Goal: Use online tool/utility: Utilize a website feature to perform a specific function

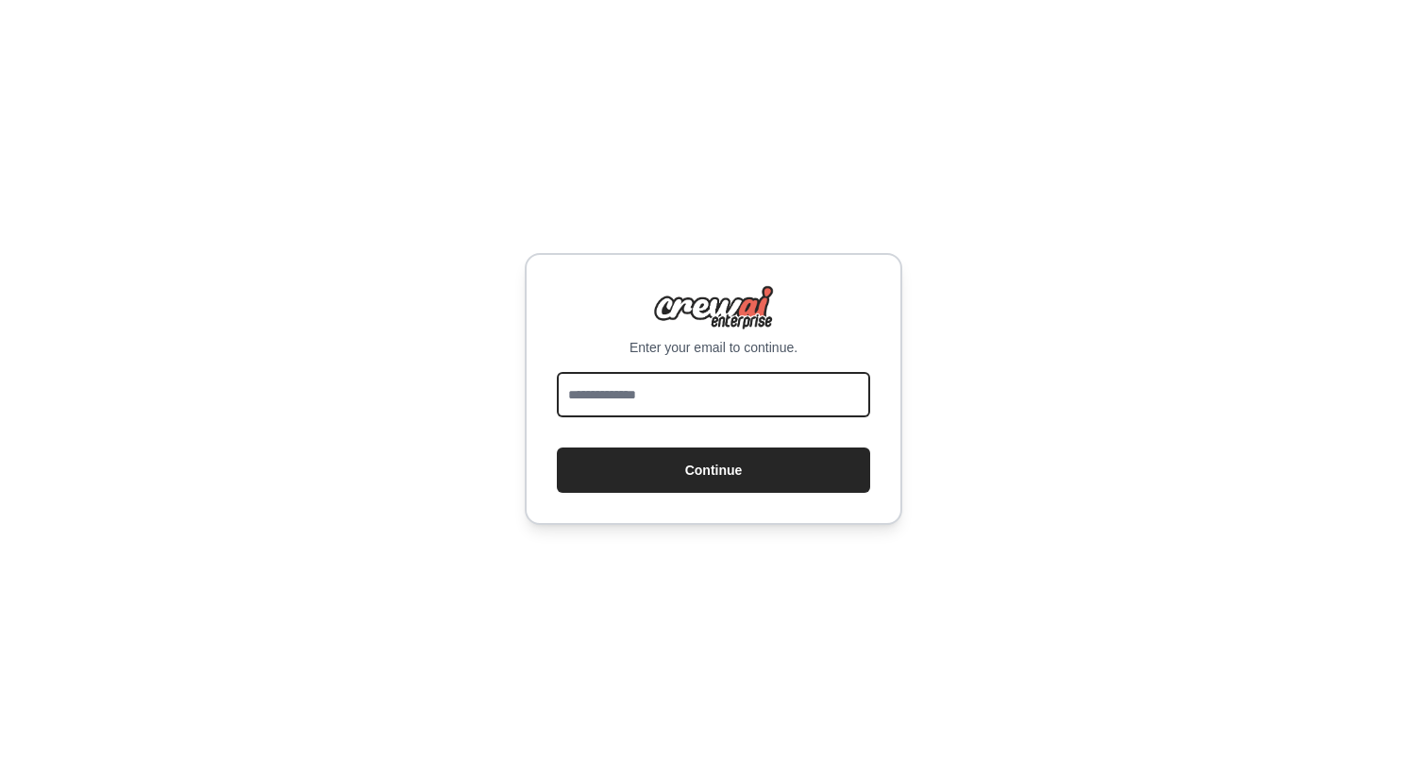
click at [722, 392] on input "email" at bounding box center [713, 394] width 313 height 45
type input "**********"
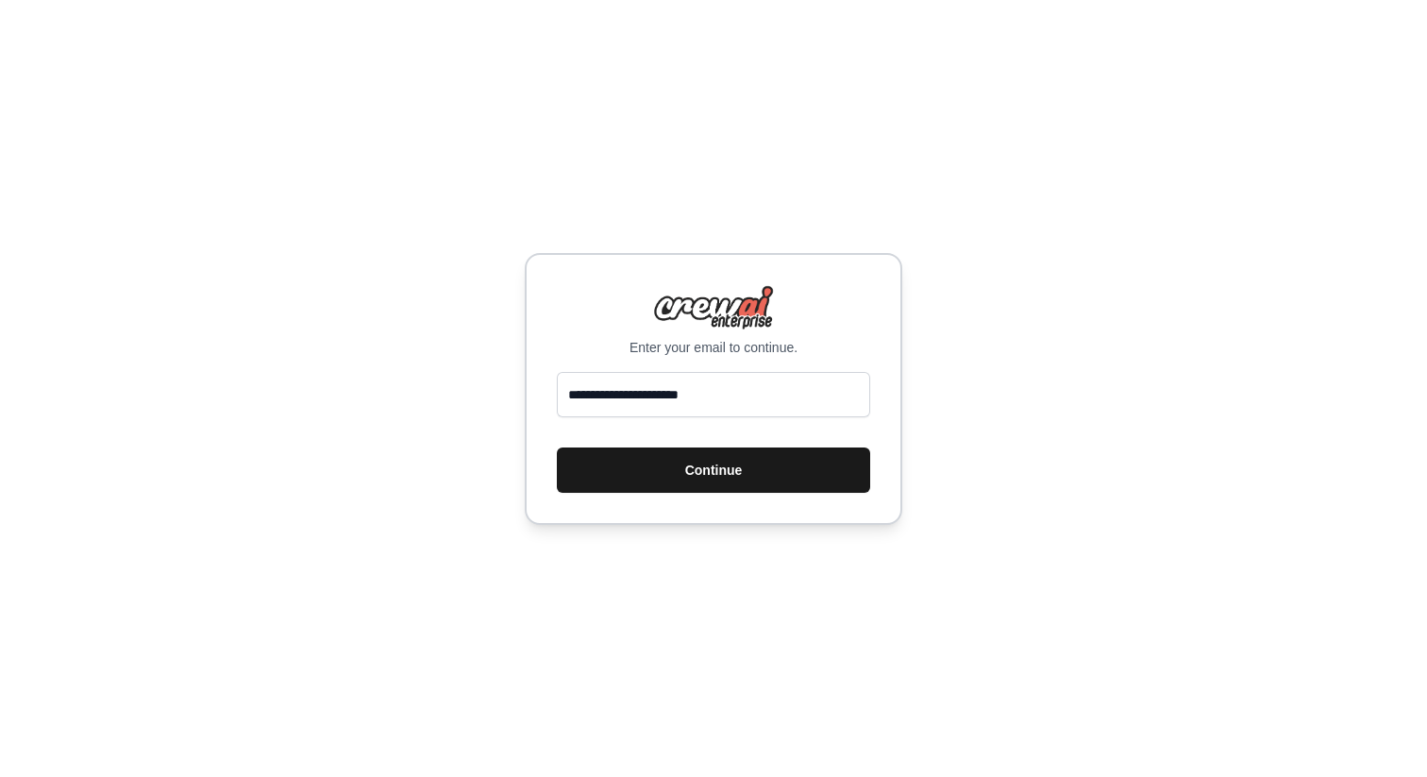
click at [715, 461] on button "Continue" at bounding box center [713, 469] width 313 height 45
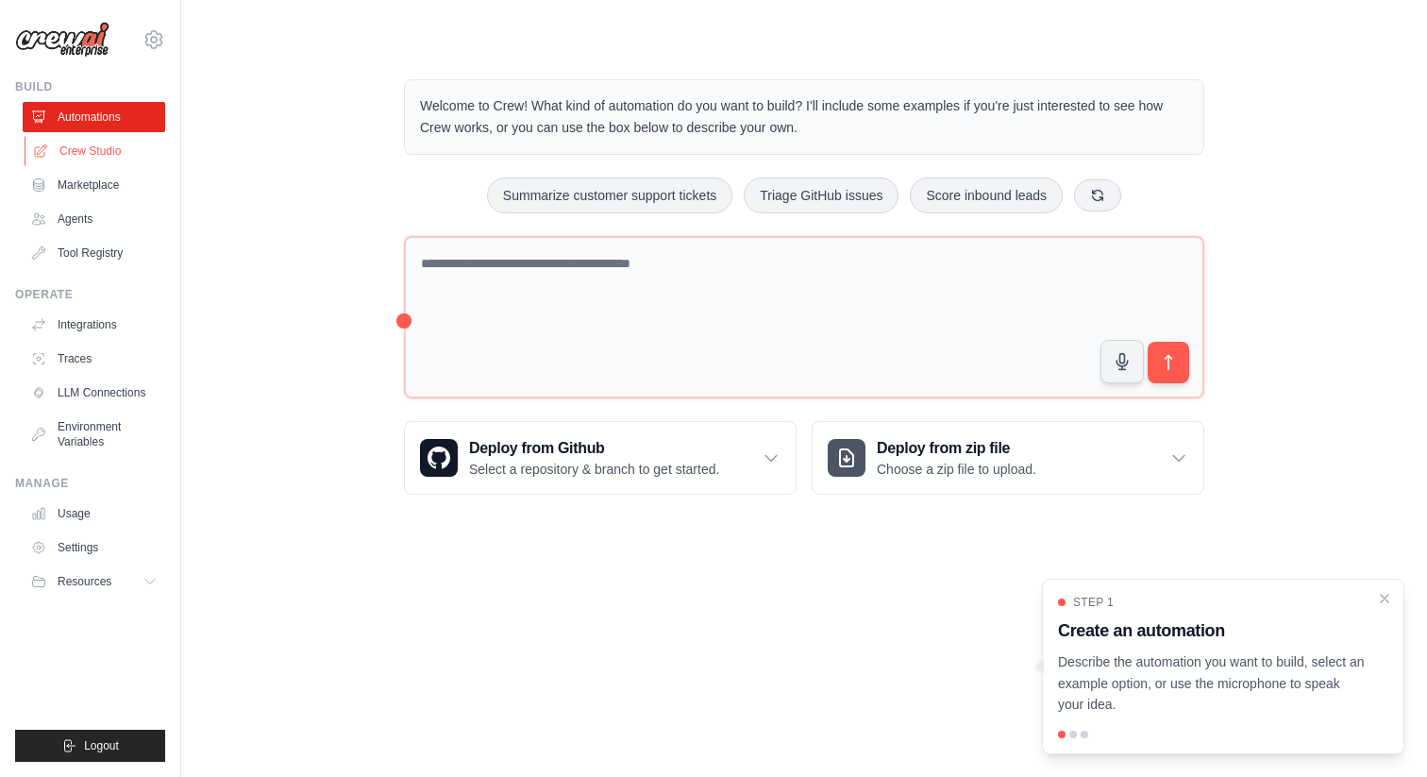
click at [78, 152] on link "Crew Studio" at bounding box center [96, 151] width 143 height 30
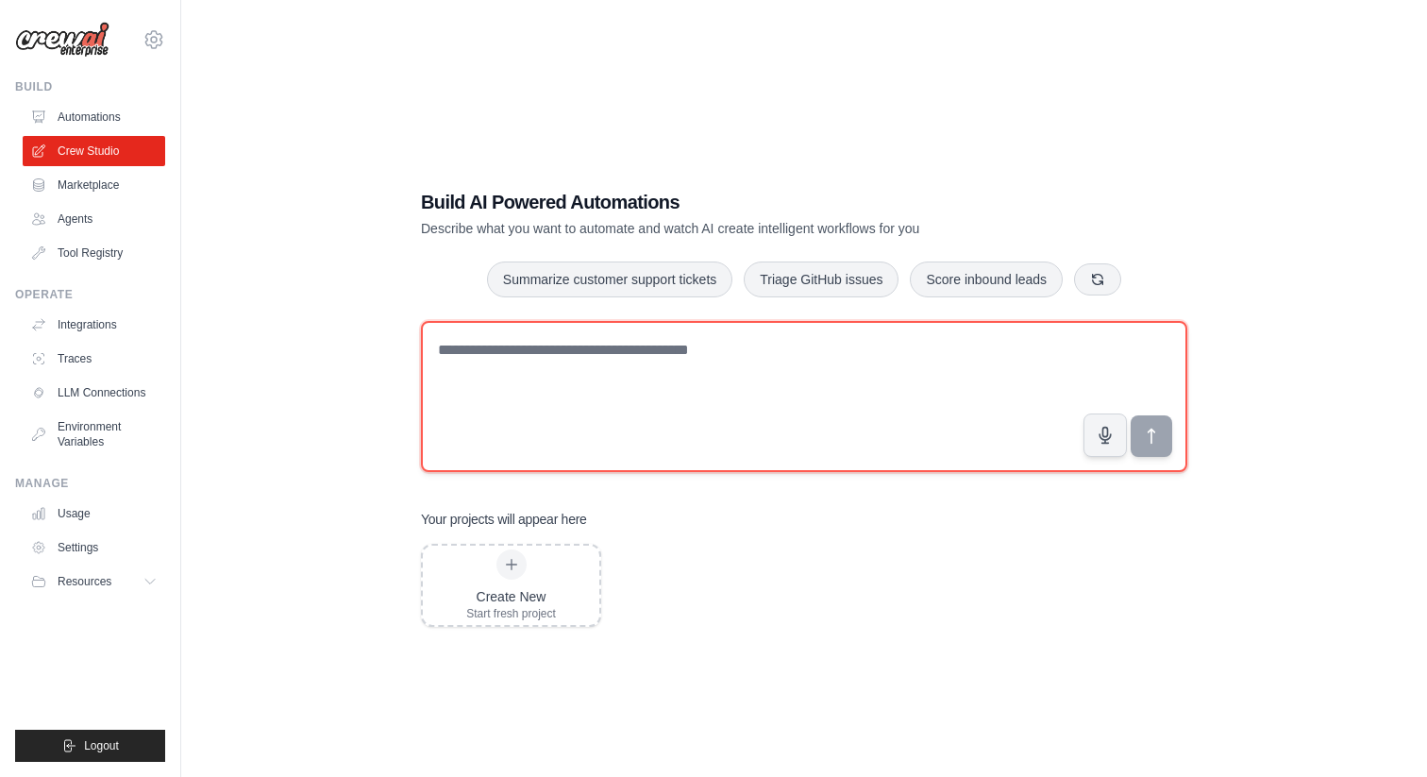
click at [618, 373] on textarea at bounding box center [804, 396] width 766 height 151
paste textarea "**********"
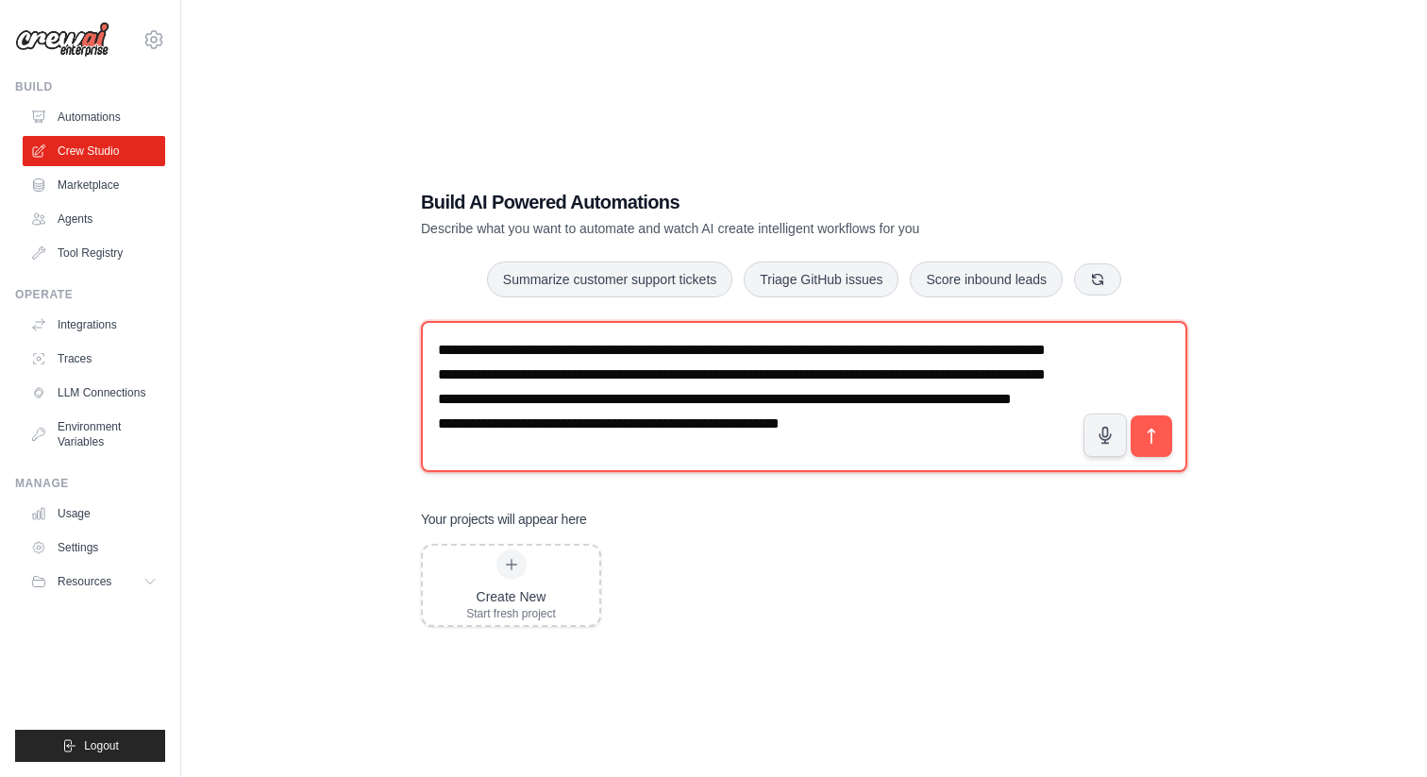
scroll to position [55, 0]
click at [438, 444] on textarea "**********" at bounding box center [804, 396] width 766 height 151
click at [439, 422] on textarea "**********" at bounding box center [804, 396] width 766 height 151
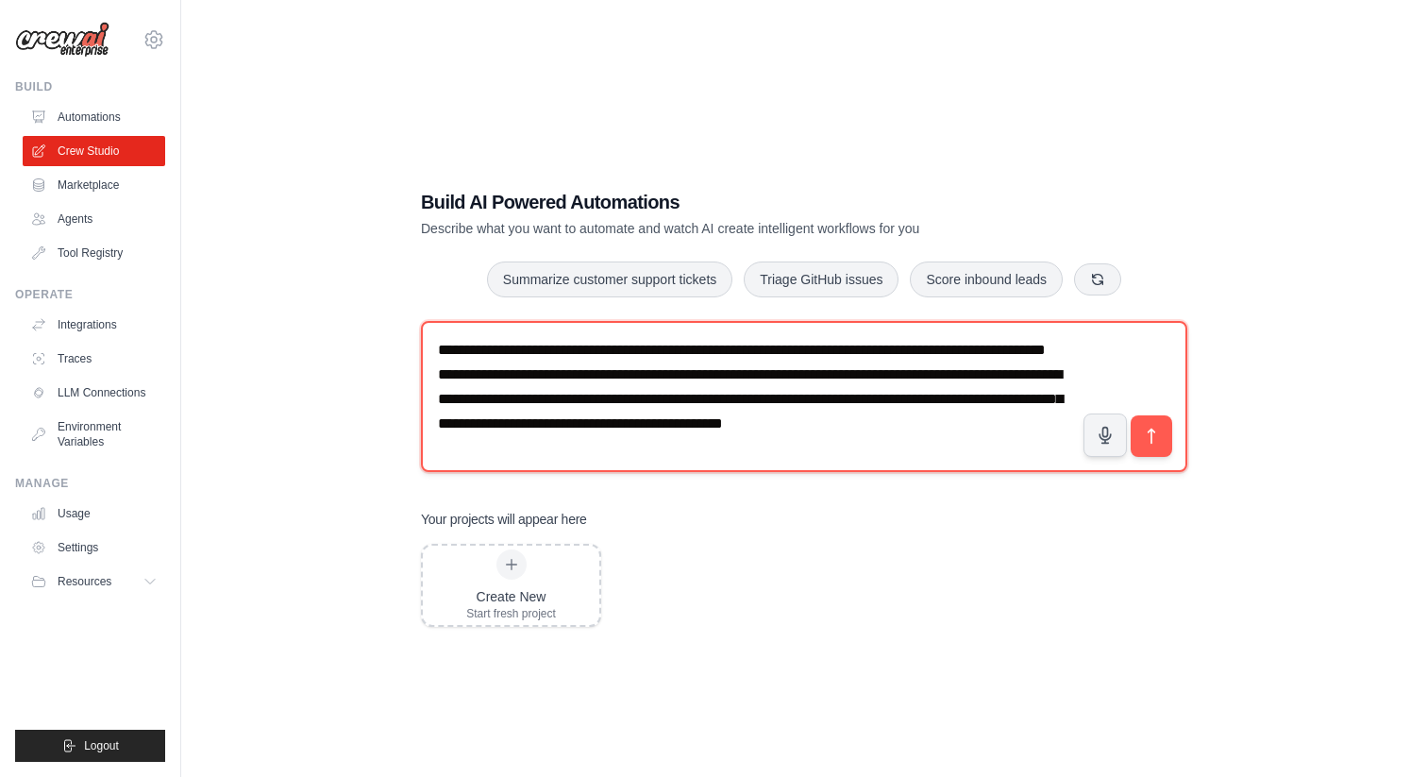
click at [437, 399] on textarea "**********" at bounding box center [804, 396] width 766 height 151
click at [587, 436] on textarea "**********" at bounding box center [804, 396] width 766 height 151
type textarea "**********"
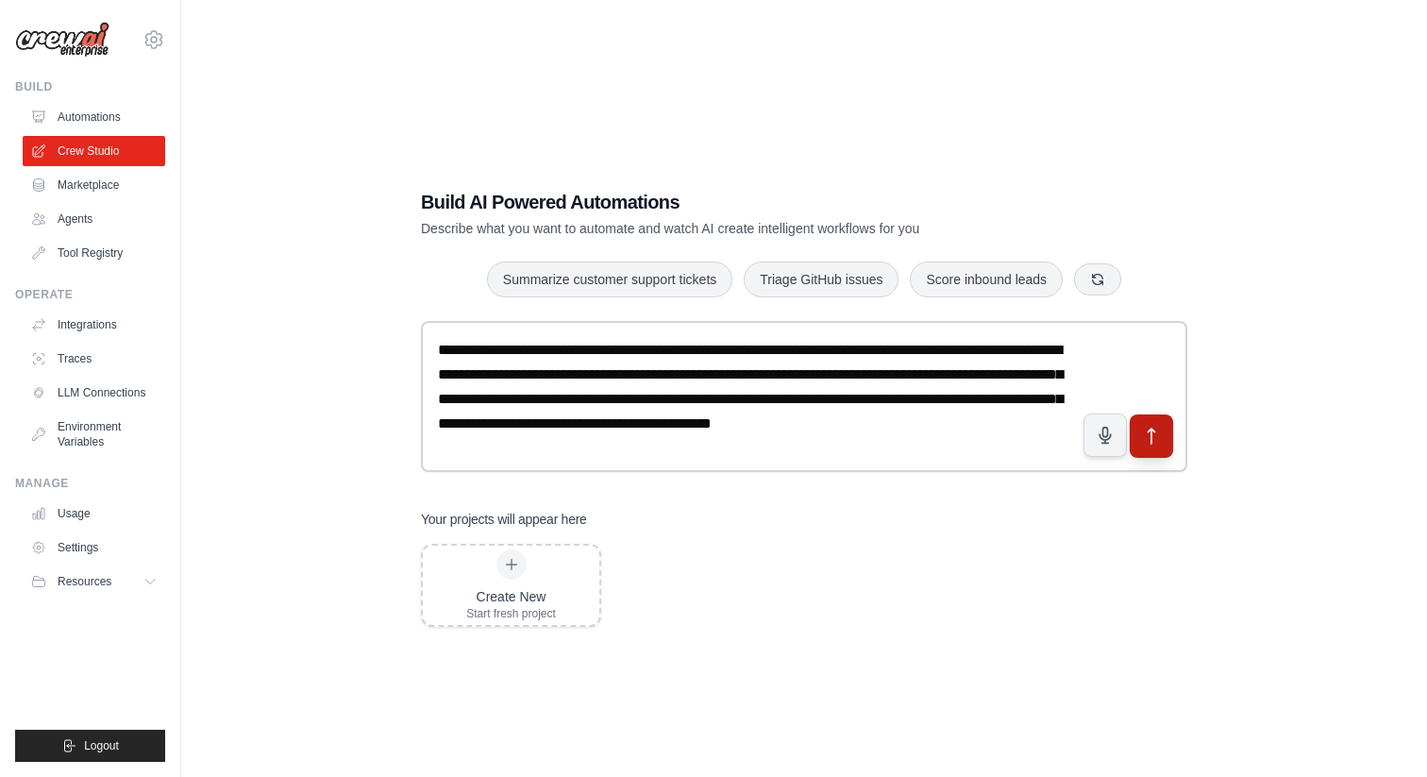
click at [1157, 437] on icon "submit" at bounding box center [1152, 436] width 20 height 20
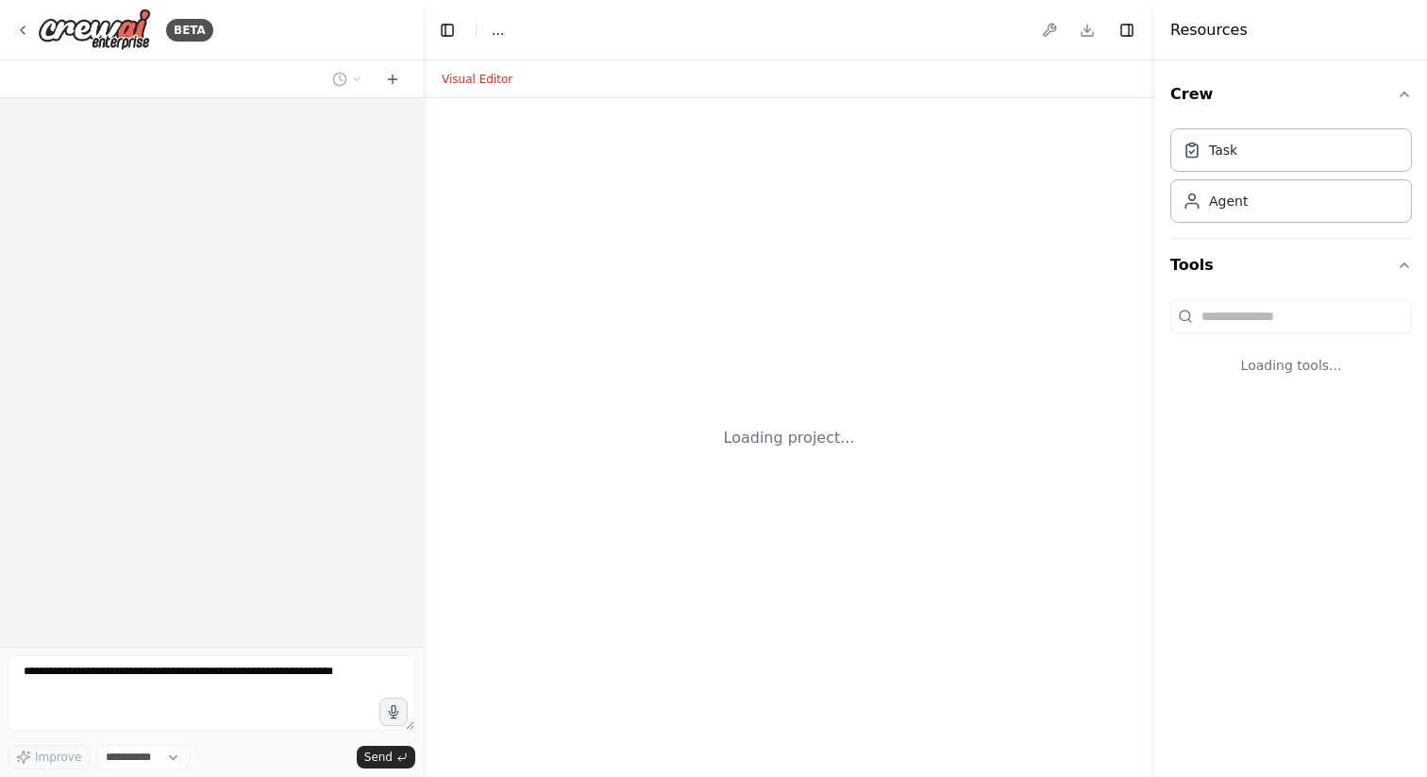
select select "****"
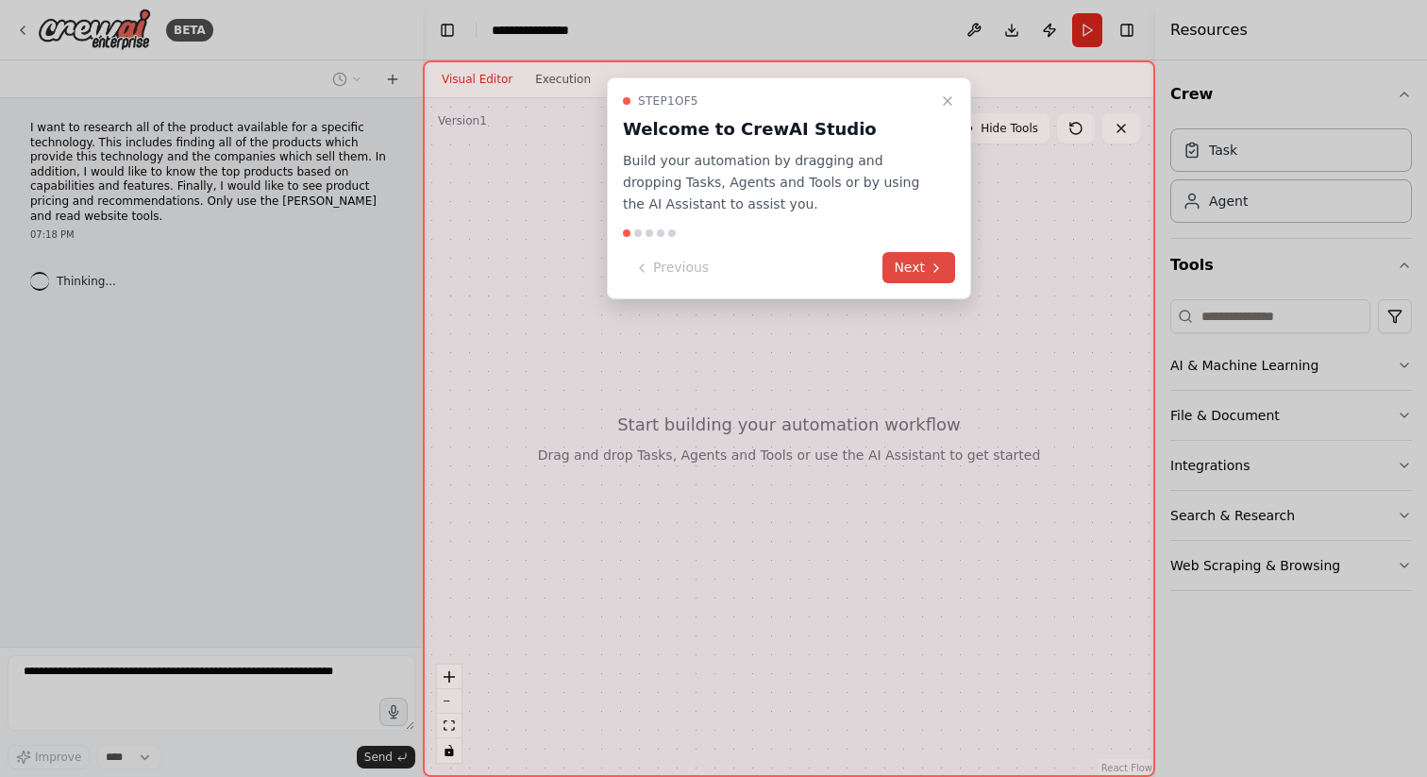
click at [931, 275] on icon at bounding box center [936, 268] width 15 height 15
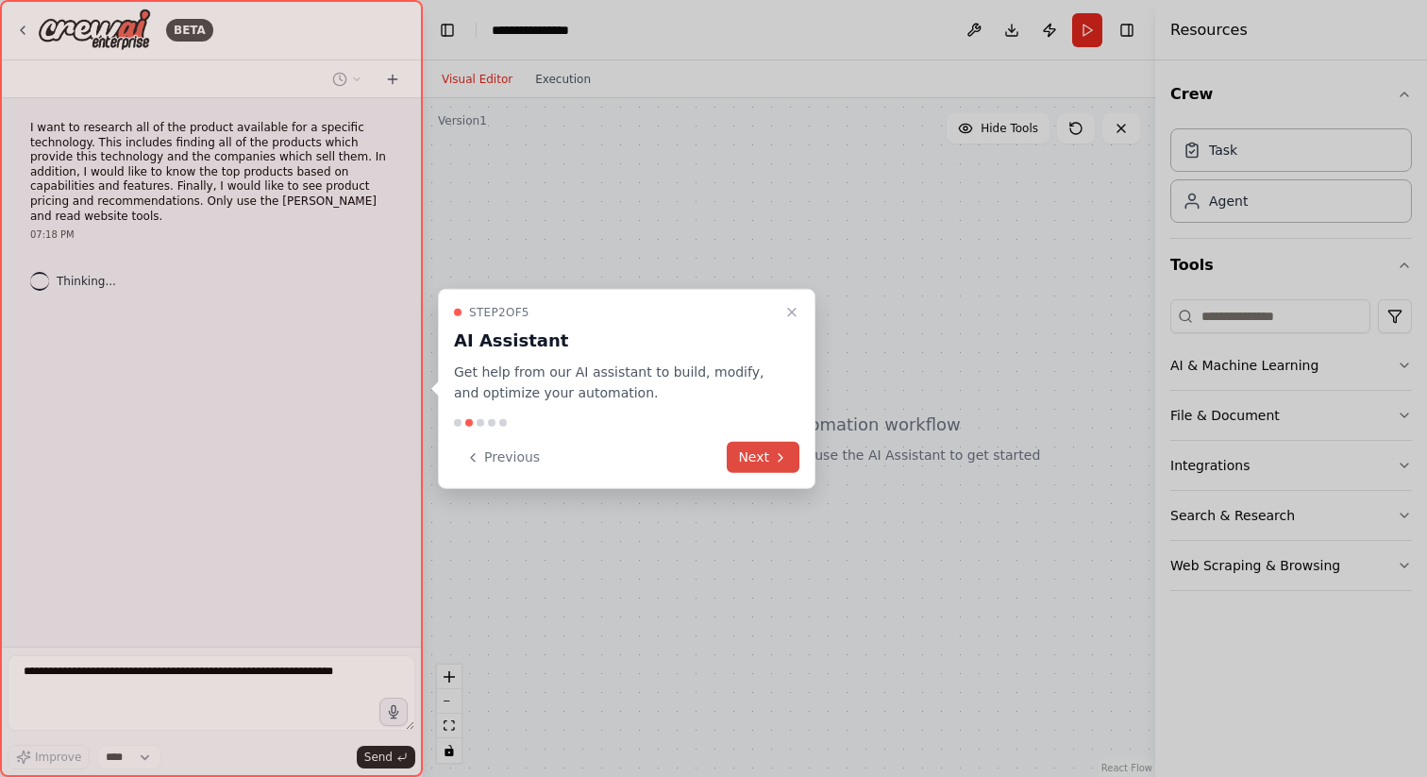
click at [766, 457] on button "Next" at bounding box center [763, 457] width 73 height 31
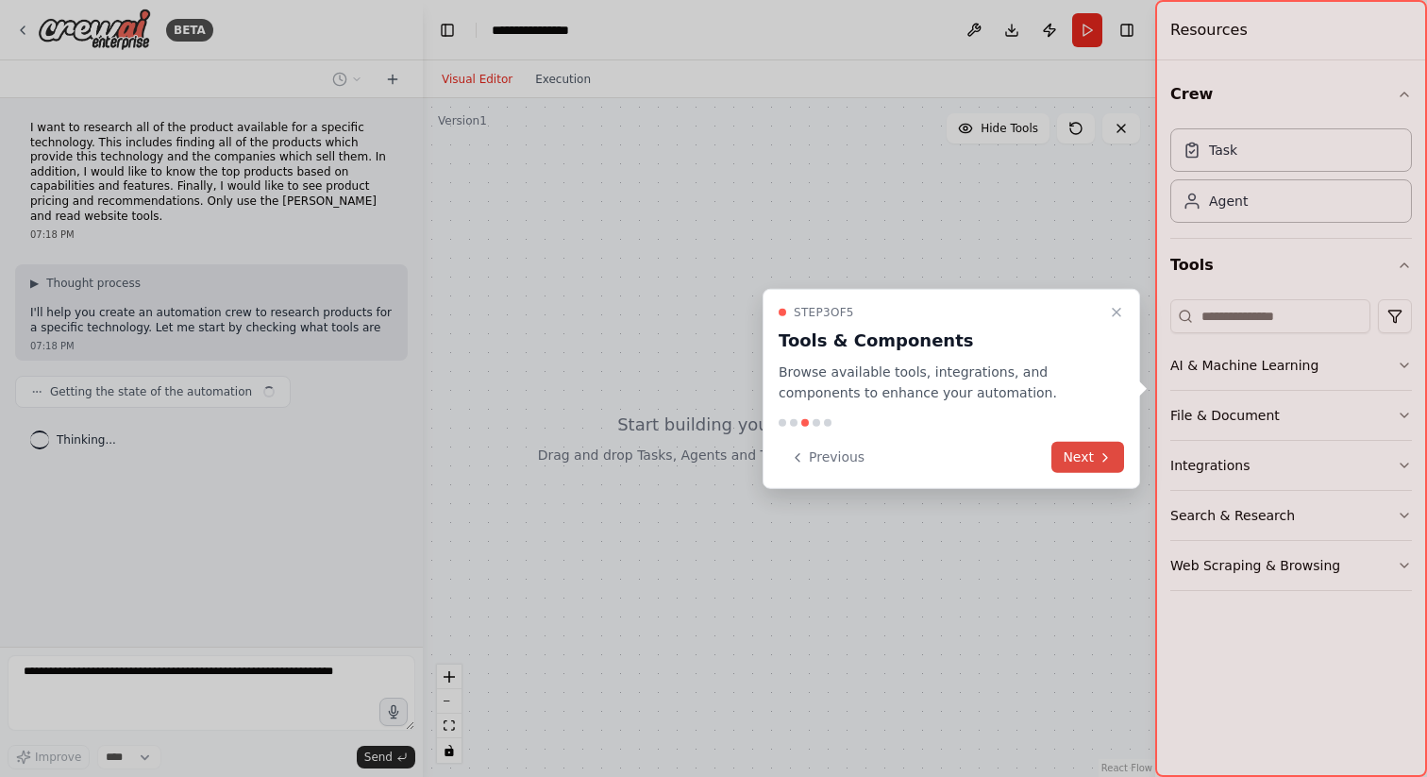
click at [1102, 450] on icon at bounding box center [1105, 456] width 15 height 15
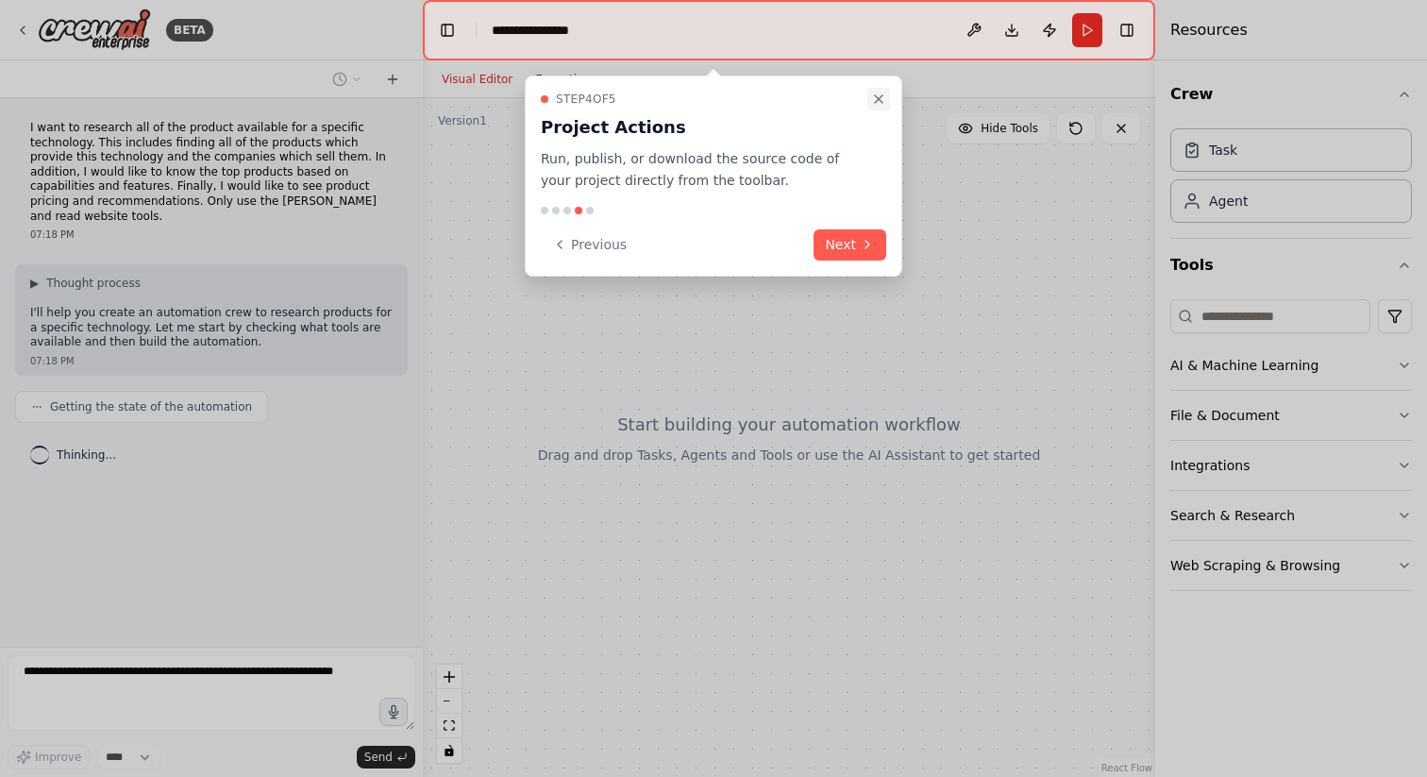
click at [882, 96] on icon "Close walkthrough" at bounding box center [878, 99] width 15 height 15
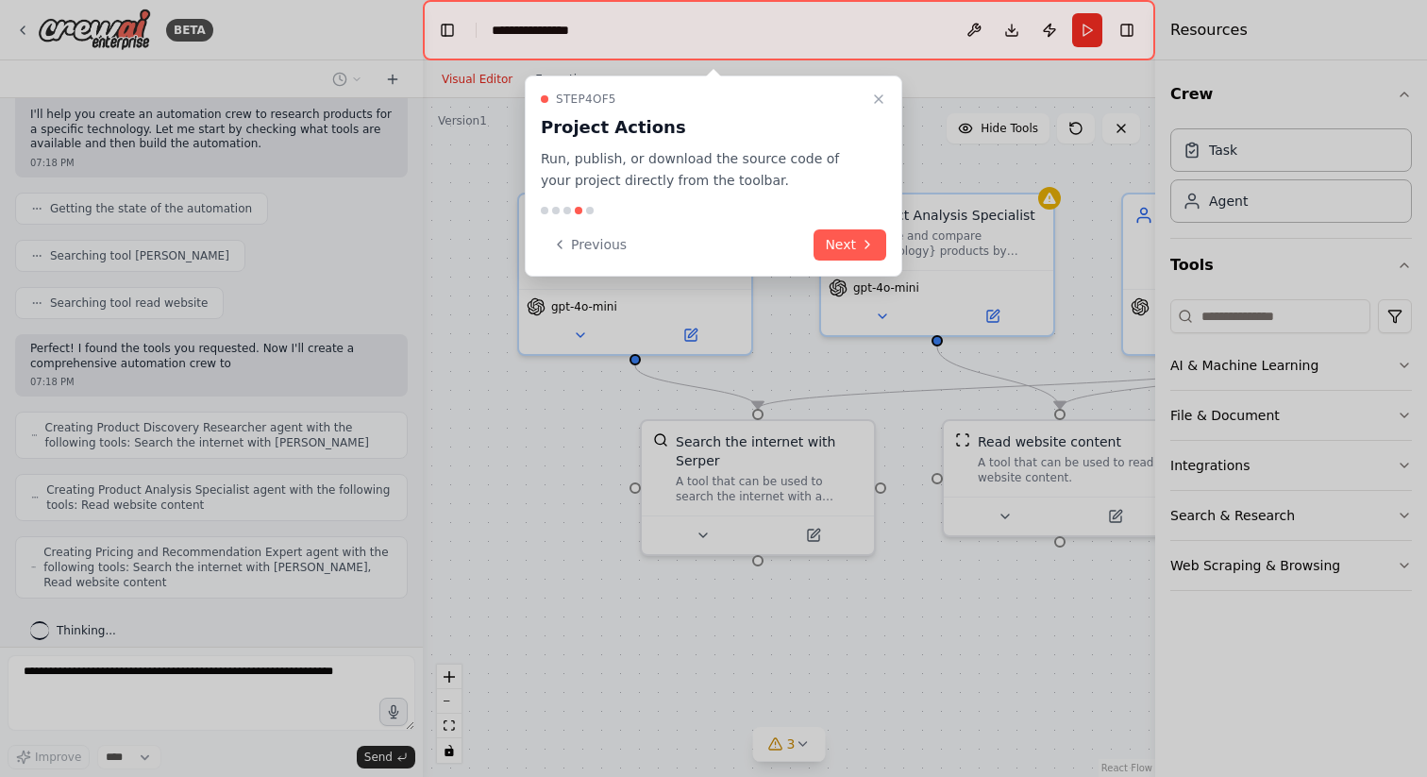
scroll to position [213, 0]
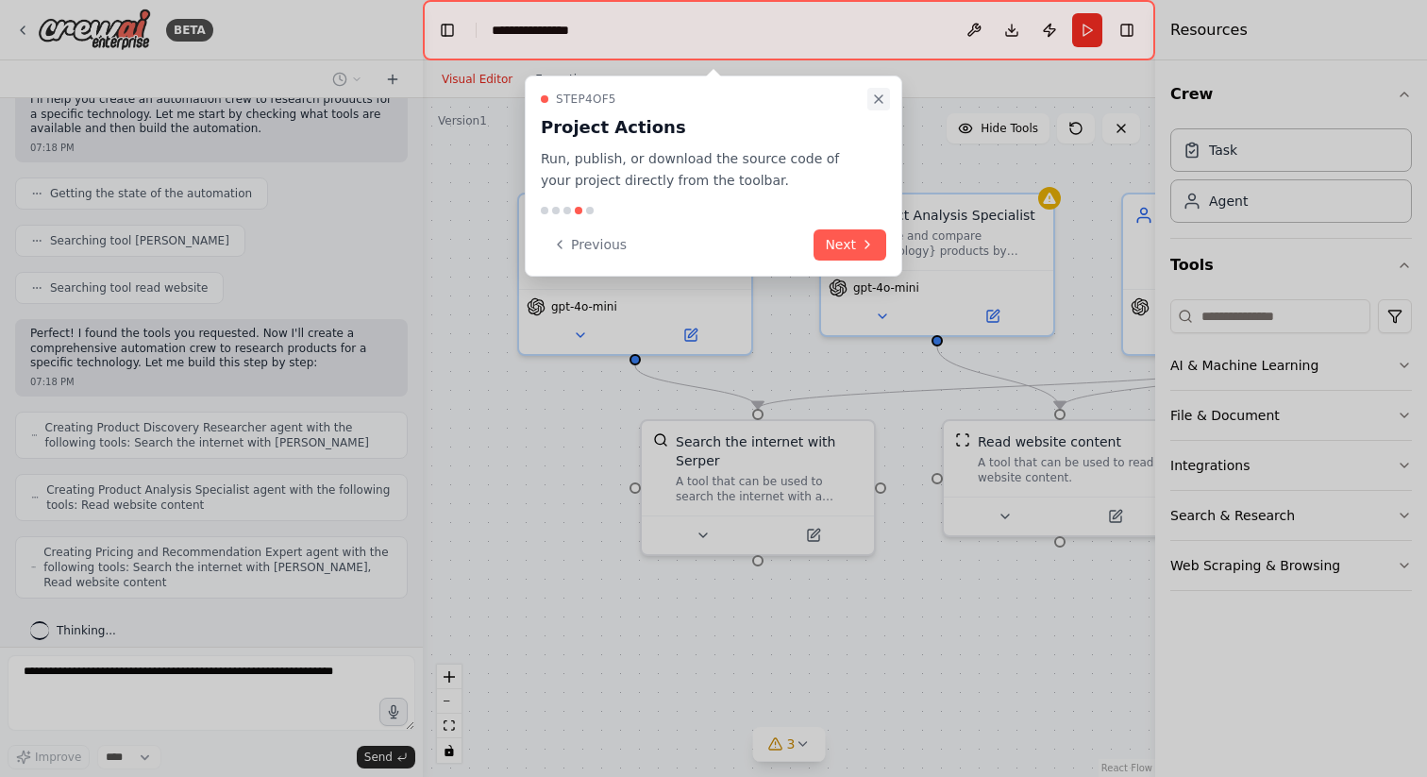
click at [880, 94] on icon "Close walkthrough" at bounding box center [878, 99] width 15 height 15
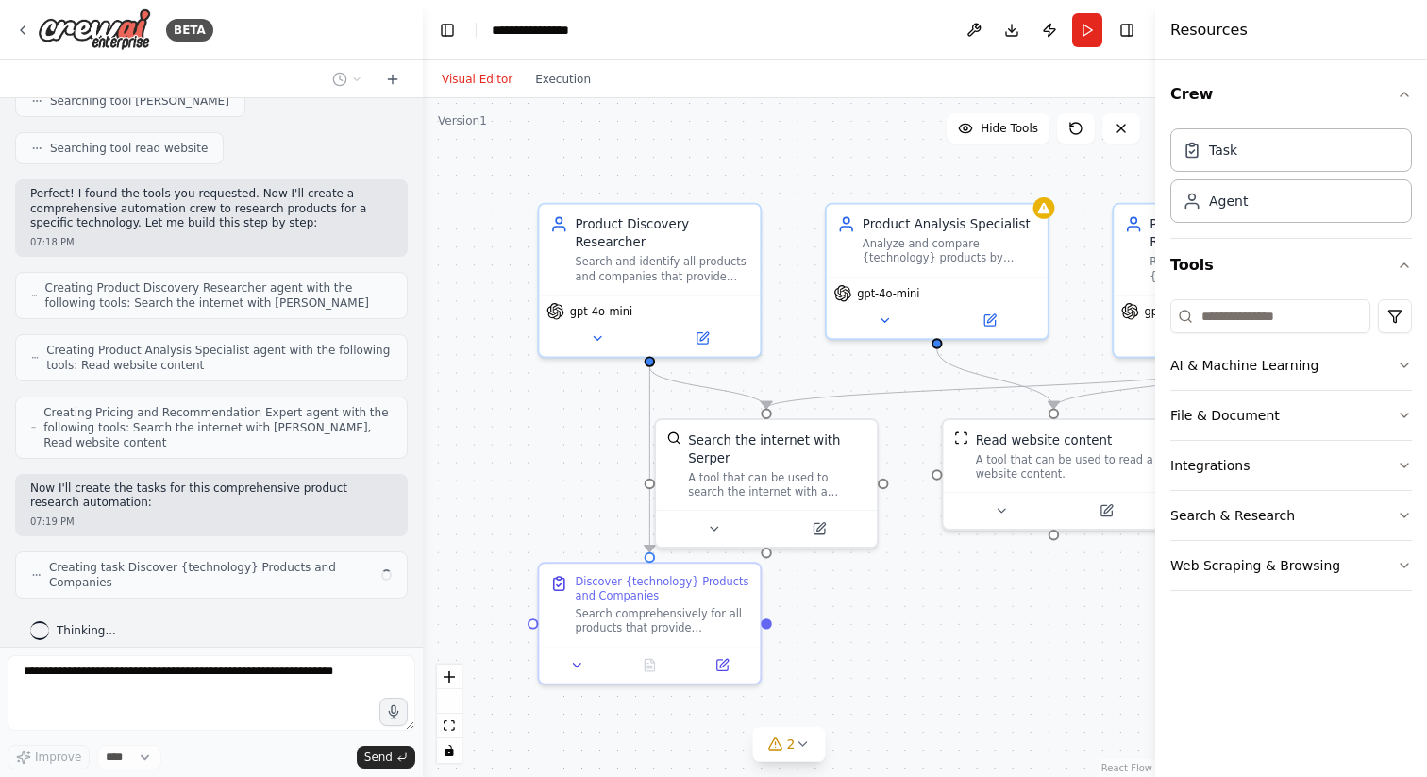
scroll to position [338, 0]
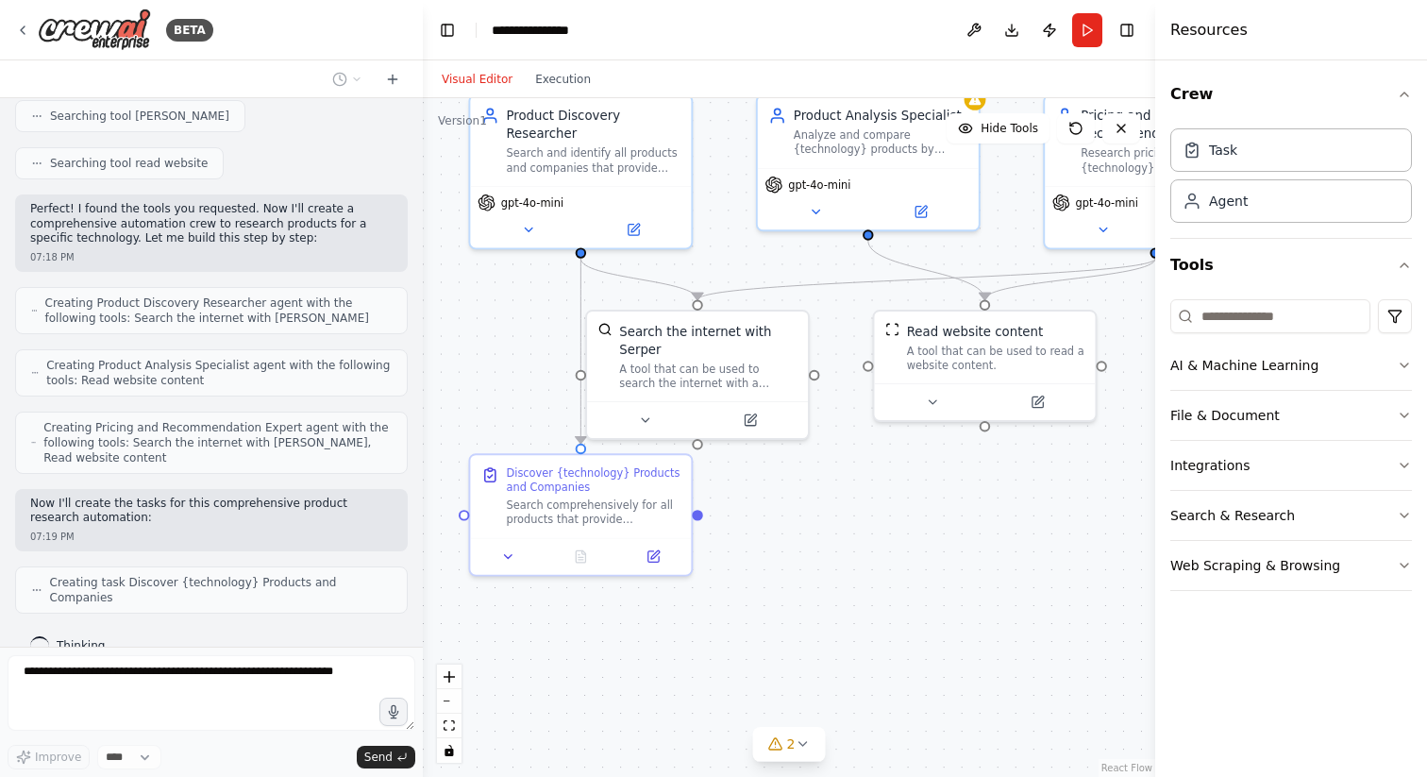
drag, startPoint x: 564, startPoint y: 497, endPoint x: 495, endPoint y: 389, distance: 128.6
click at [495, 389] on div ".deletable-edge-delete-btn { width: 20px; height: 20px; border: 0px solid #ffff…" at bounding box center [789, 437] width 733 height 679
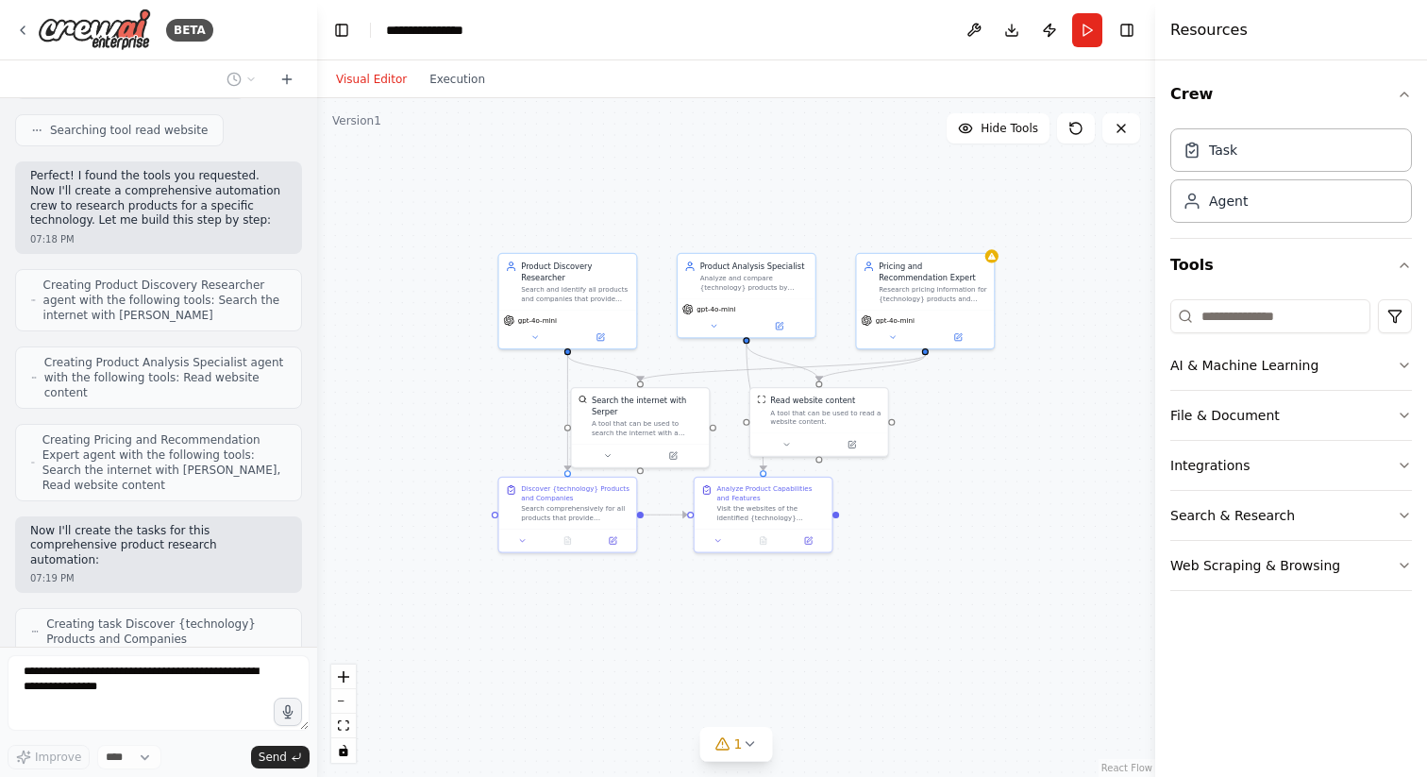
scroll to position [444, 0]
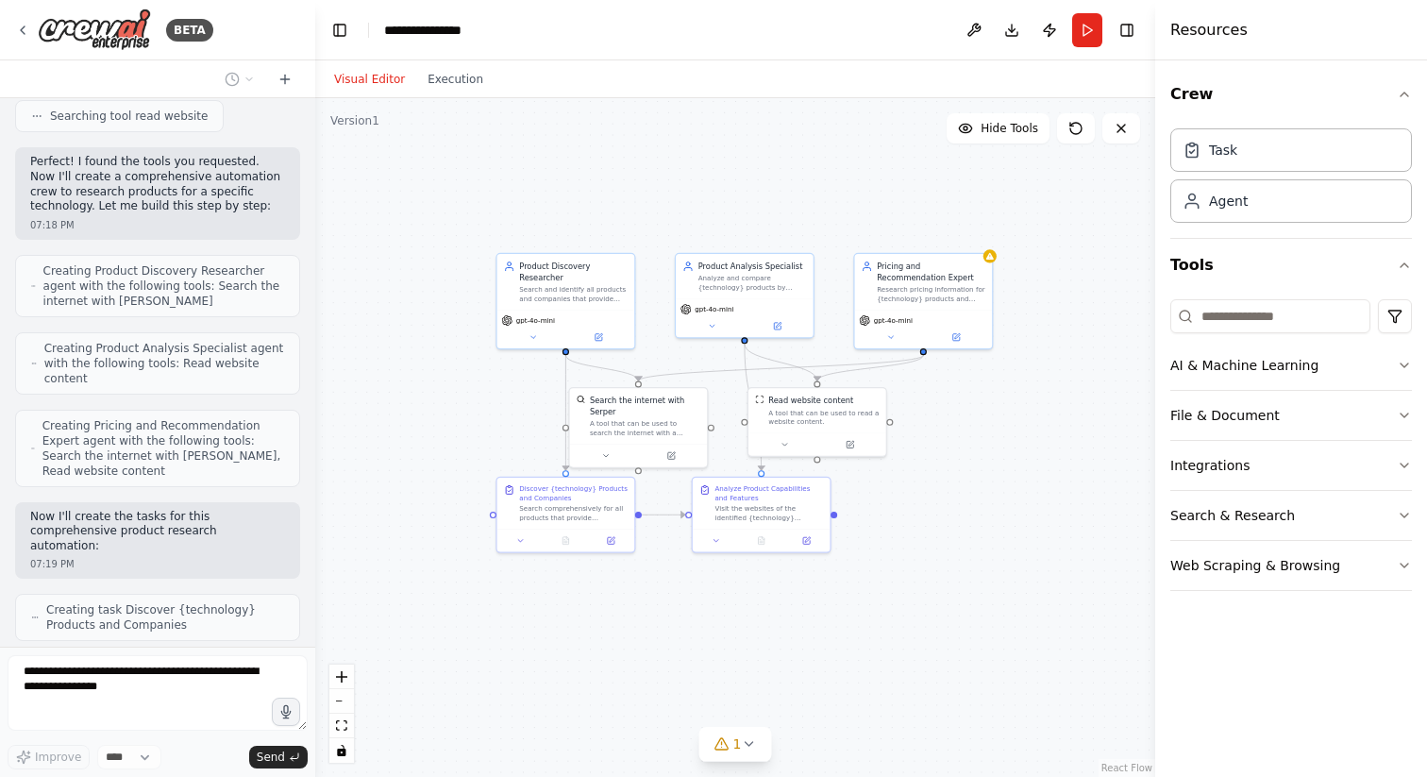
drag, startPoint x: 419, startPoint y: 266, endPoint x: 309, endPoint y: 270, distance: 110.5
click at [309, 270] on div "BETA I want to research all of the product available for a specific technology.…" at bounding box center [713, 388] width 1427 height 777
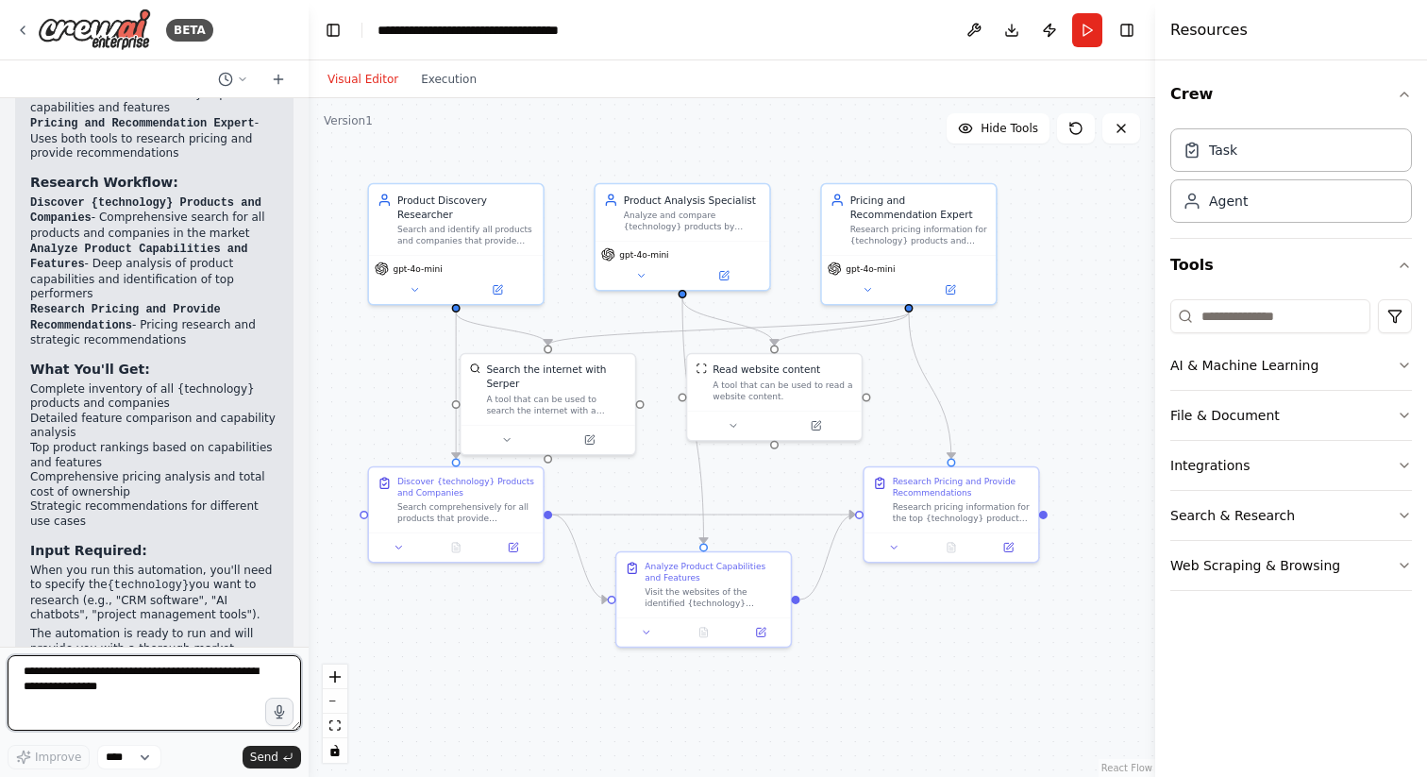
scroll to position [1593, 0]
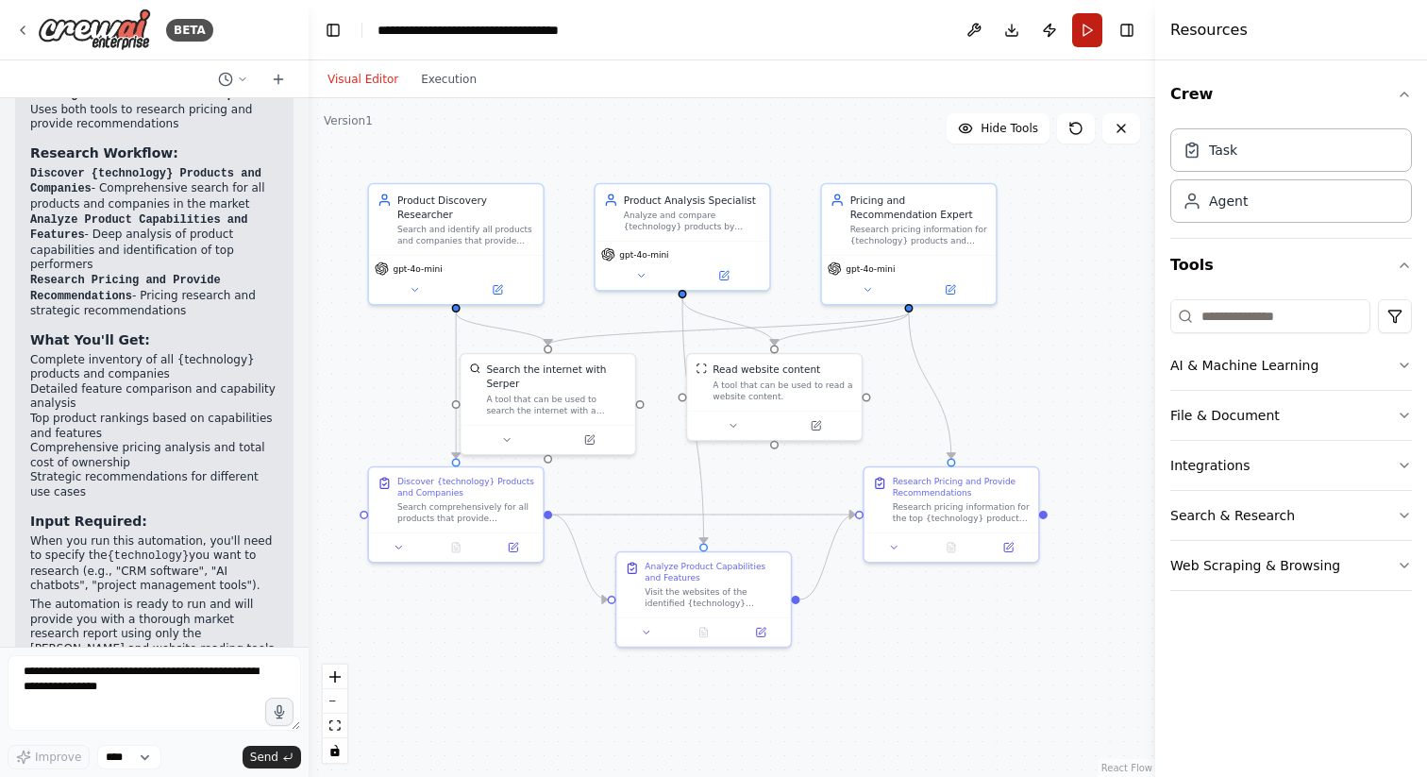
click at [1085, 31] on button "Run" at bounding box center [1087, 30] width 30 height 34
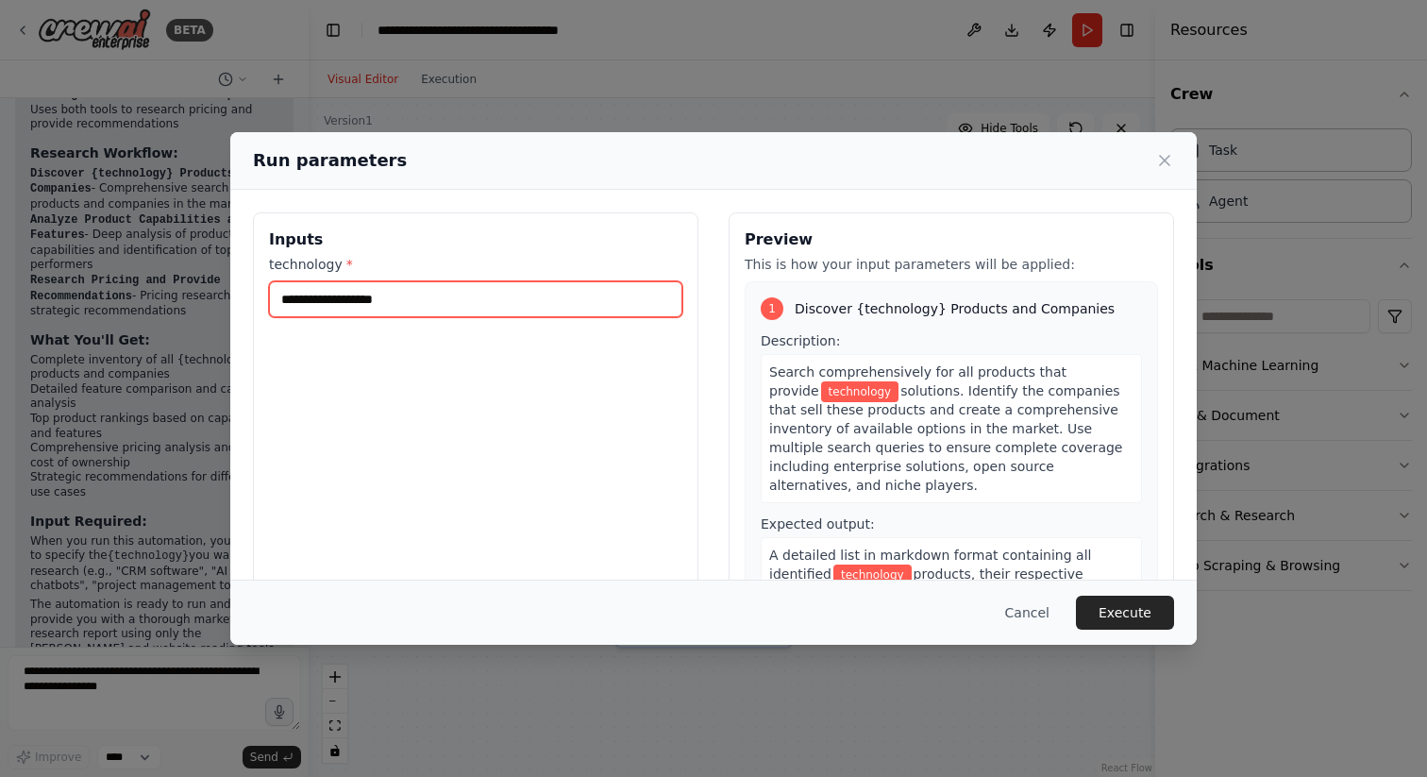
click at [425, 306] on input "technology *" at bounding box center [475, 299] width 413 height 36
type input "**********"
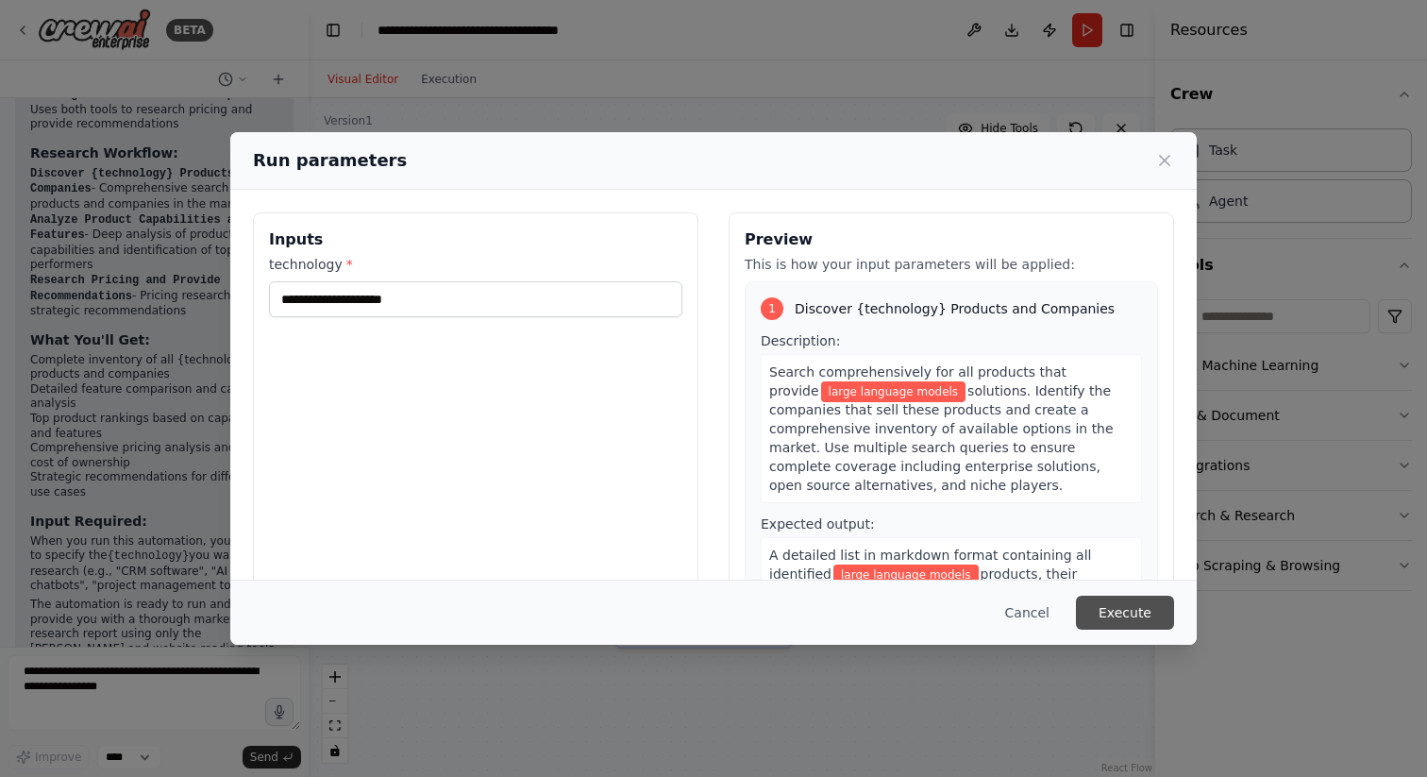
click at [1141, 608] on button "Execute" at bounding box center [1125, 613] width 98 height 34
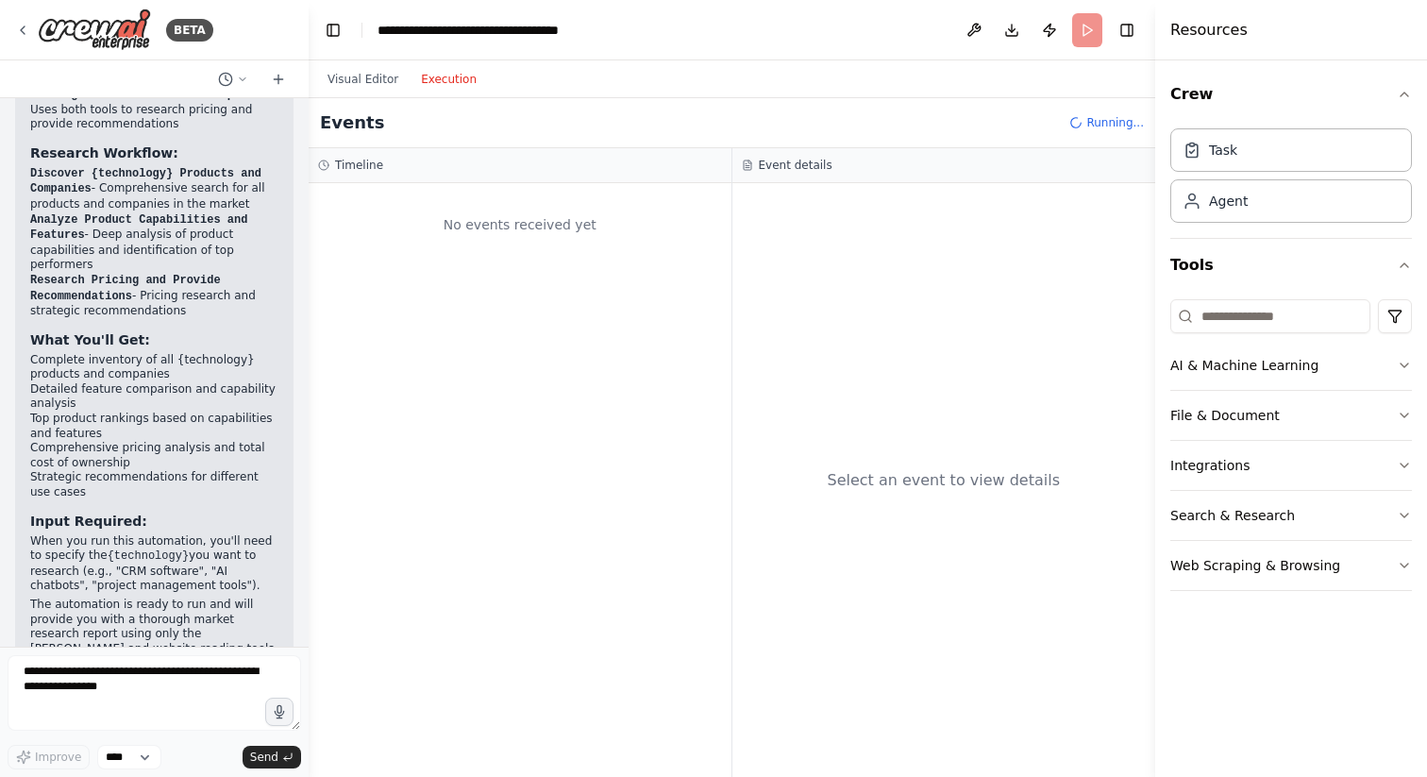
click at [433, 71] on button "Execution" at bounding box center [449, 79] width 78 height 23
click at [376, 71] on button "Visual Editor" at bounding box center [362, 79] width 93 height 23
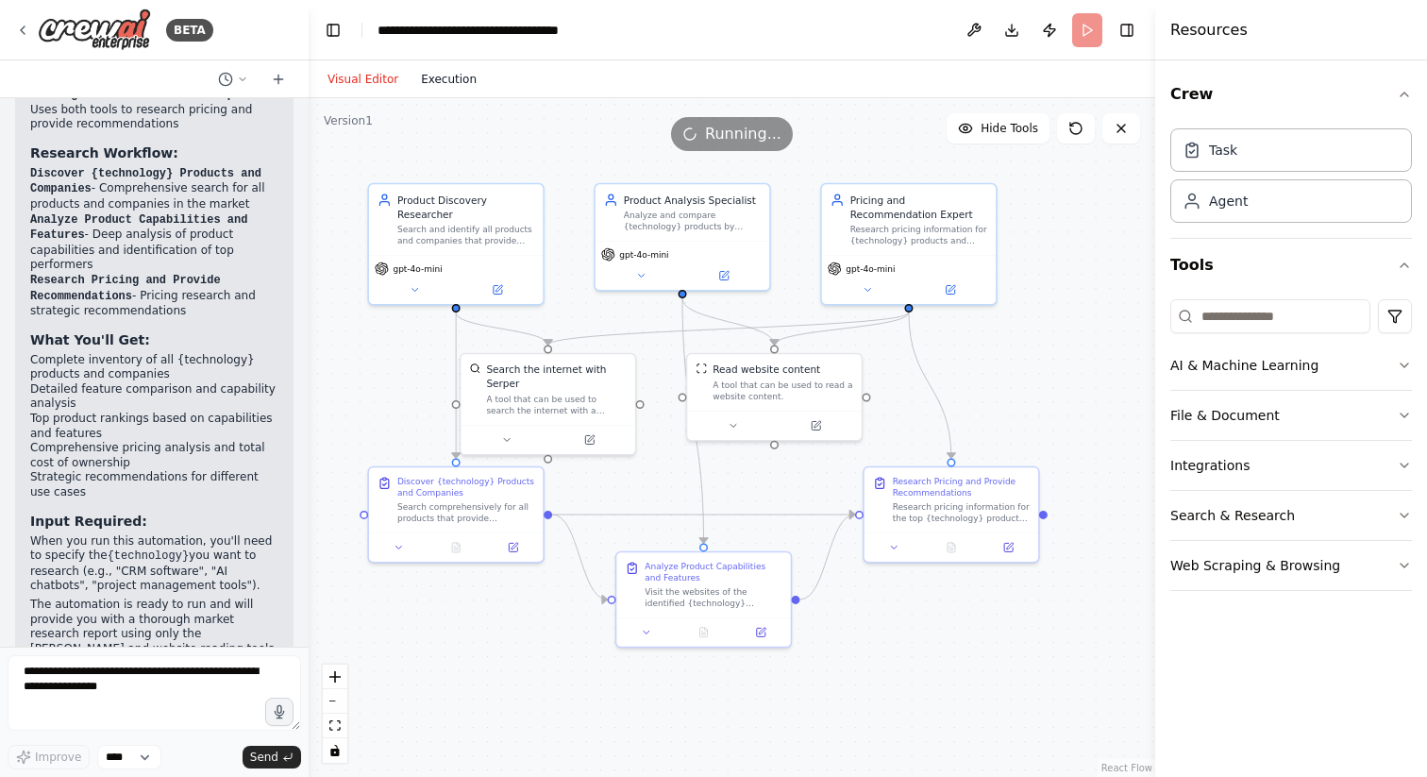
click at [448, 78] on button "Execution" at bounding box center [449, 79] width 78 height 23
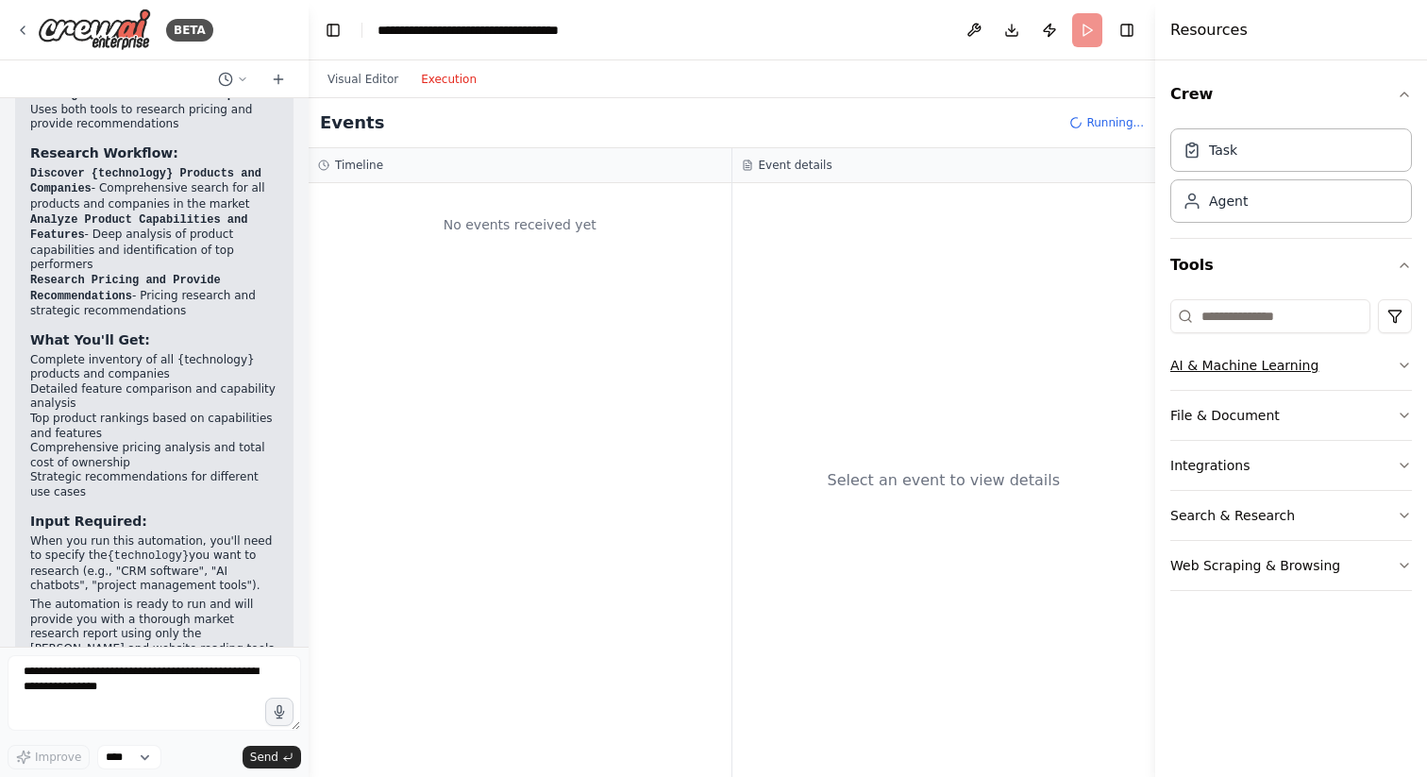
click at [1404, 364] on icon "button" at bounding box center [1404, 365] width 15 height 15
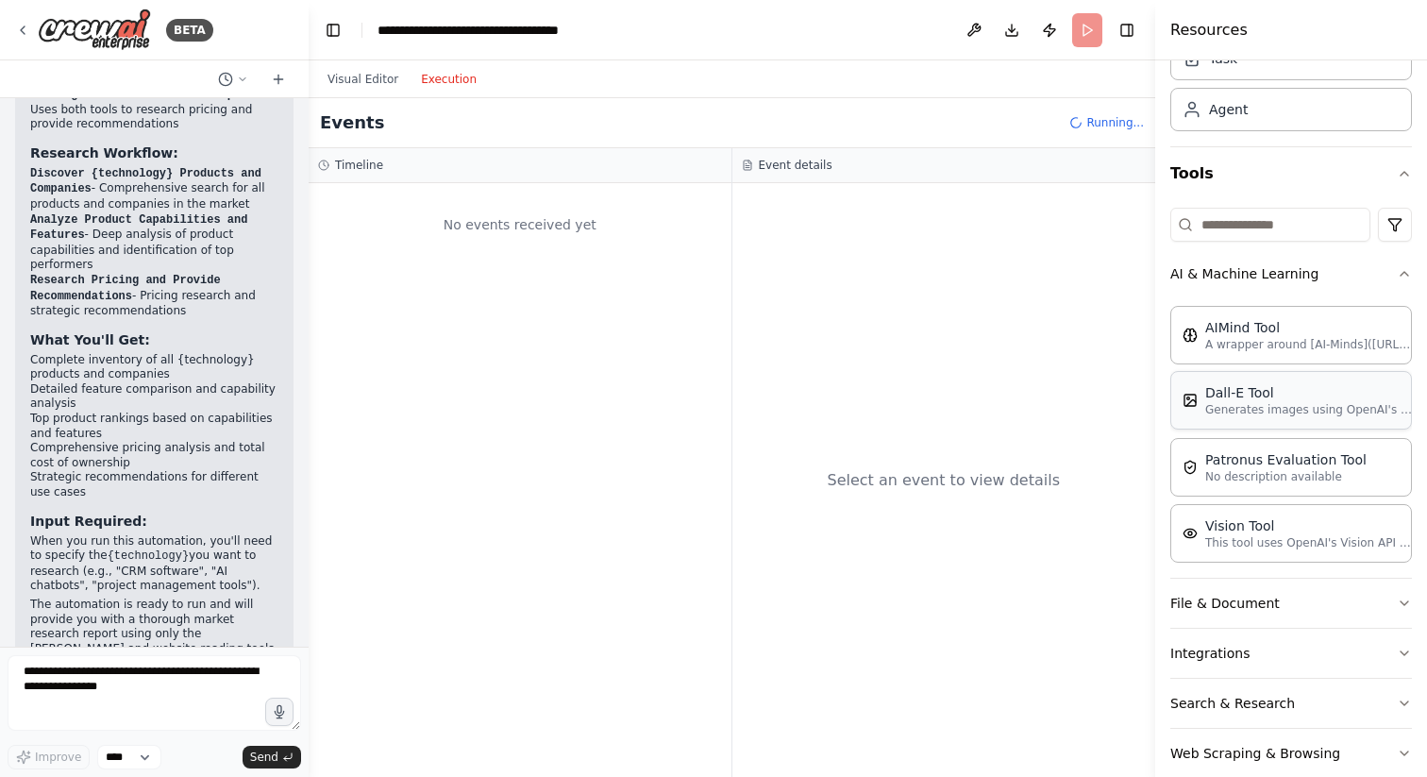
scroll to position [94, 0]
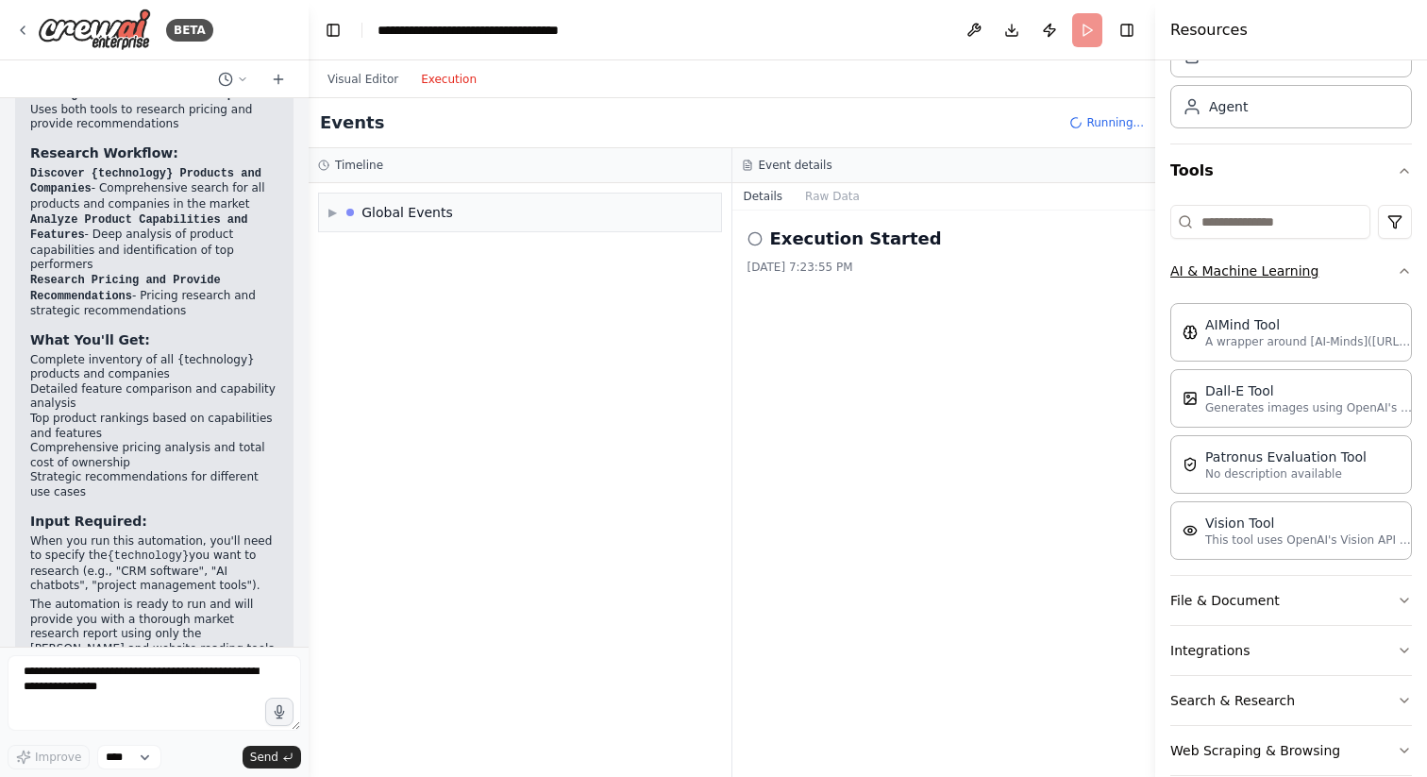
click at [1406, 271] on icon "button" at bounding box center [1405, 271] width 8 height 4
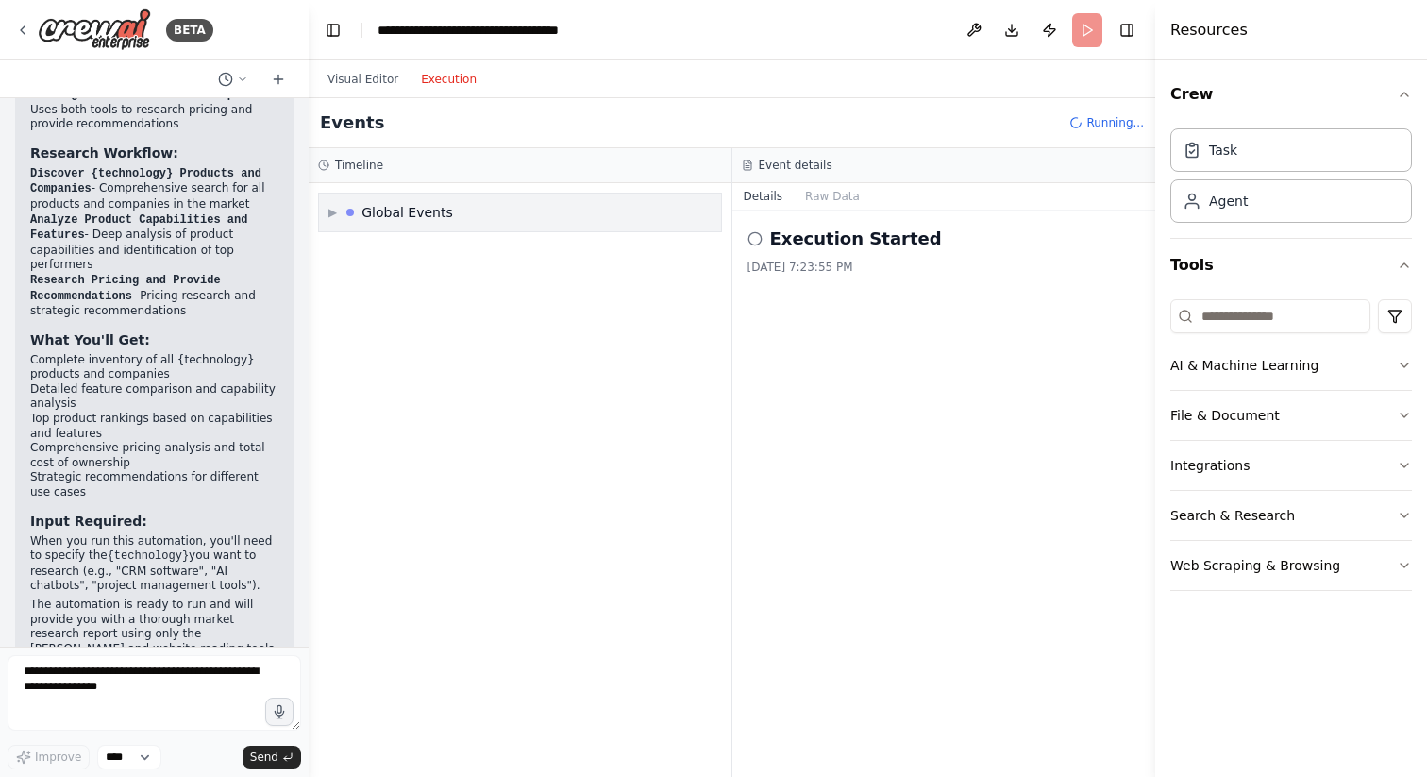
click at [331, 218] on span "▶" at bounding box center [332, 212] width 8 height 15
click at [331, 218] on span "▼" at bounding box center [332, 212] width 8 height 15
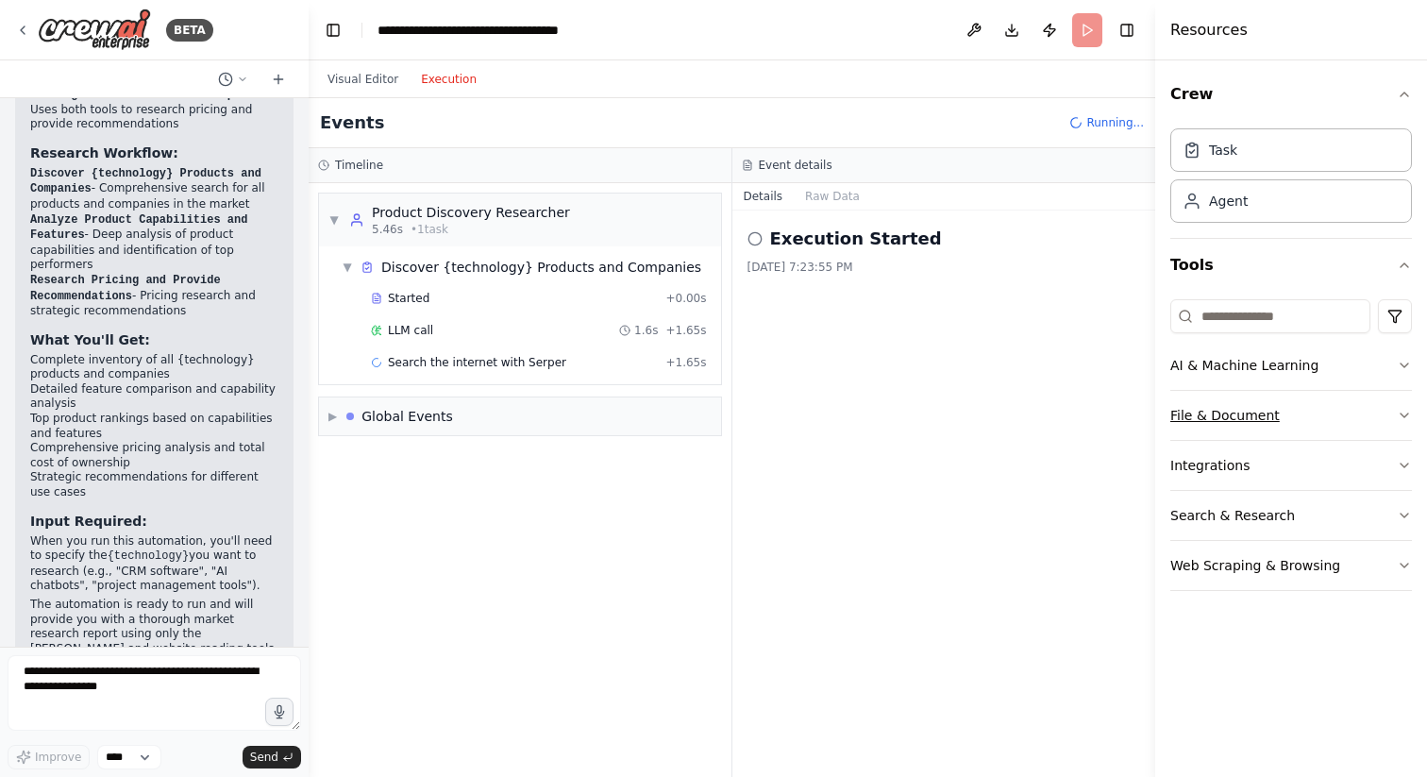
click at [1393, 417] on button "File & Document" at bounding box center [1291, 415] width 242 height 49
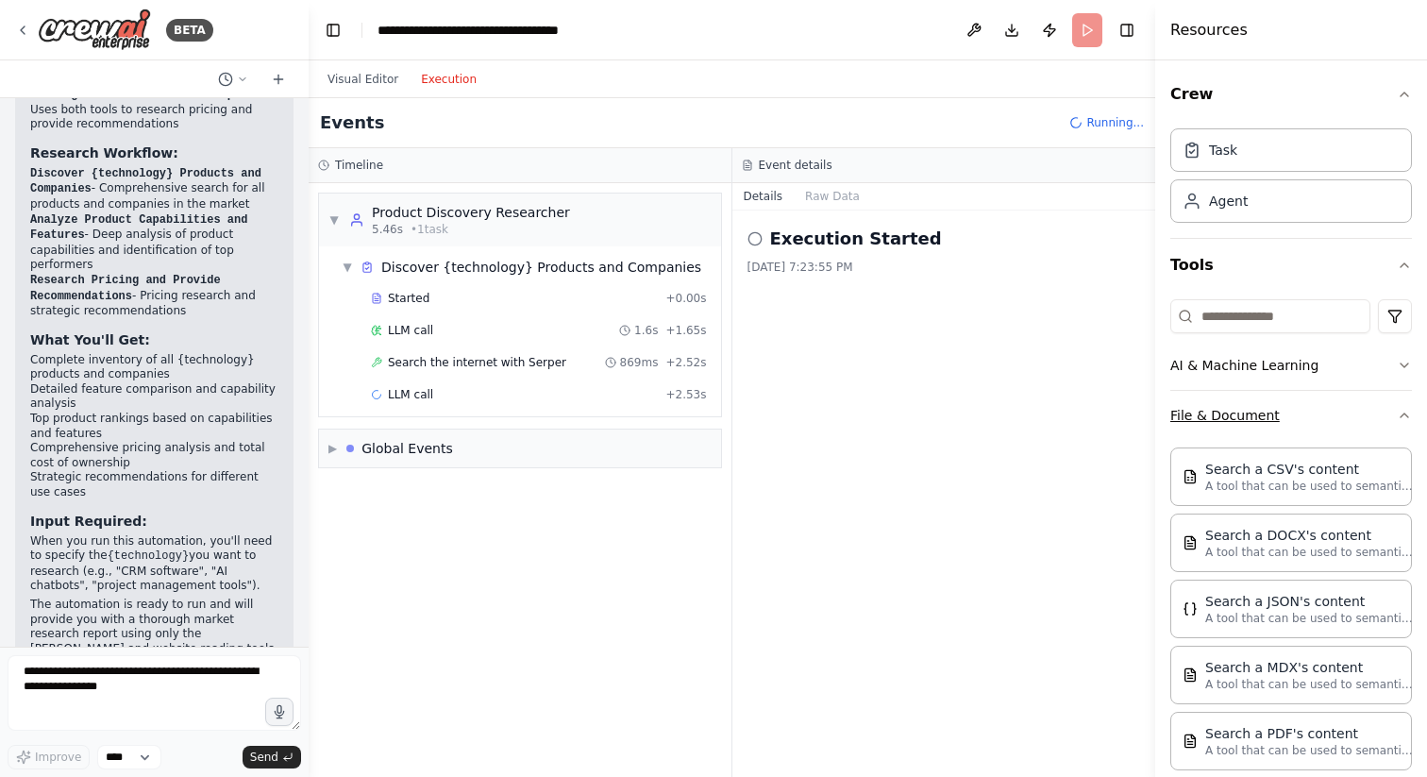
click at [1403, 414] on icon "button" at bounding box center [1405, 415] width 8 height 4
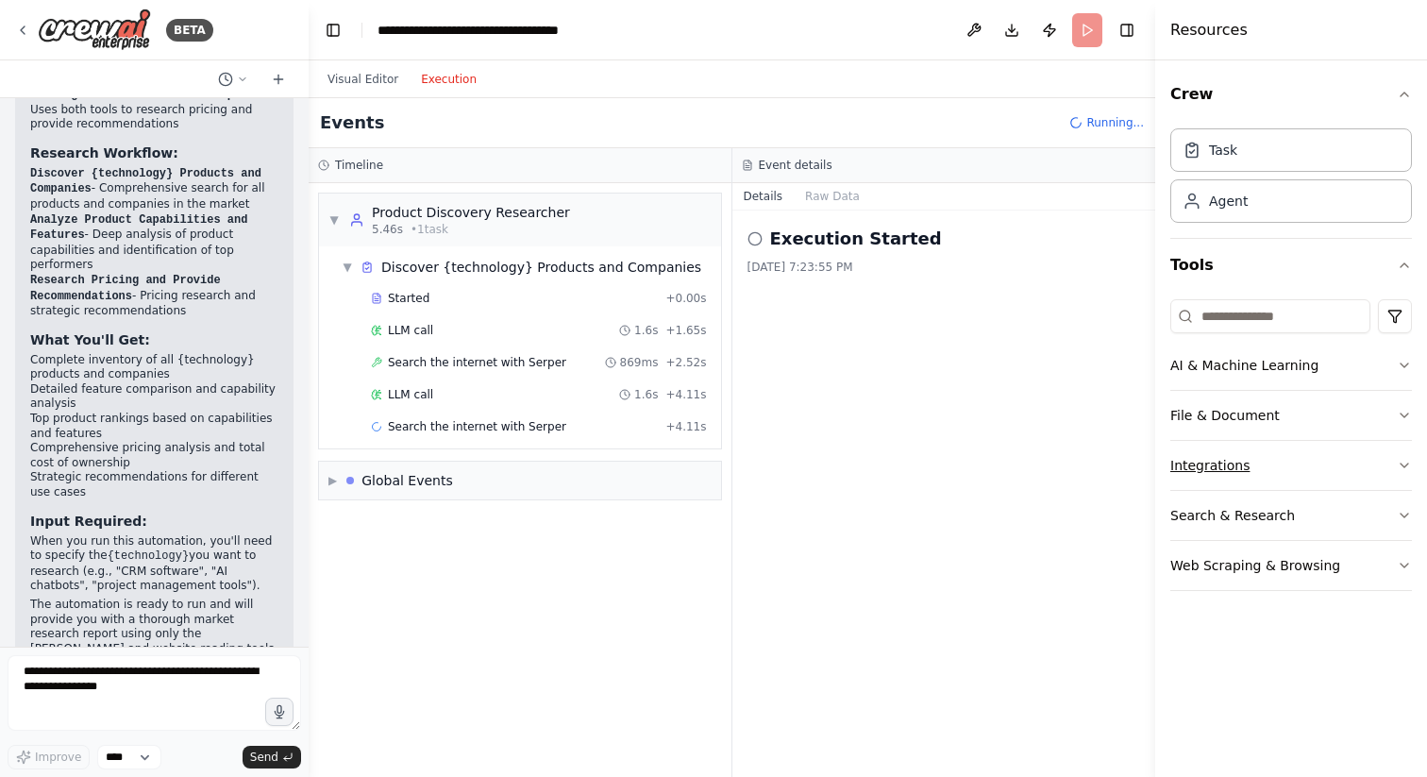
click at [1409, 461] on icon "button" at bounding box center [1404, 465] width 15 height 15
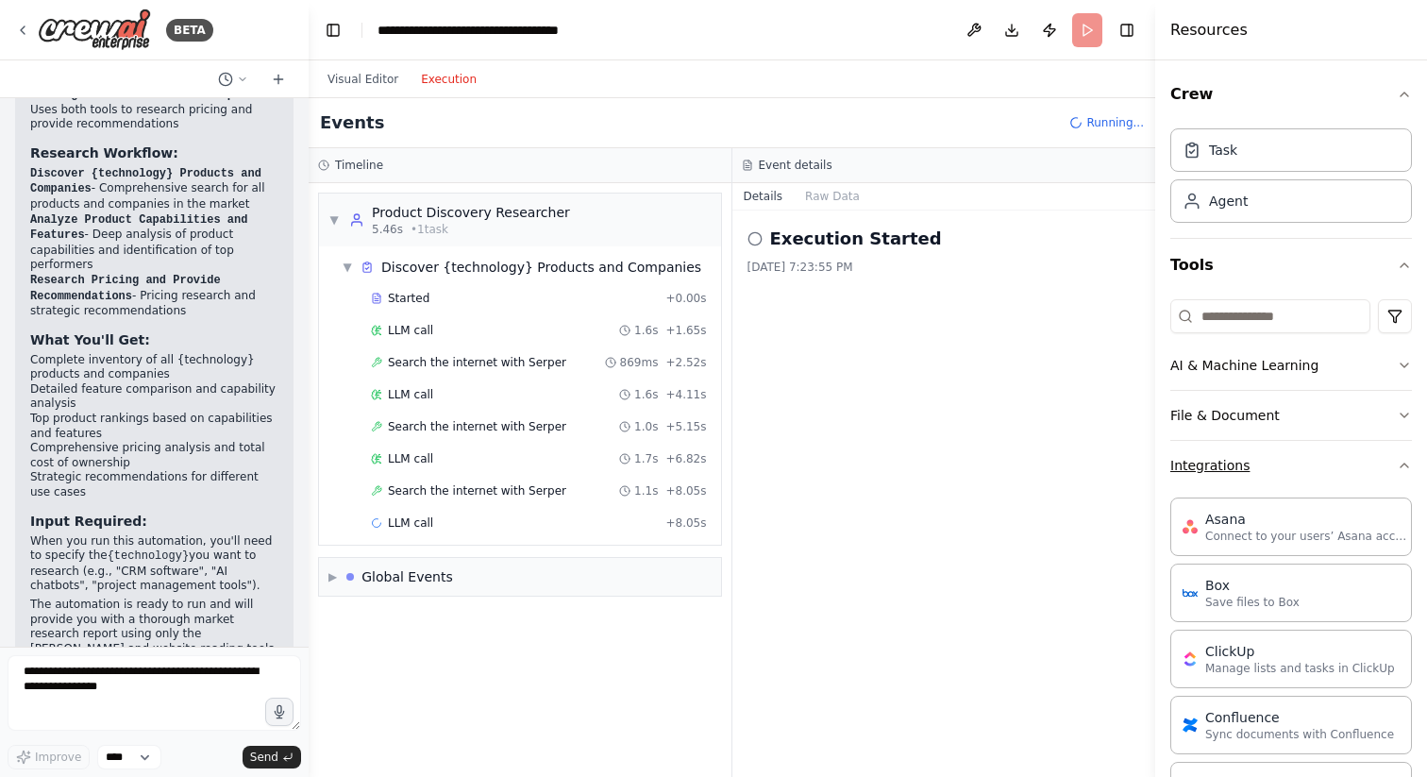
click at [1388, 477] on button "Integrations" at bounding box center [1291, 465] width 242 height 49
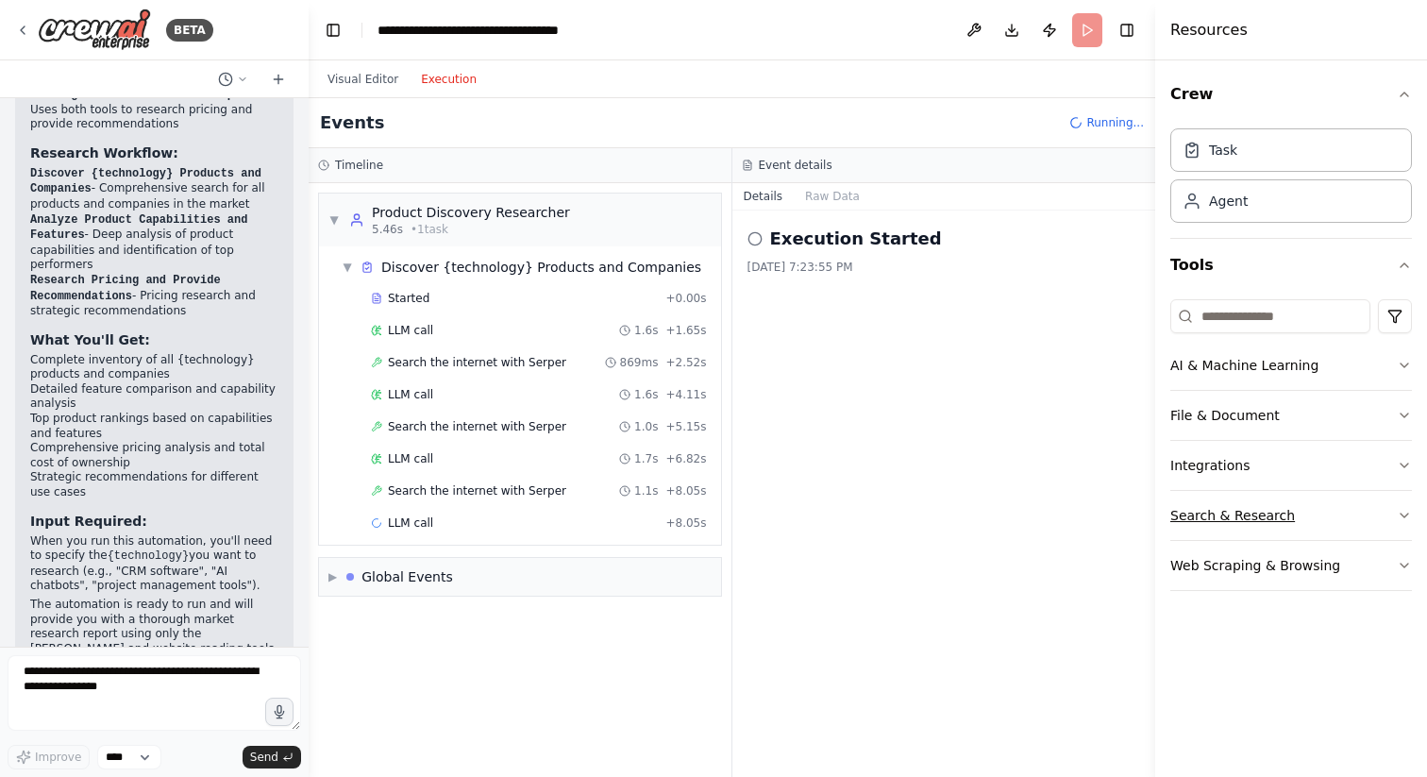
click at [1404, 515] on icon "button" at bounding box center [1405, 516] width 8 height 4
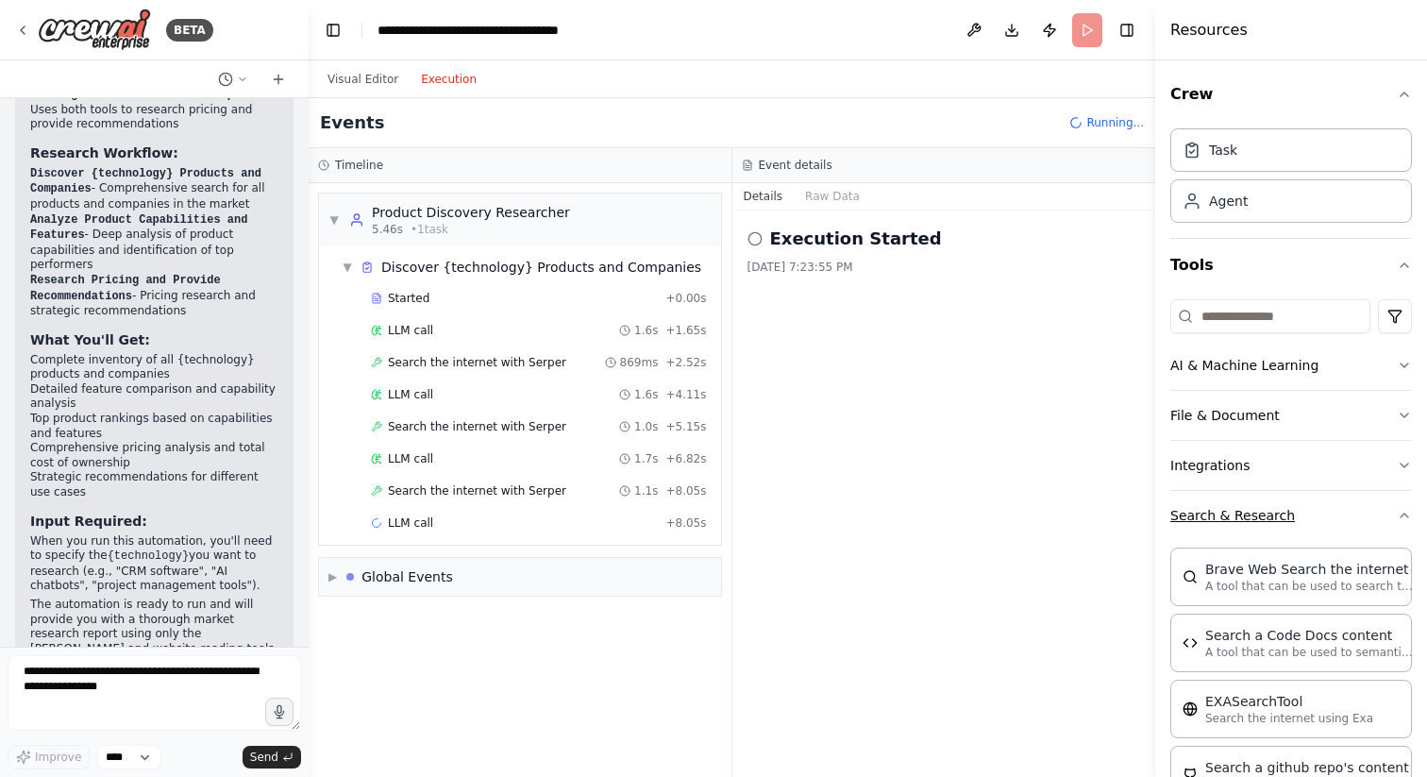
click at [1404, 515] on icon "button" at bounding box center [1404, 515] width 15 height 15
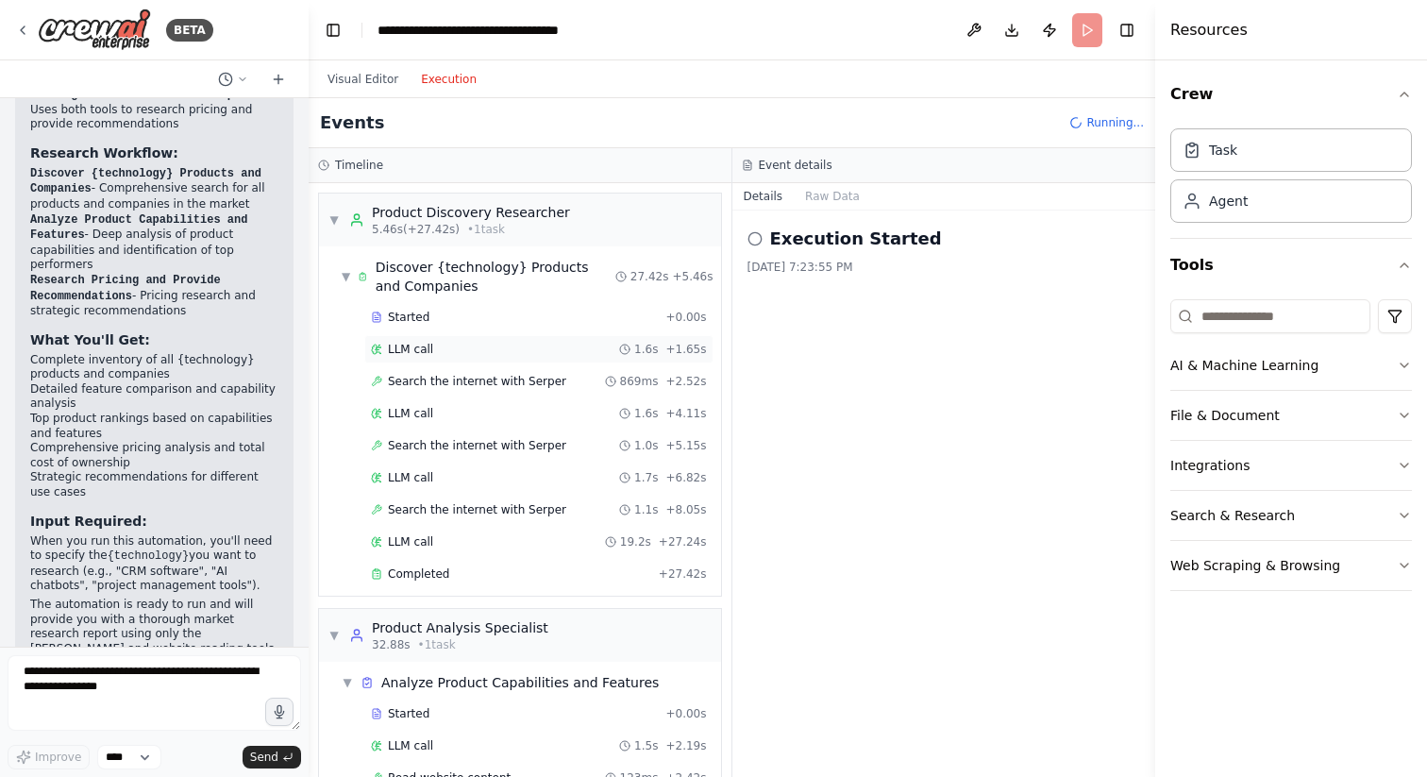
click at [435, 354] on div "LLM call 1.6s + 1.65s" at bounding box center [539, 349] width 336 height 15
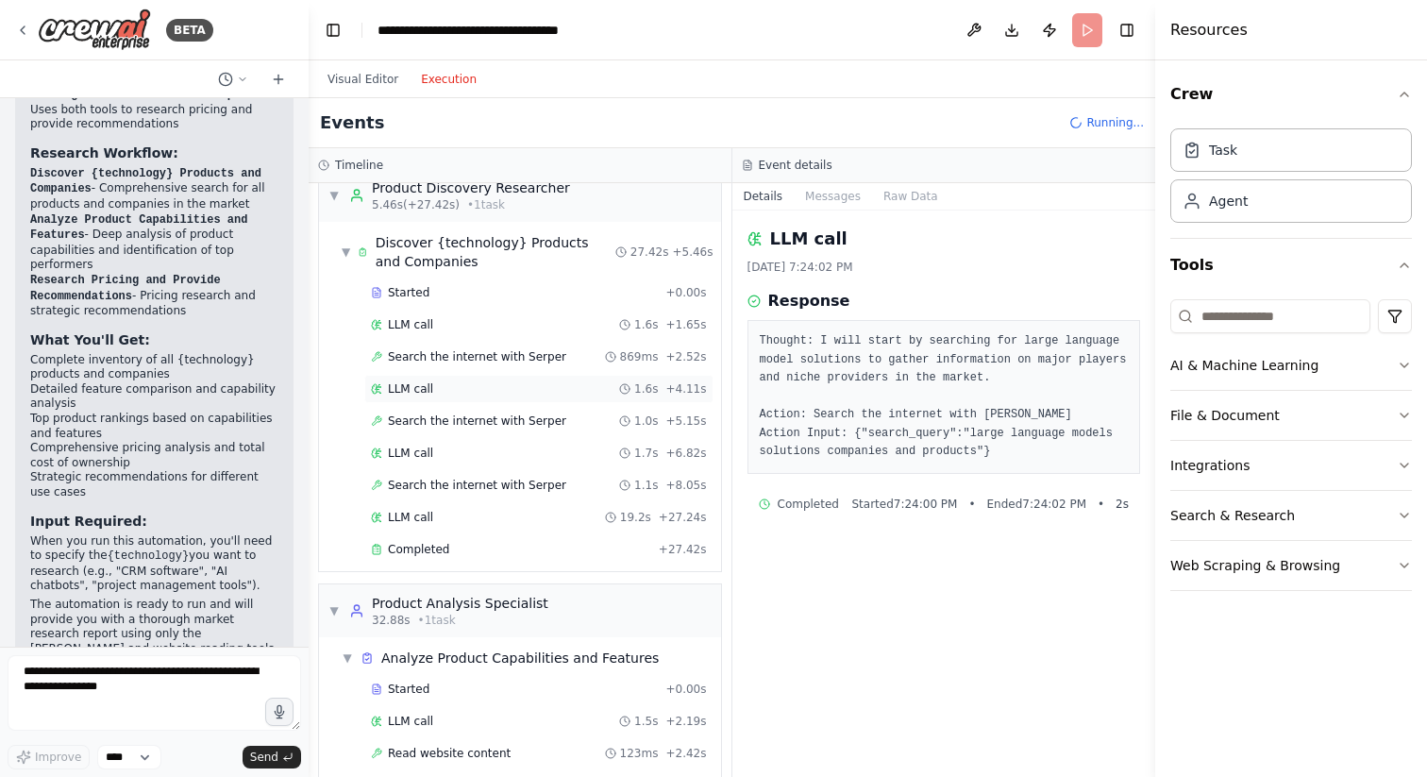
scroll to position [14, 0]
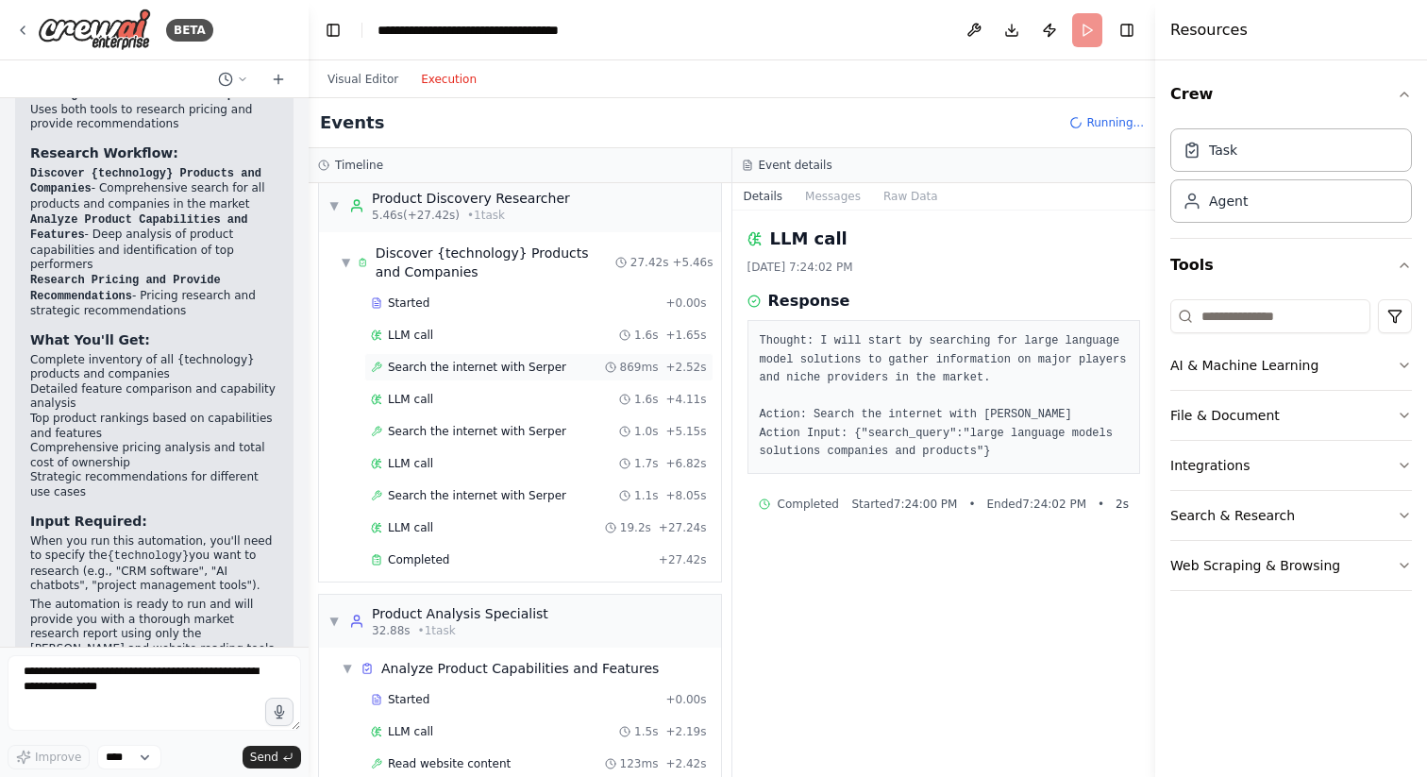
click at [437, 366] on span "Search the internet with Serper" at bounding box center [477, 367] width 178 height 15
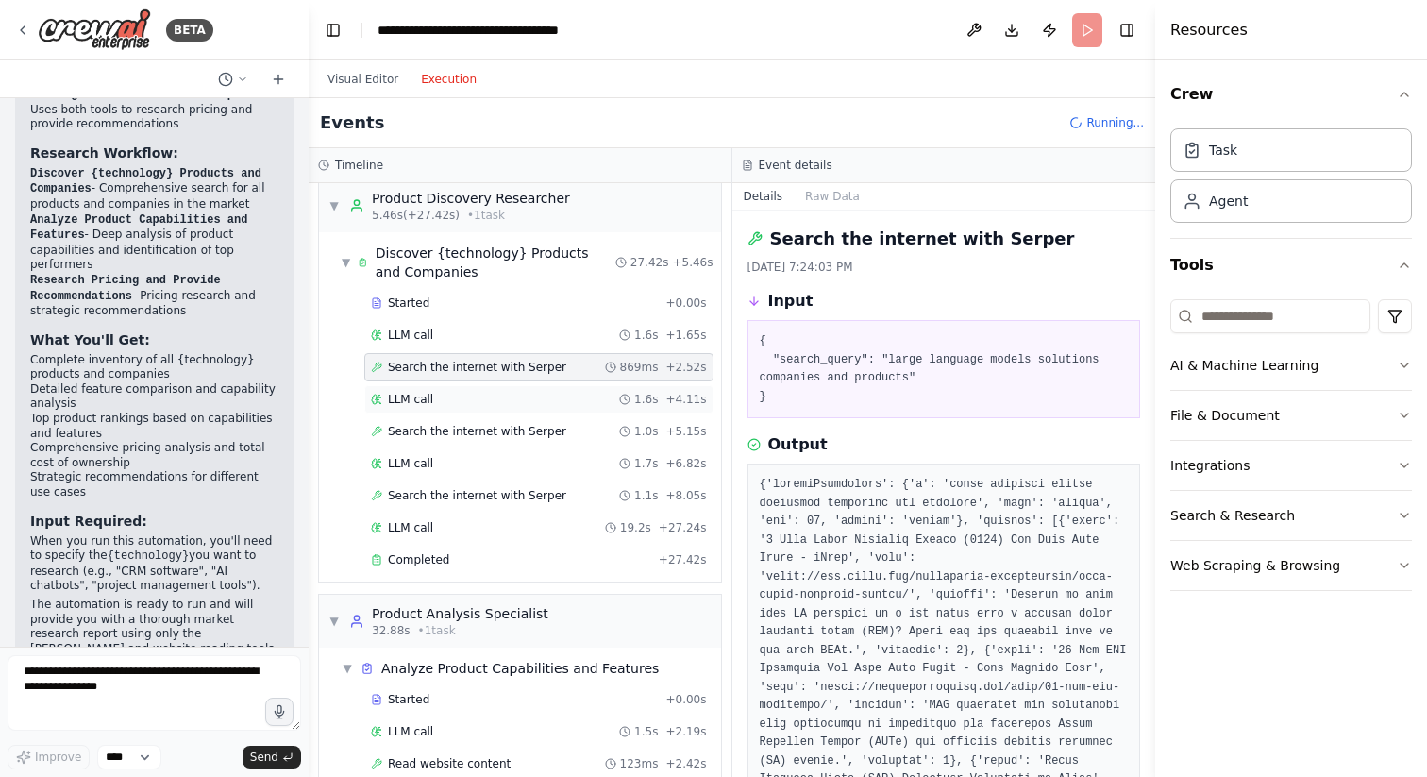
click at [432, 390] on div "LLM call 1.6s + 4.11s" at bounding box center [538, 399] width 349 height 28
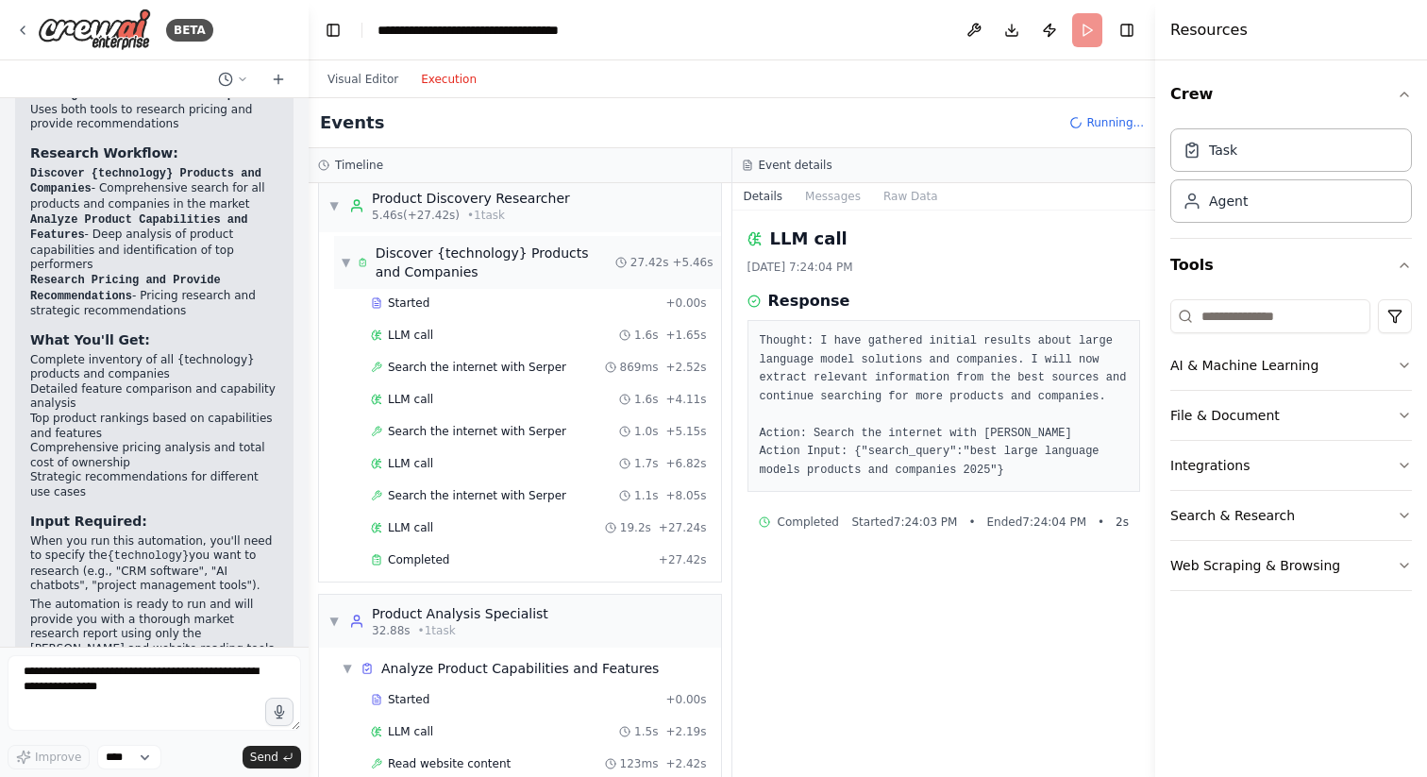
click at [347, 261] on span "▼" at bounding box center [346, 262] width 8 height 15
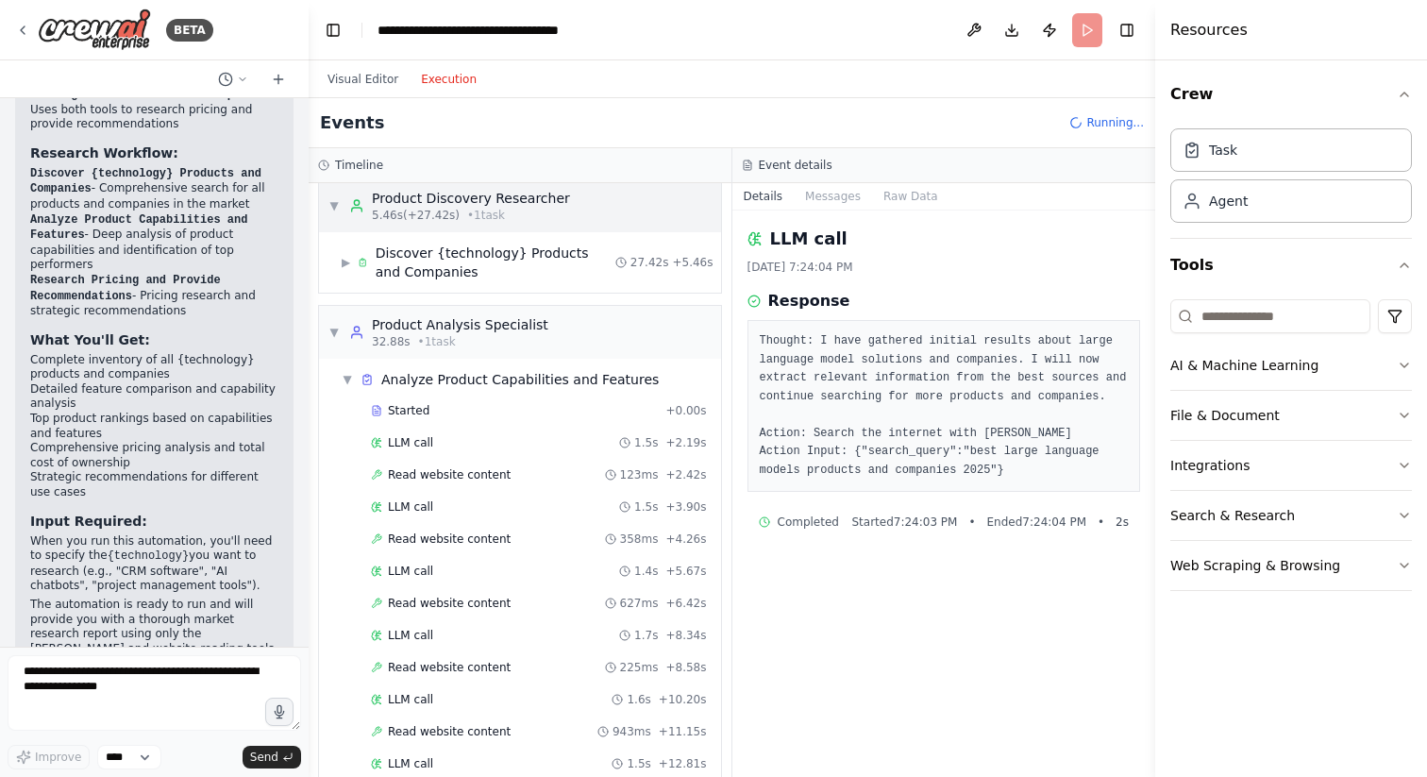
click at [330, 204] on span "▼" at bounding box center [333, 205] width 11 height 15
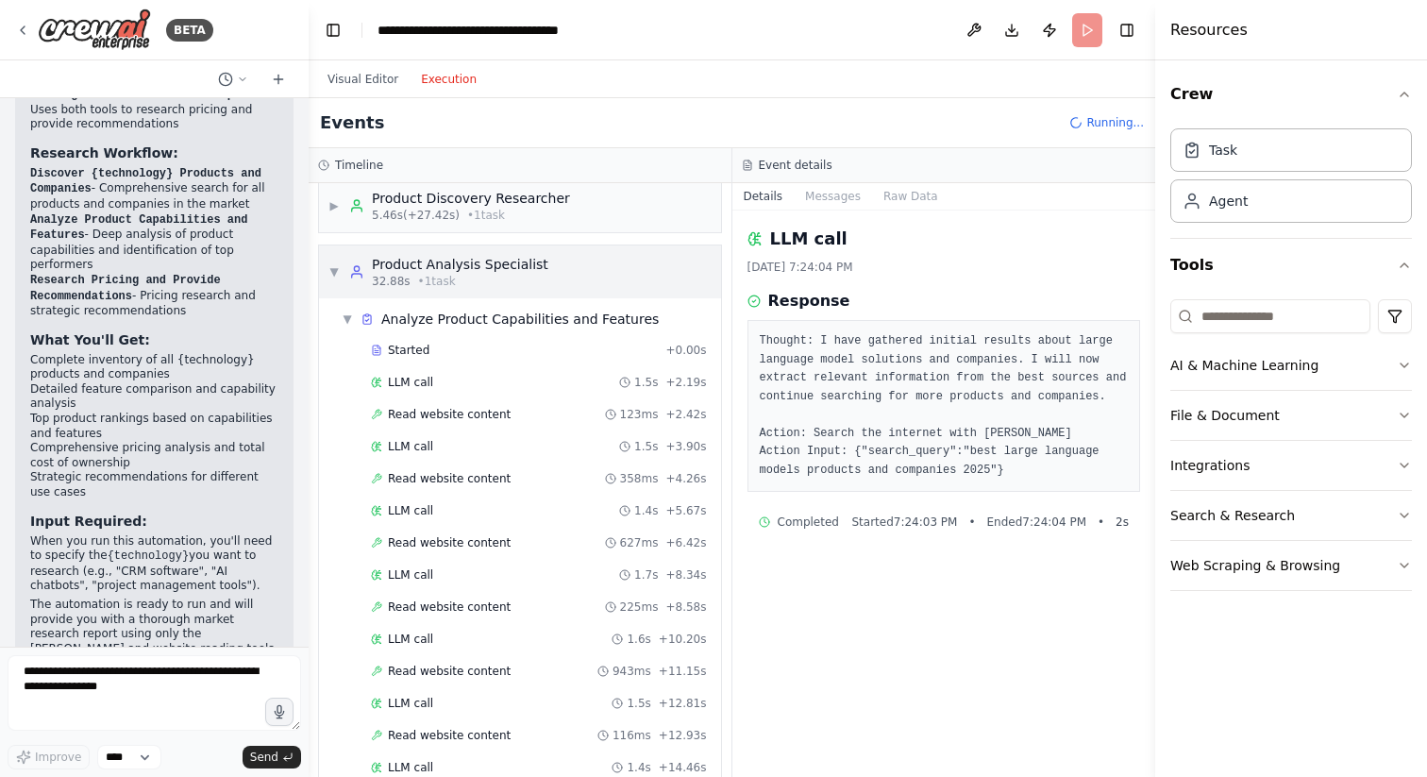
click at [335, 272] on span "▼" at bounding box center [333, 271] width 11 height 15
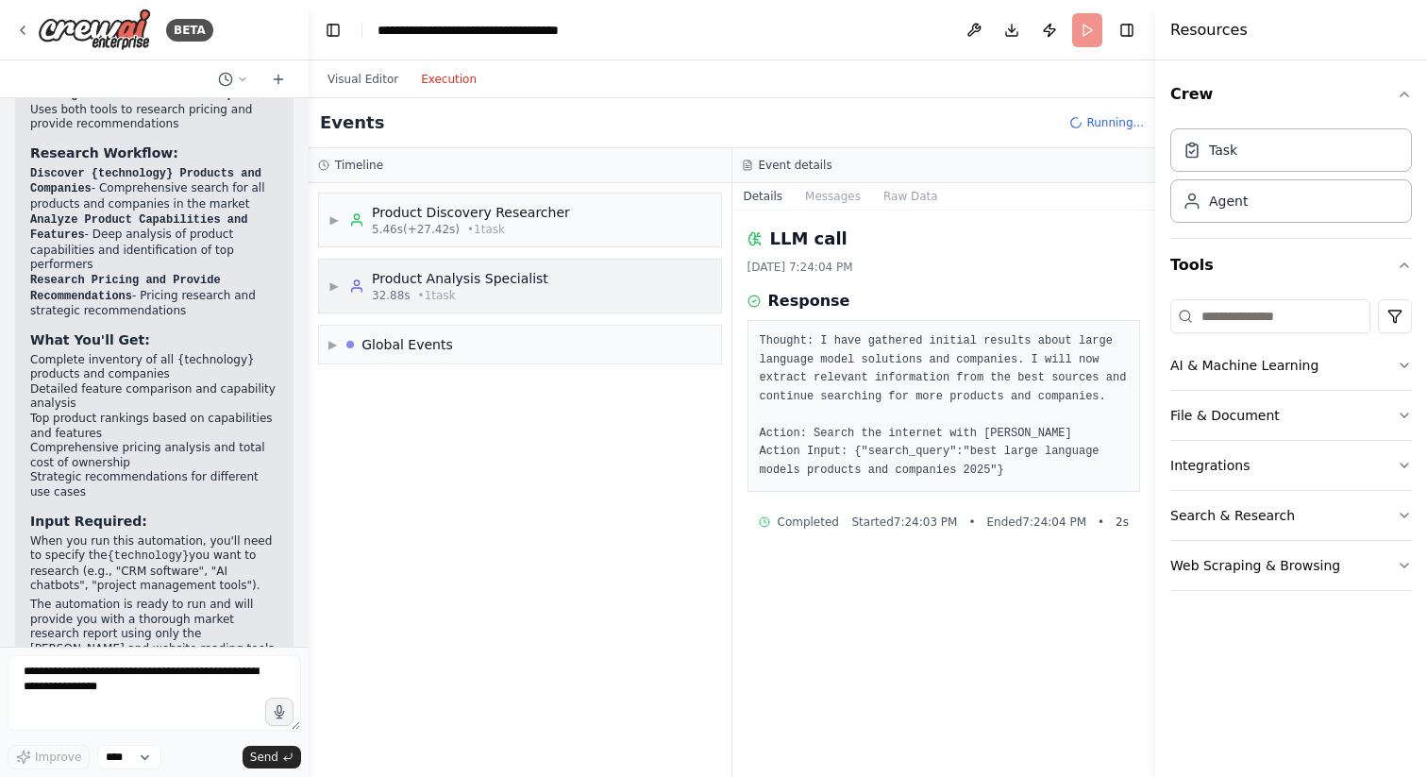
scroll to position [0, 0]
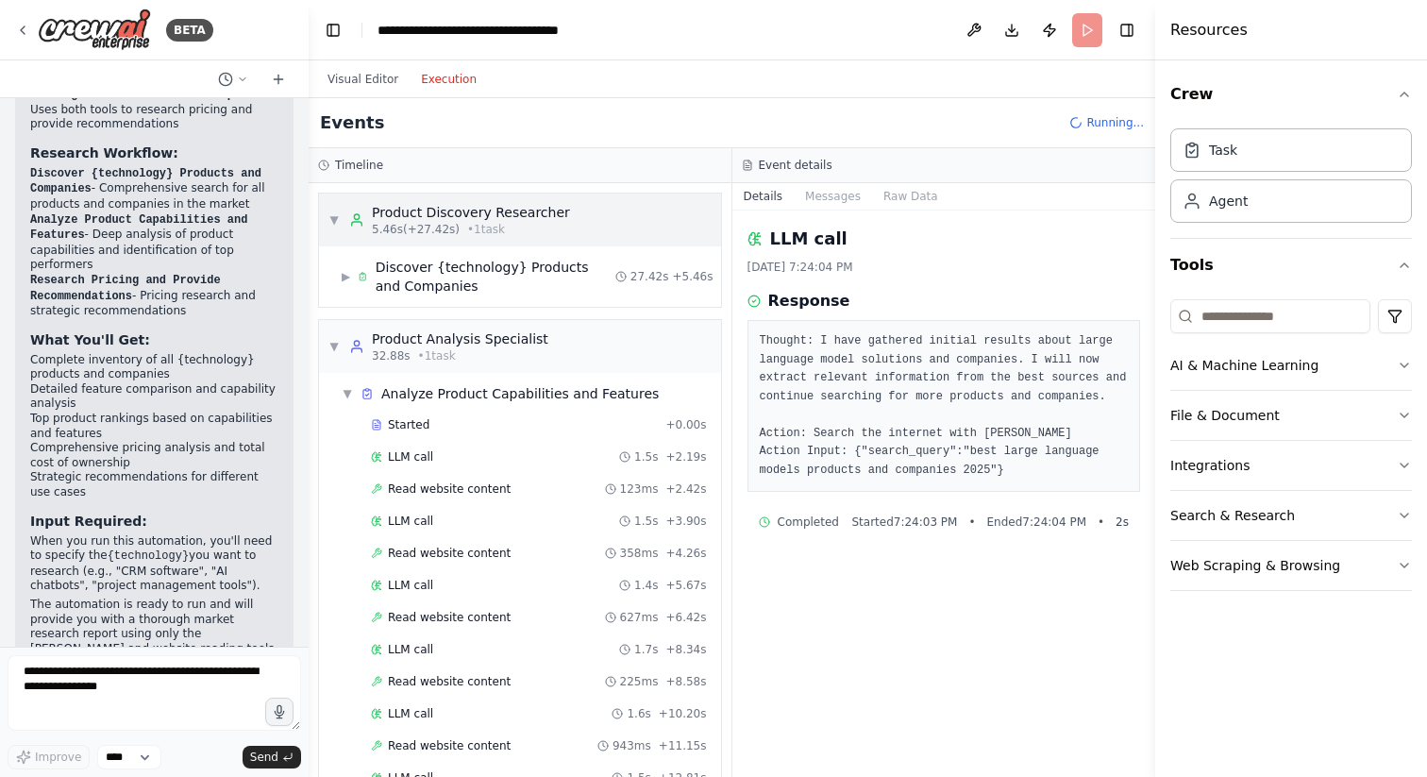
click at [334, 217] on span "▼" at bounding box center [333, 219] width 11 height 15
click at [350, 334] on div "Product Analysis Specialist 32.88s • 1 task" at bounding box center [448, 346] width 199 height 34
click at [351, 392] on span "▼" at bounding box center [347, 393] width 11 height 15
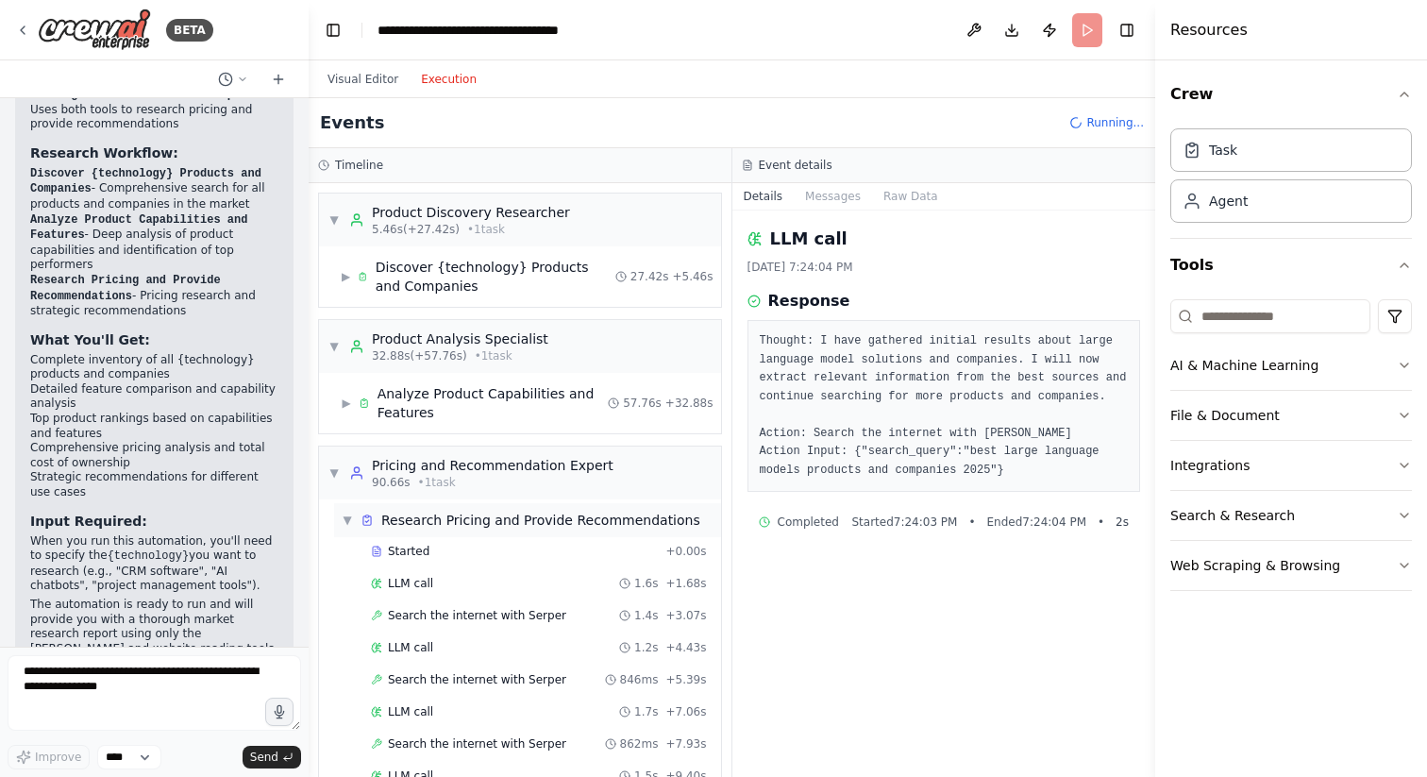
click at [348, 518] on span "▼" at bounding box center [347, 520] width 11 height 15
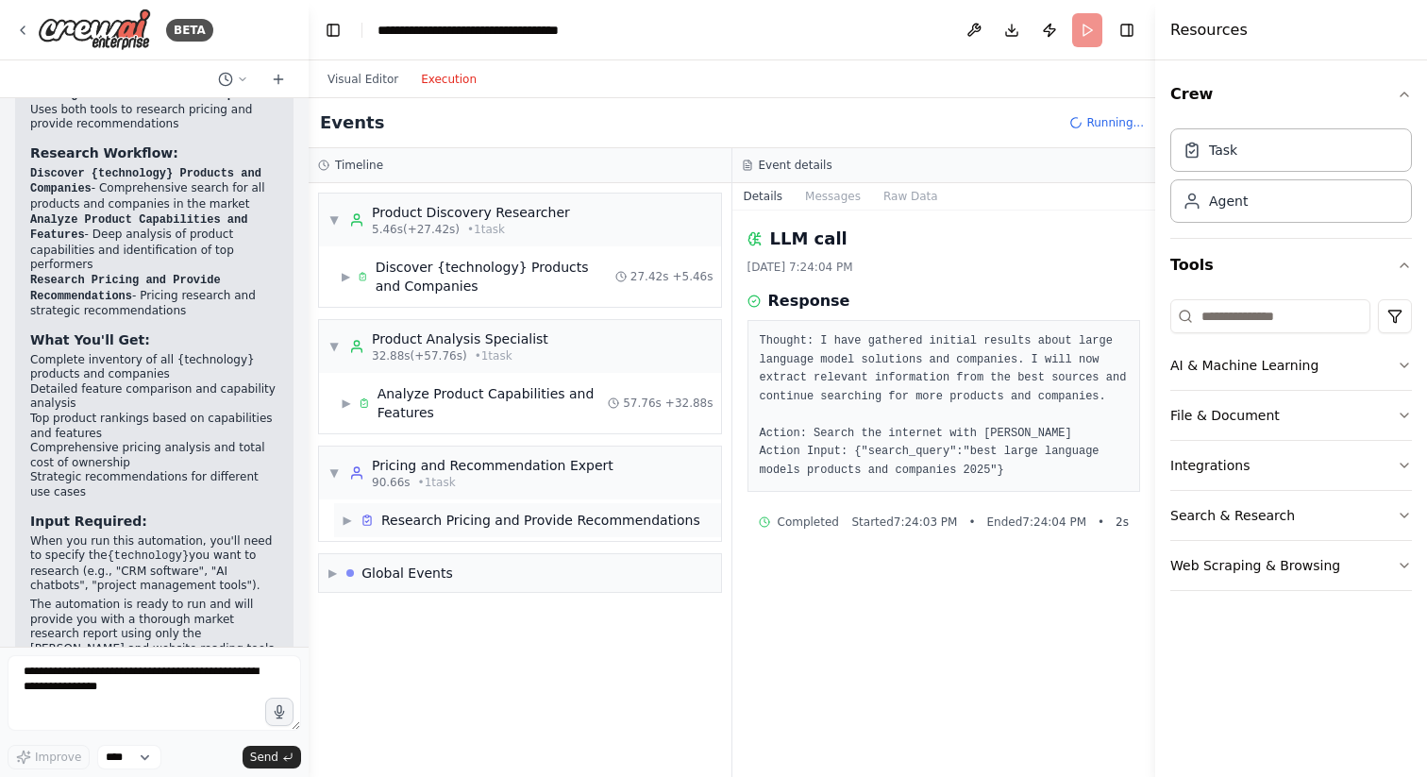
click at [348, 518] on span "▶" at bounding box center [347, 520] width 11 height 15
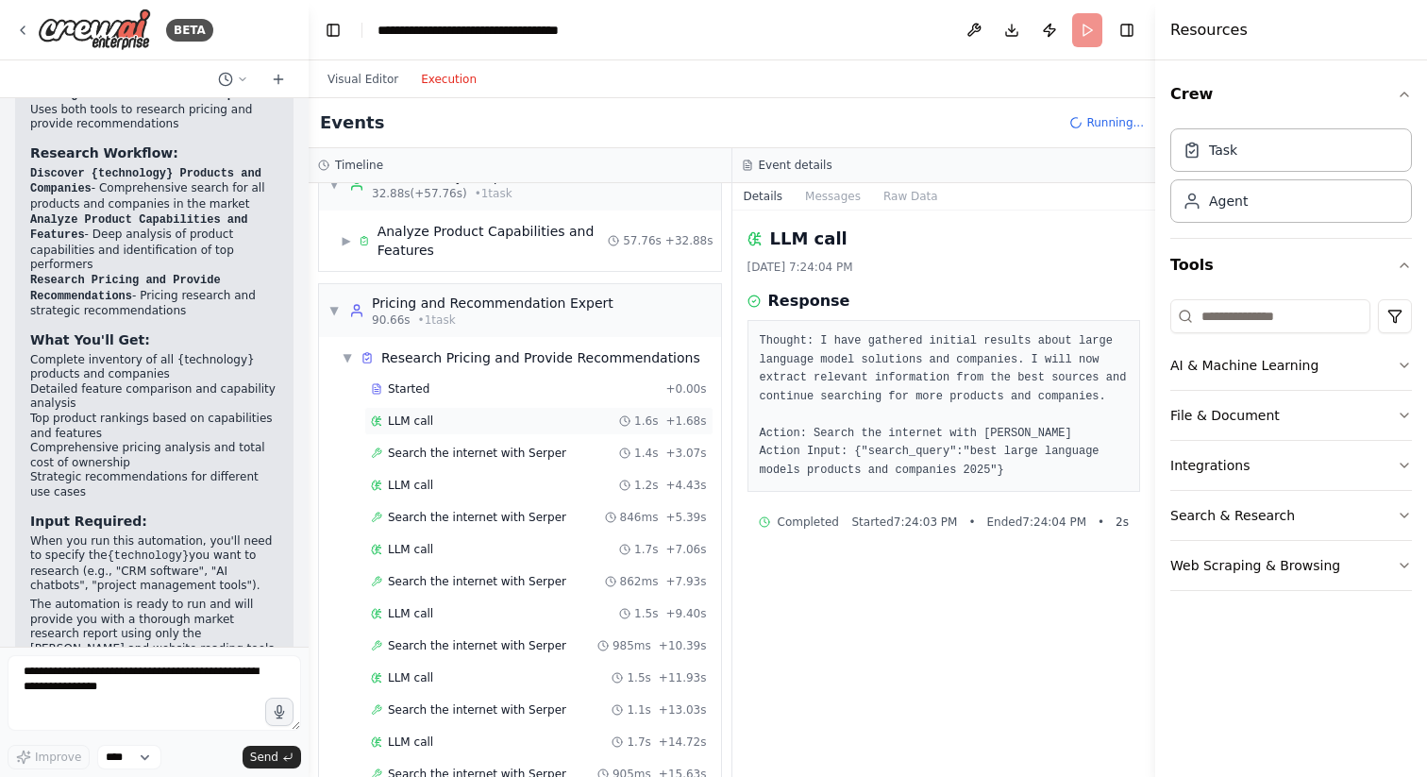
scroll to position [318, 0]
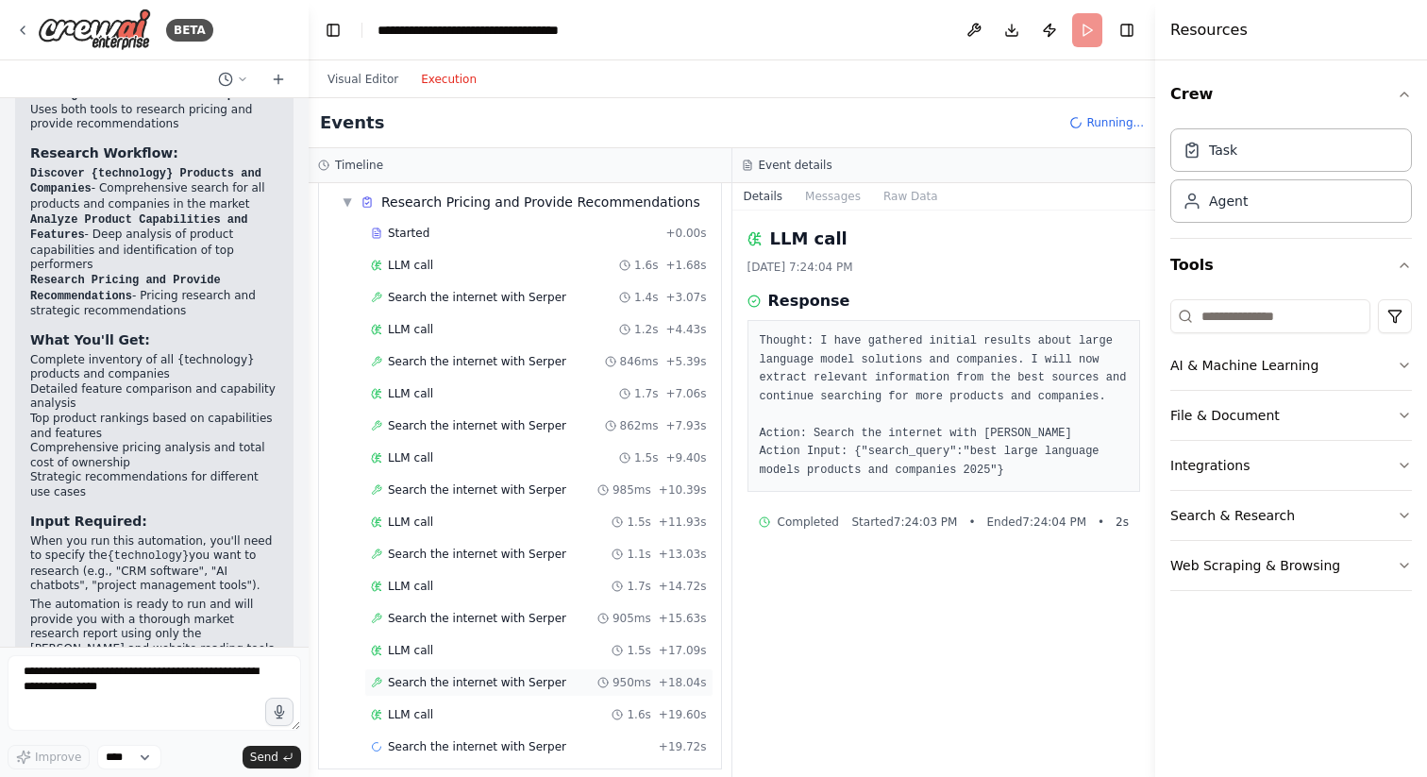
click at [512, 680] on span "Search the internet with Serper" at bounding box center [477, 682] width 178 height 15
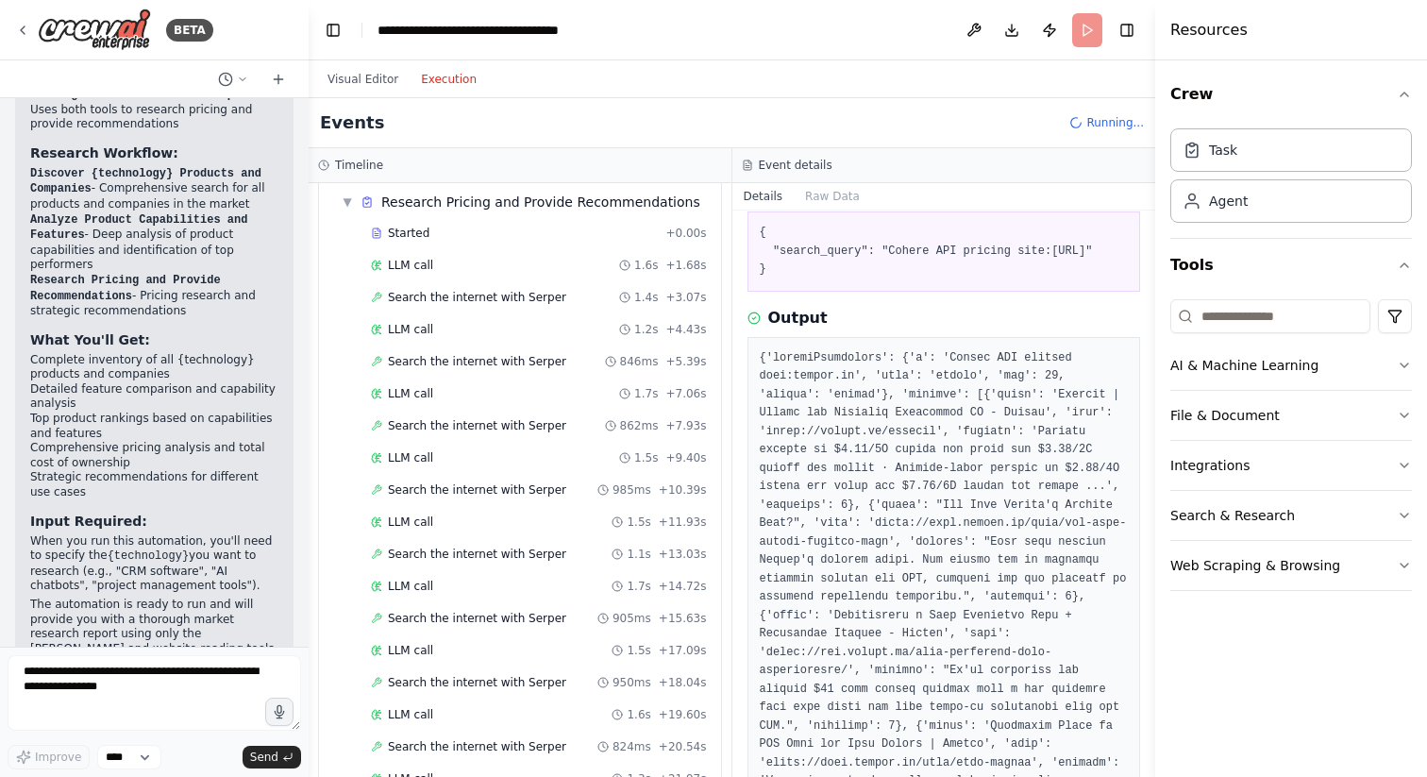
scroll to position [111, 0]
click at [464, 656] on div "LLM call 1.5s + 17.09s" at bounding box center [539, 650] width 336 height 15
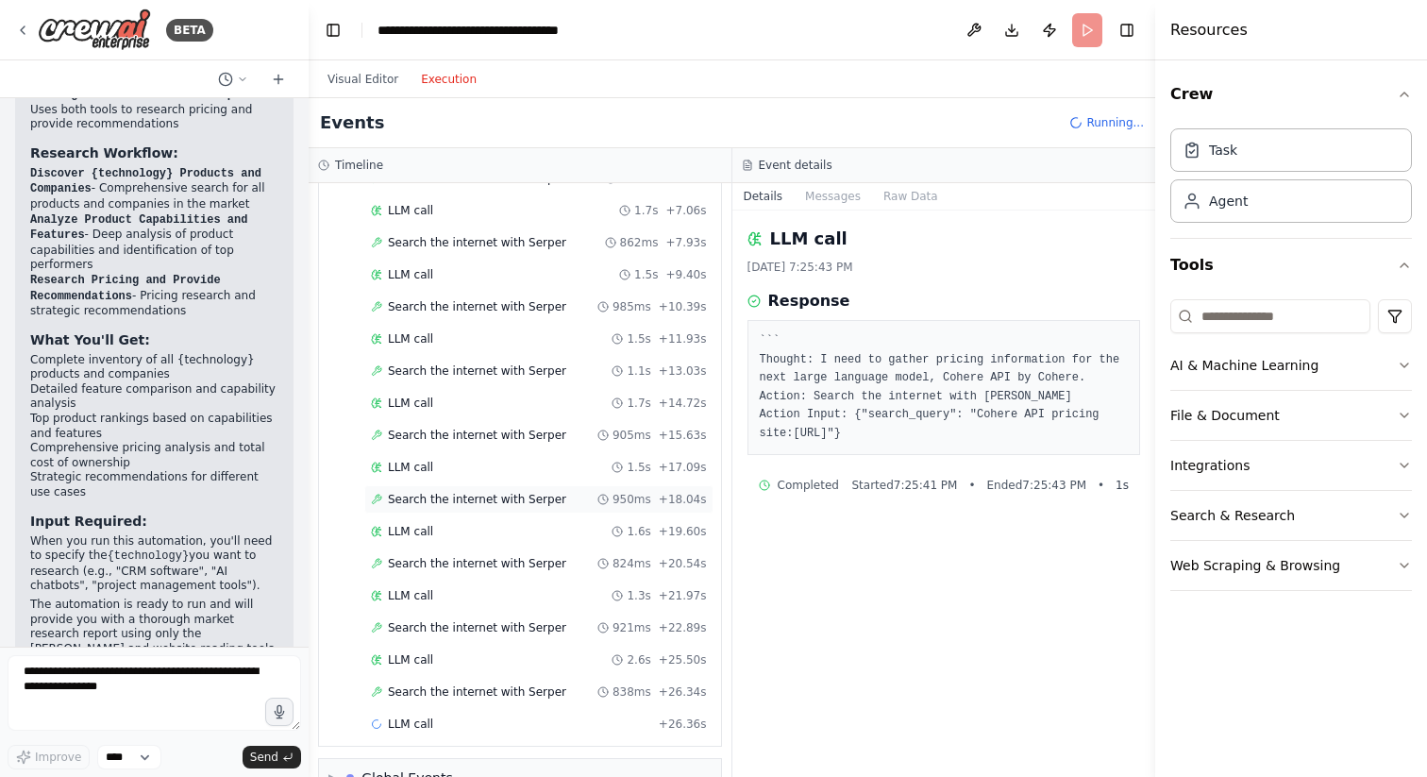
scroll to position [543, 0]
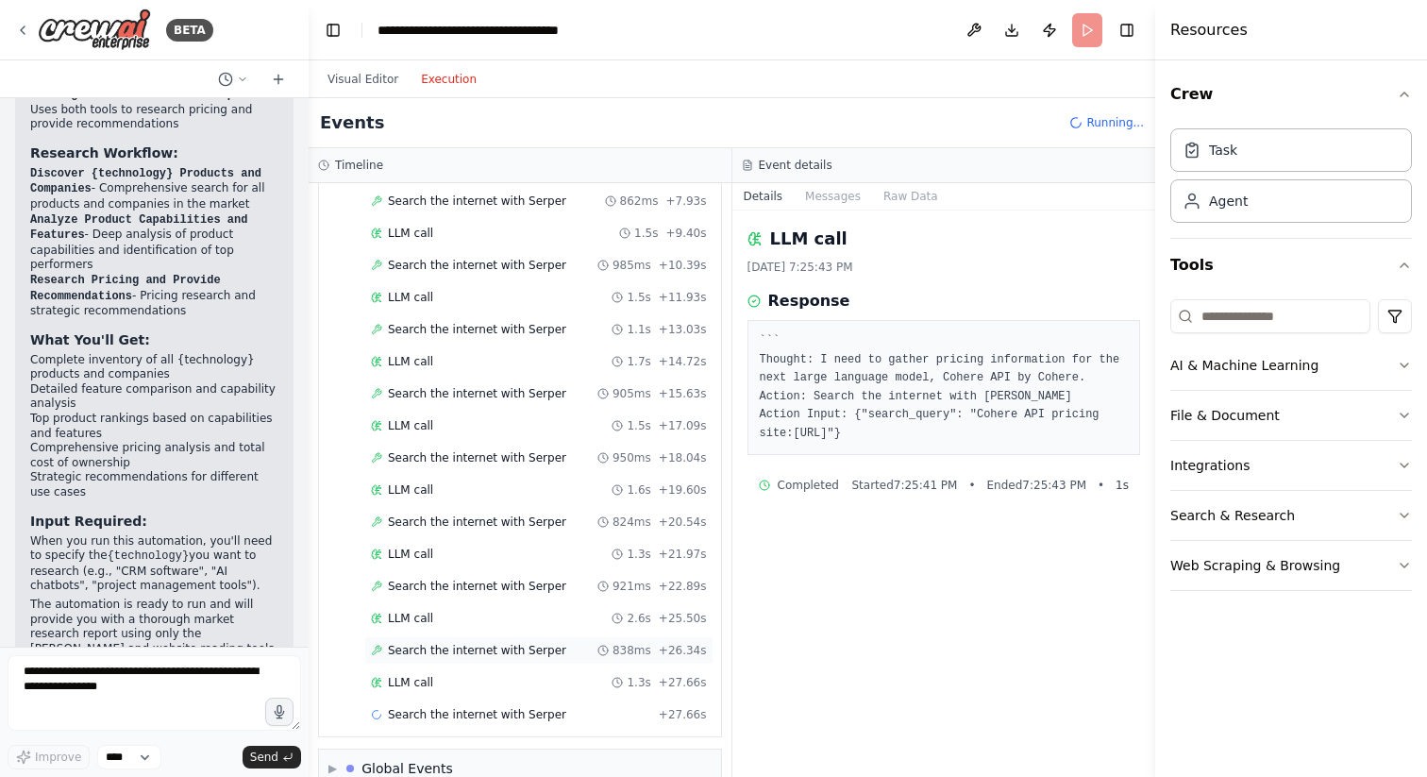
click at [457, 646] on span "Search the internet with Serper" at bounding box center [477, 650] width 178 height 15
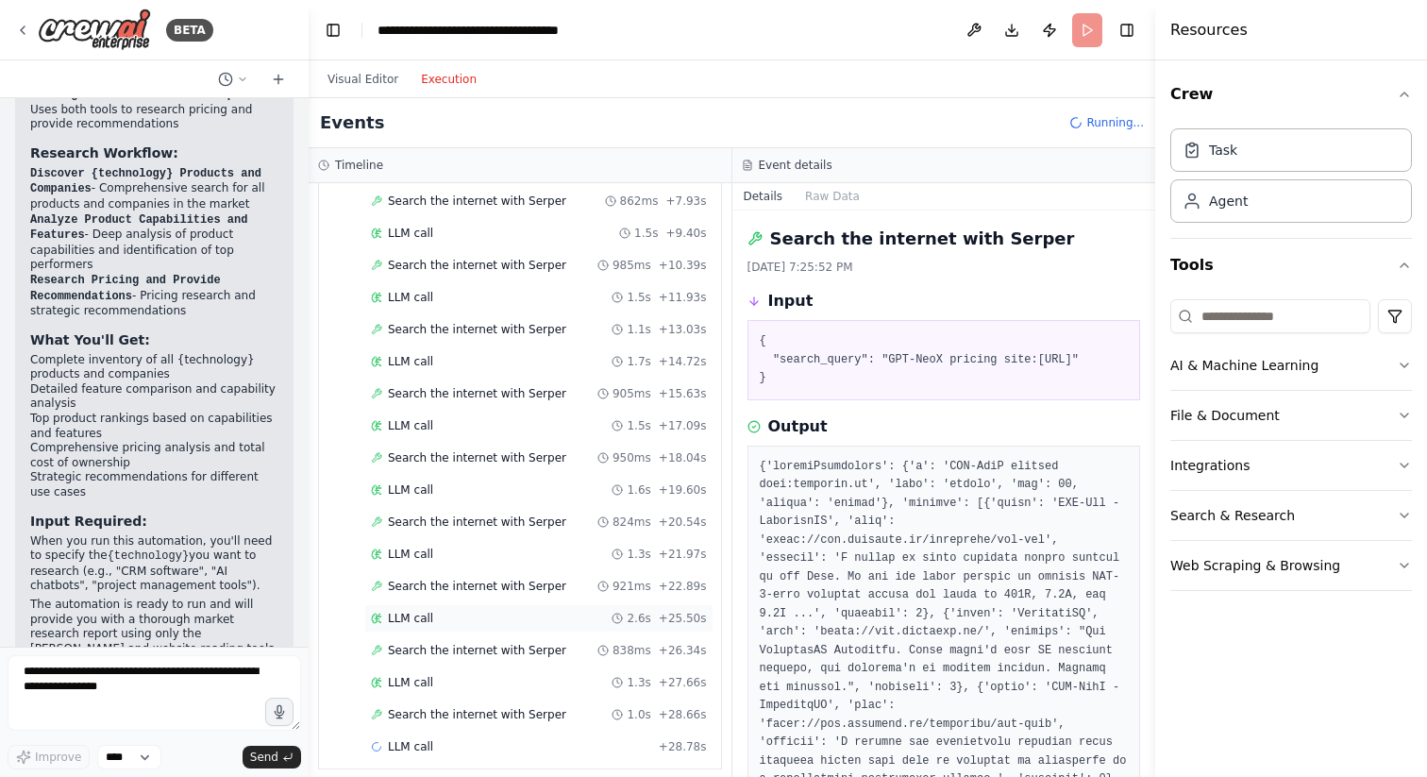
click at [453, 626] on div "LLM call 2.6s + 25.50s" at bounding box center [538, 618] width 349 height 28
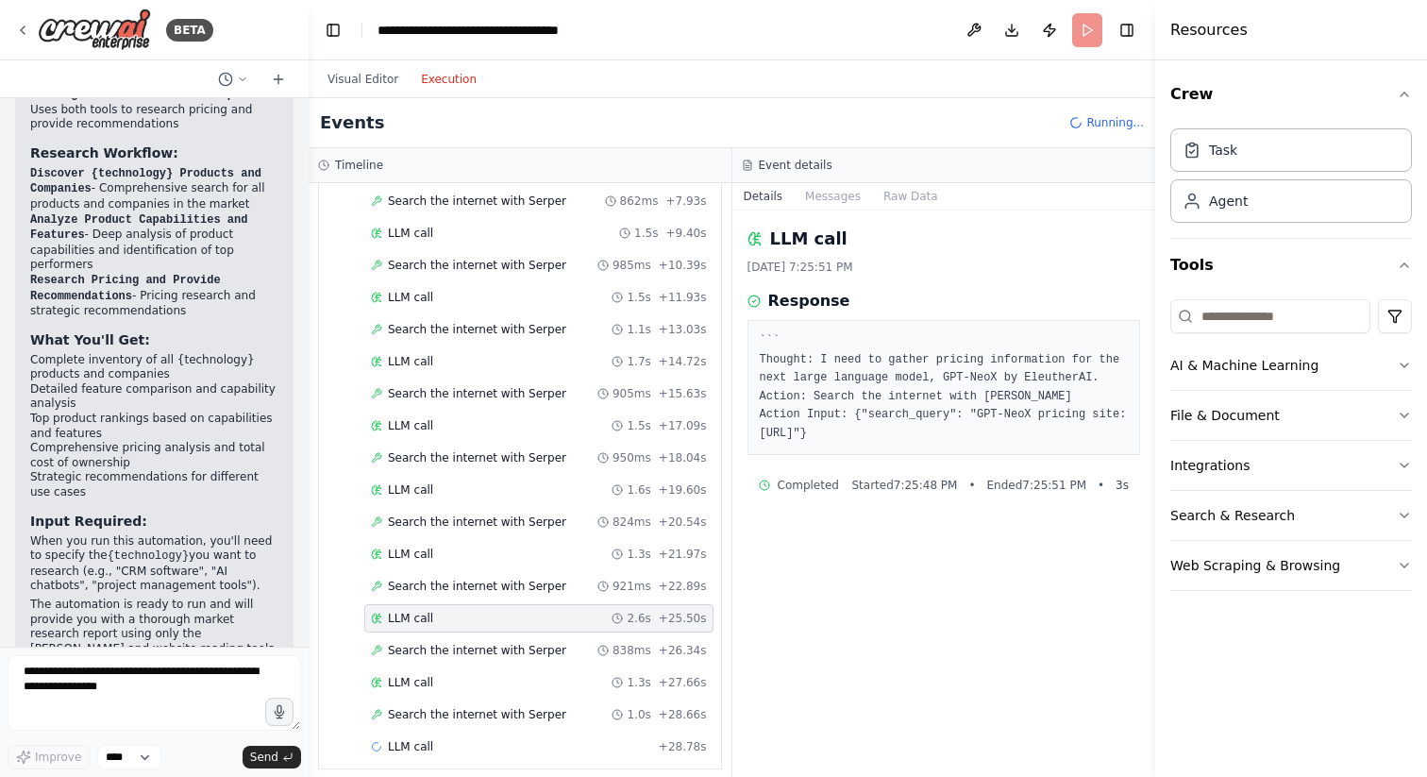
scroll to position [607, 0]
click at [463, 656] on span "Search the internet with Serper" at bounding box center [477, 650] width 178 height 15
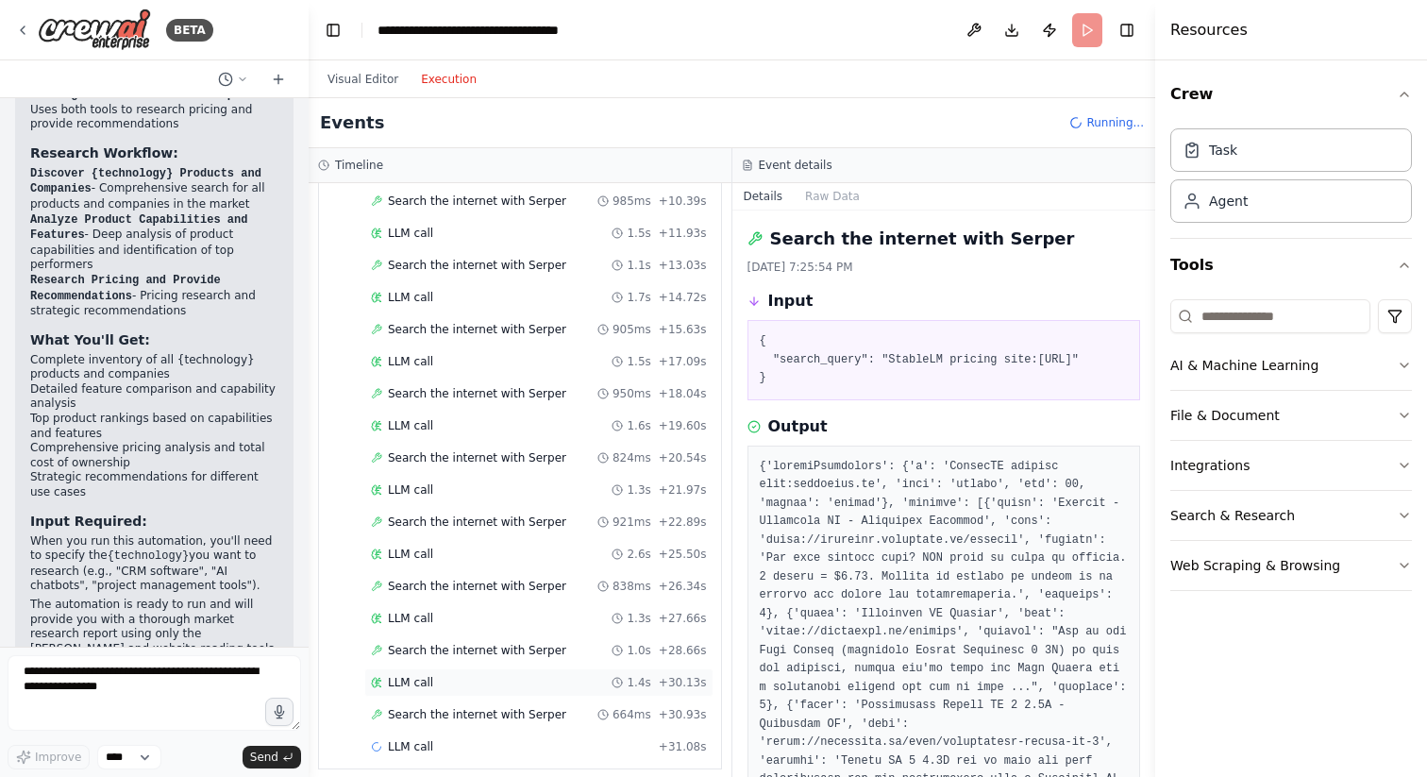
click at [441, 691] on div "LLM call 1.4s + 30.13s" at bounding box center [538, 682] width 349 height 28
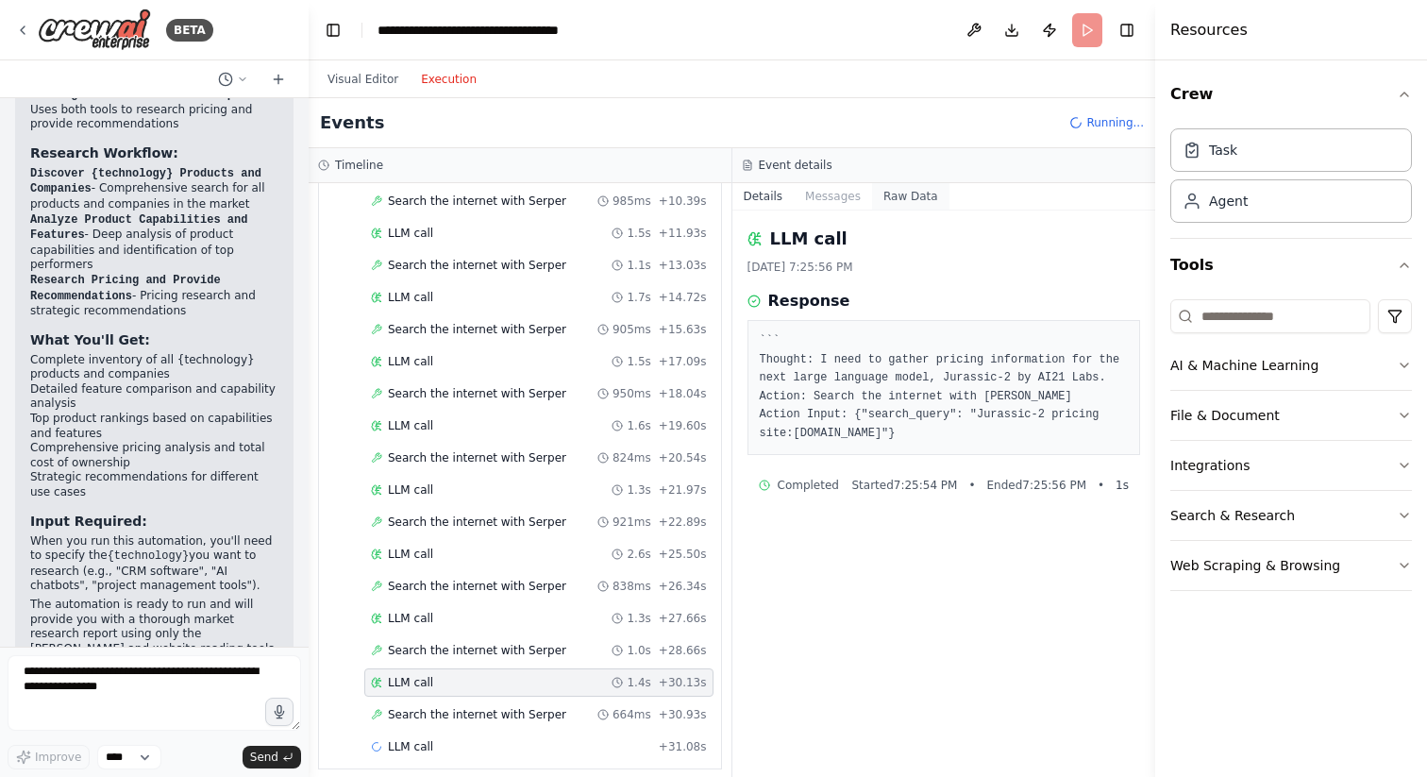
click at [908, 194] on button "Raw Data" at bounding box center [910, 196] width 77 height 26
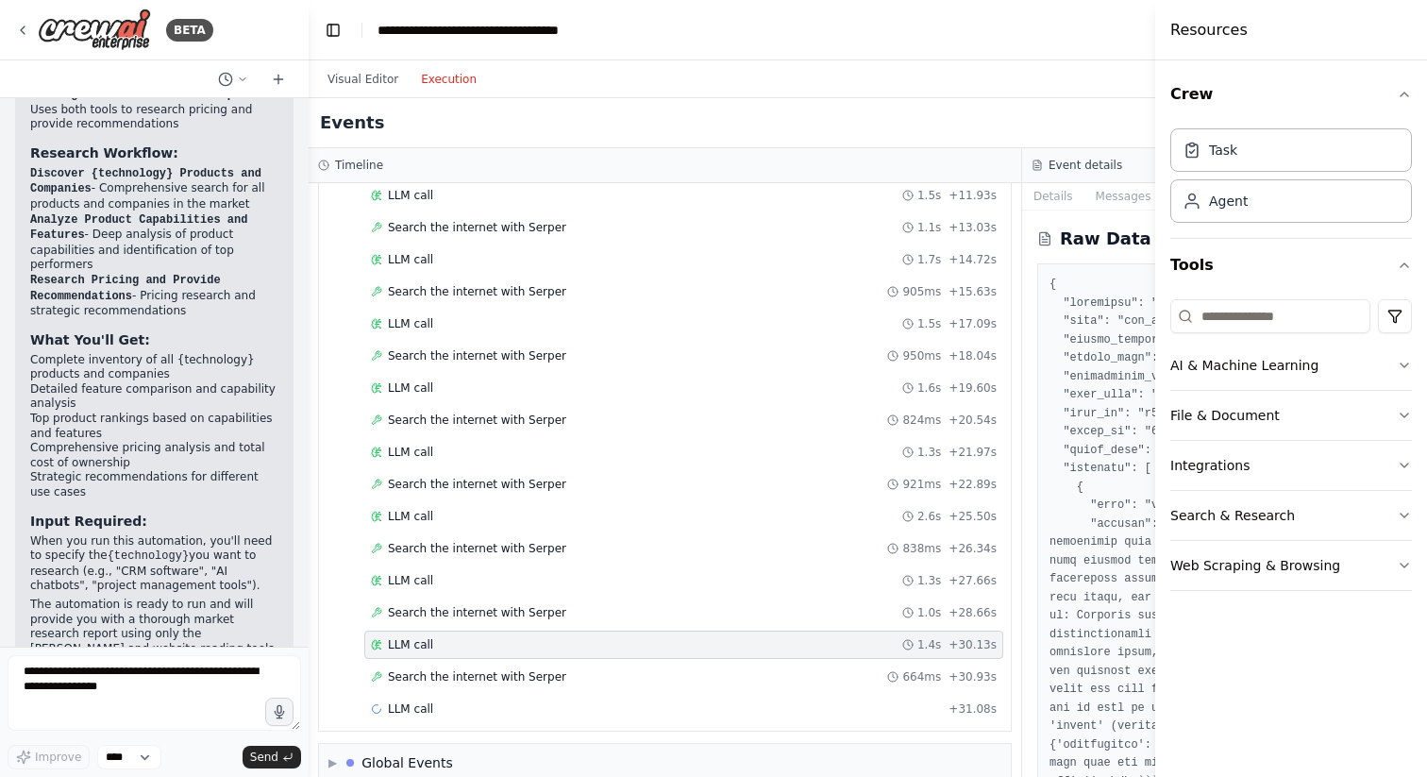
scroll to position [569, 0]
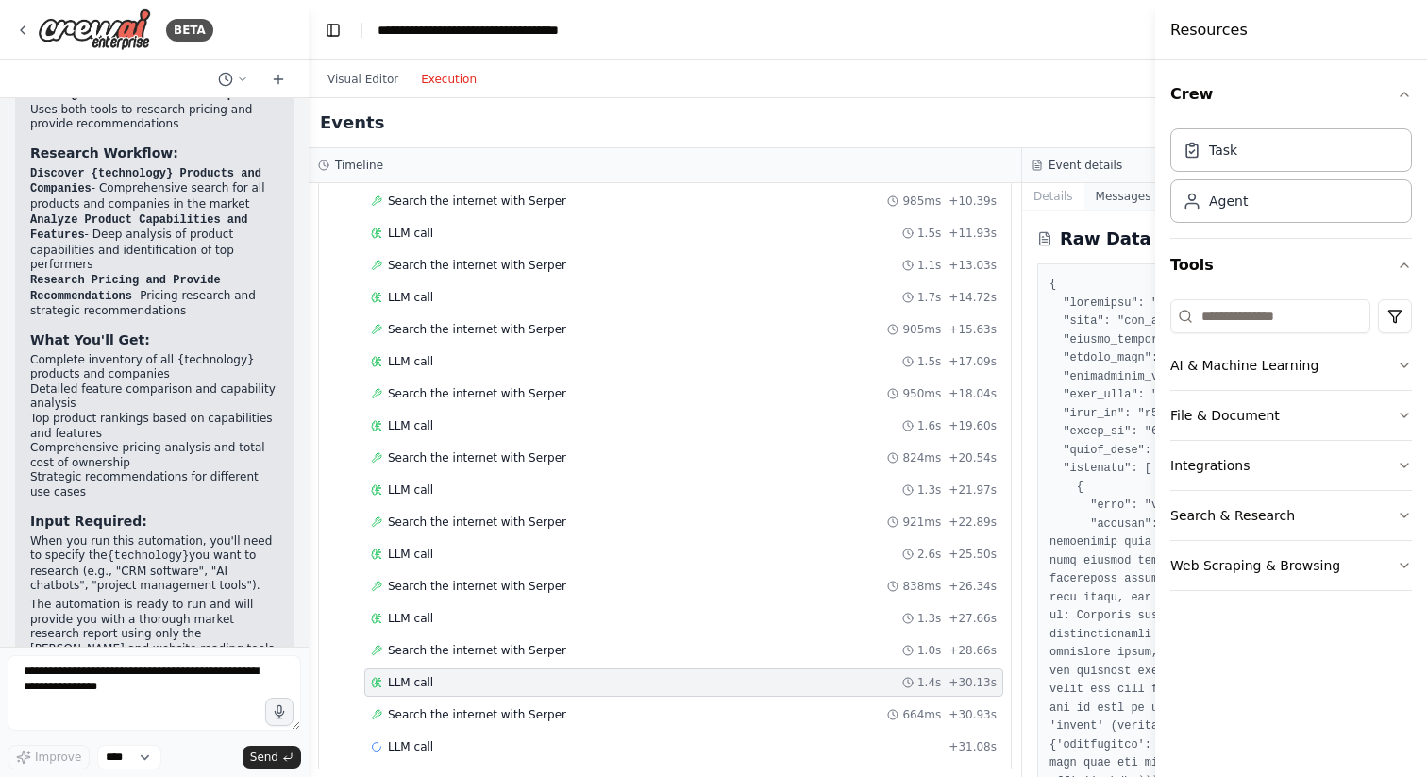
click at [1114, 199] on button "Messages" at bounding box center [1124, 196] width 78 height 26
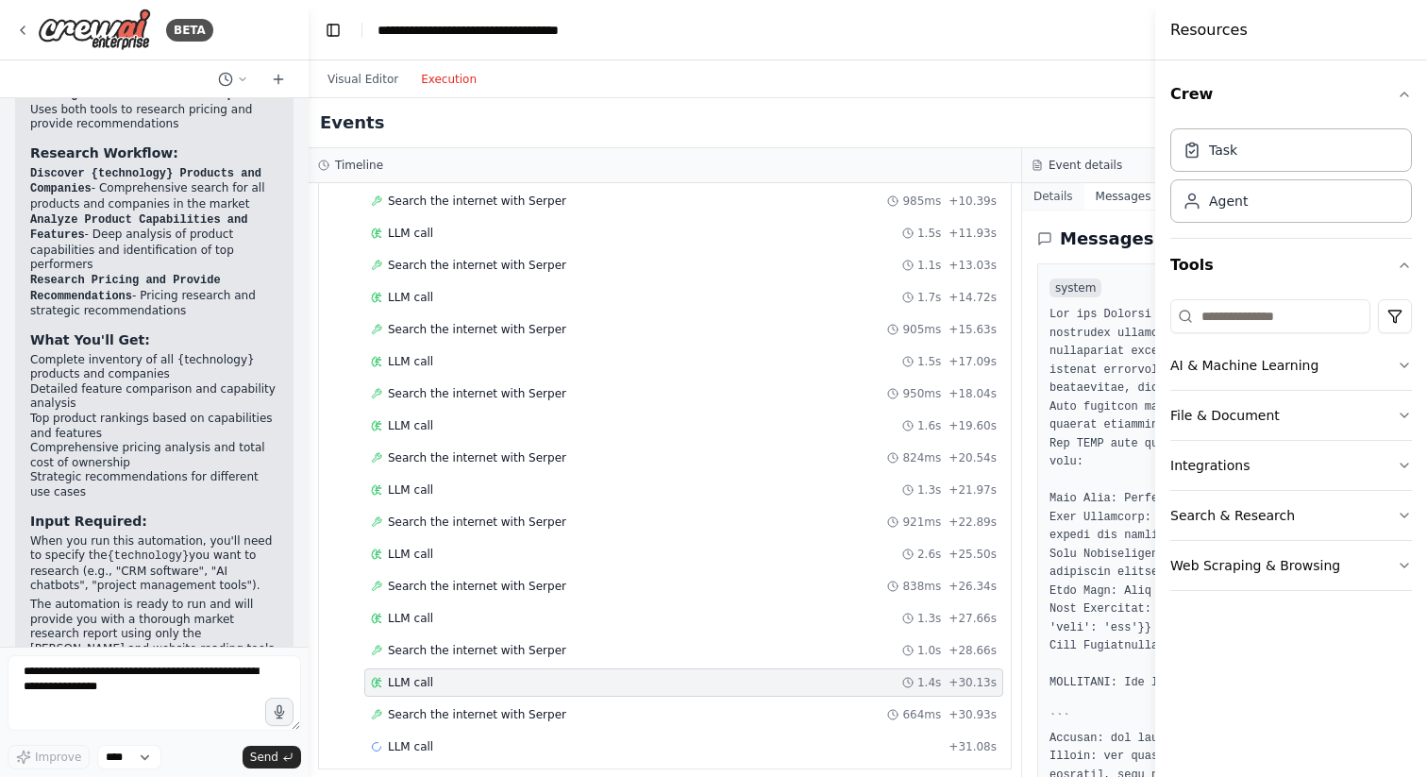
click at [1058, 200] on button "Details" at bounding box center [1053, 196] width 62 height 26
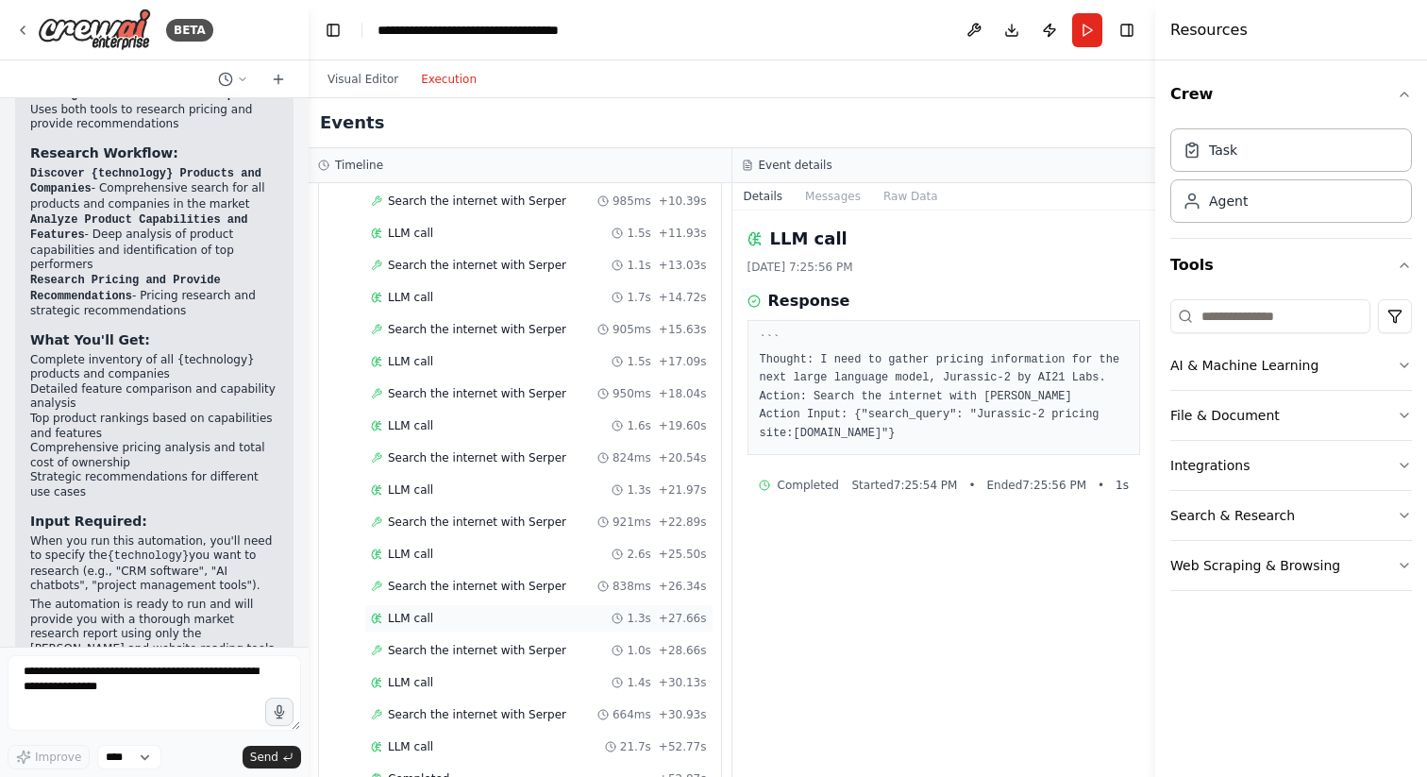
scroll to position [722, 0]
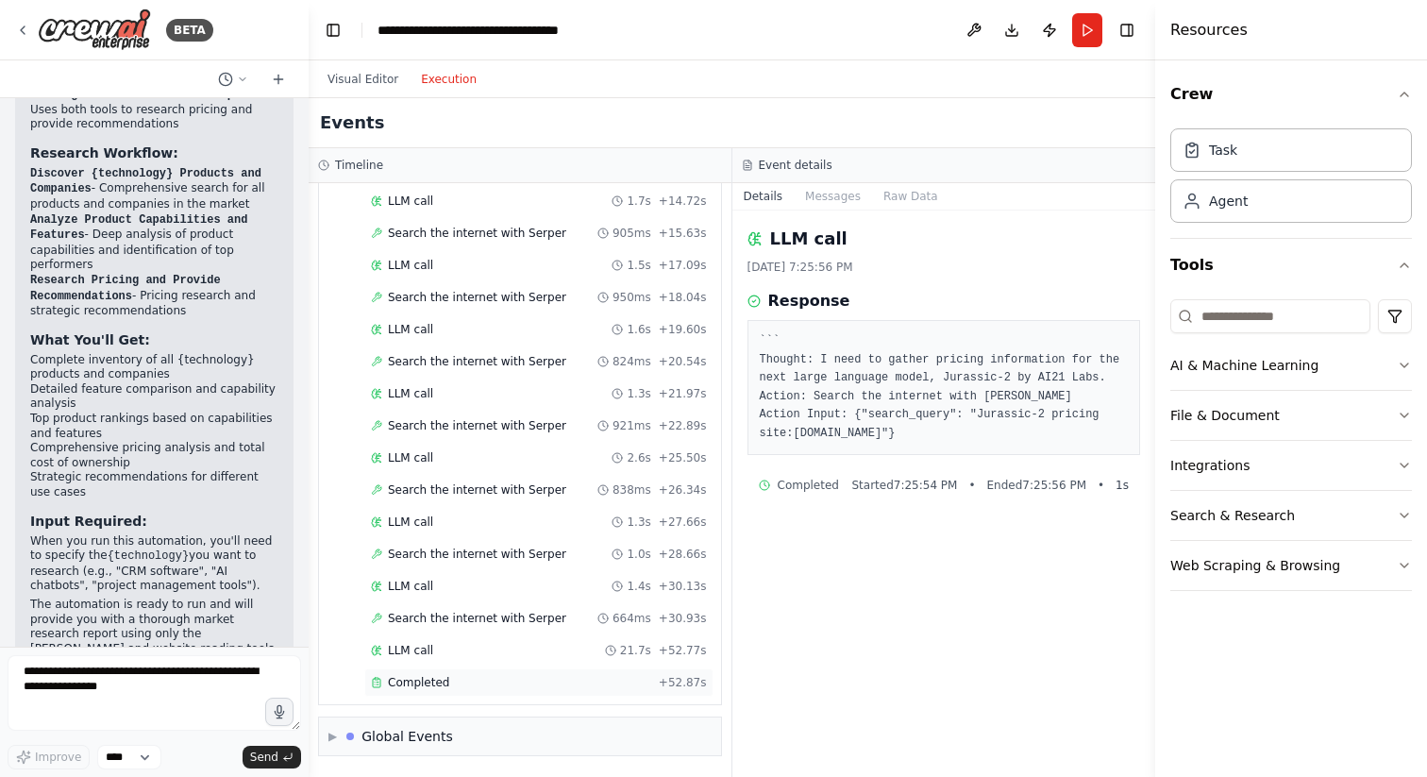
click at [482, 685] on div "Completed" at bounding box center [511, 682] width 280 height 15
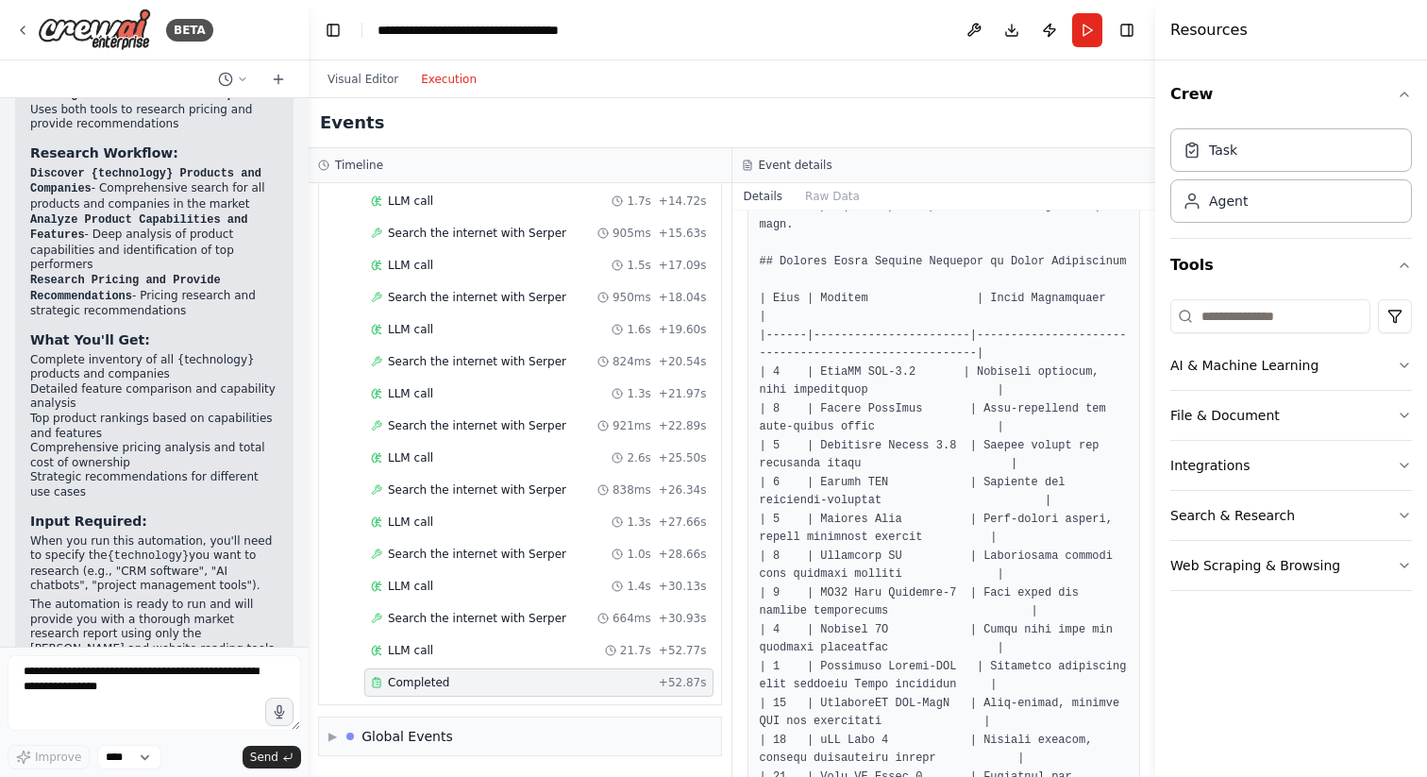
scroll to position [2266, 0]
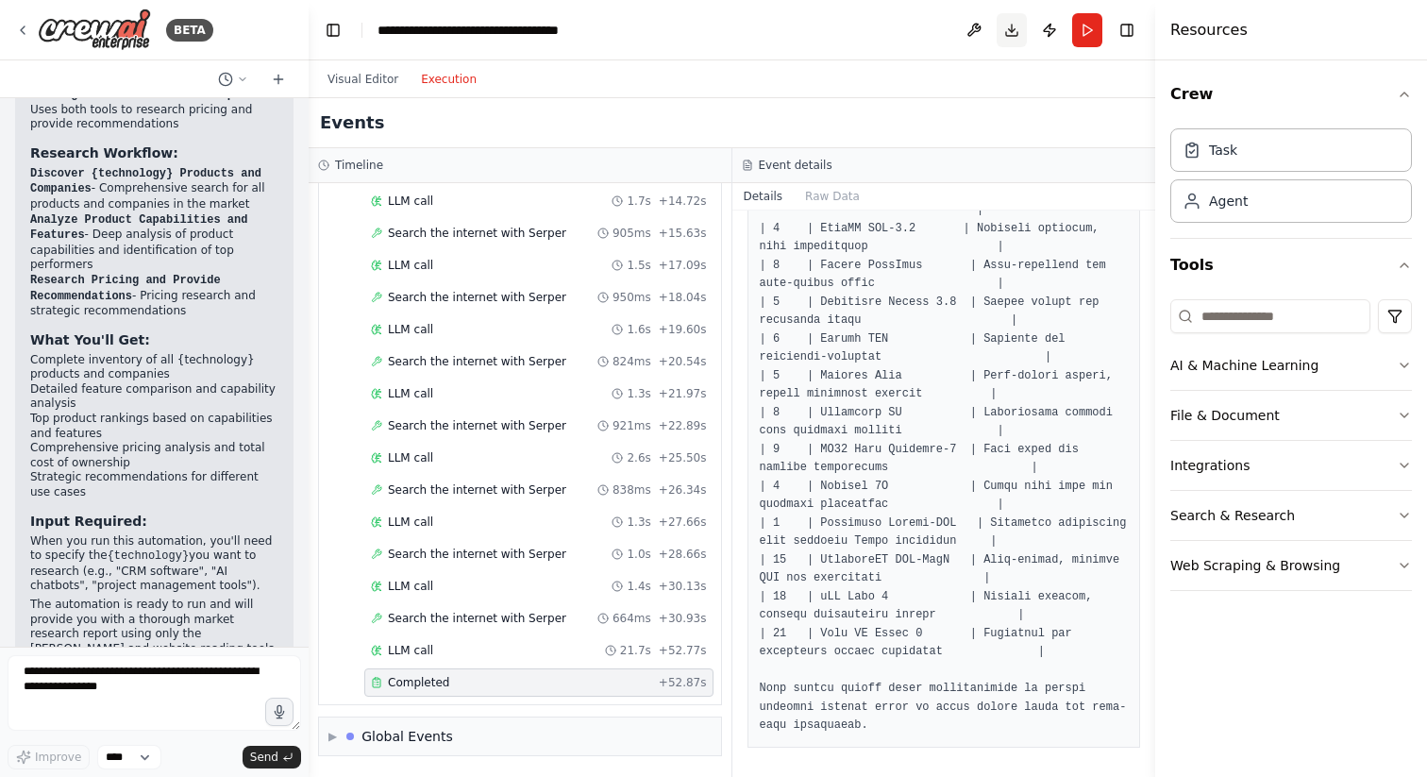
click at [1015, 33] on button "Download" at bounding box center [1012, 30] width 30 height 34
click at [365, 92] on div "Visual Editor Execution" at bounding box center [402, 79] width 172 height 38
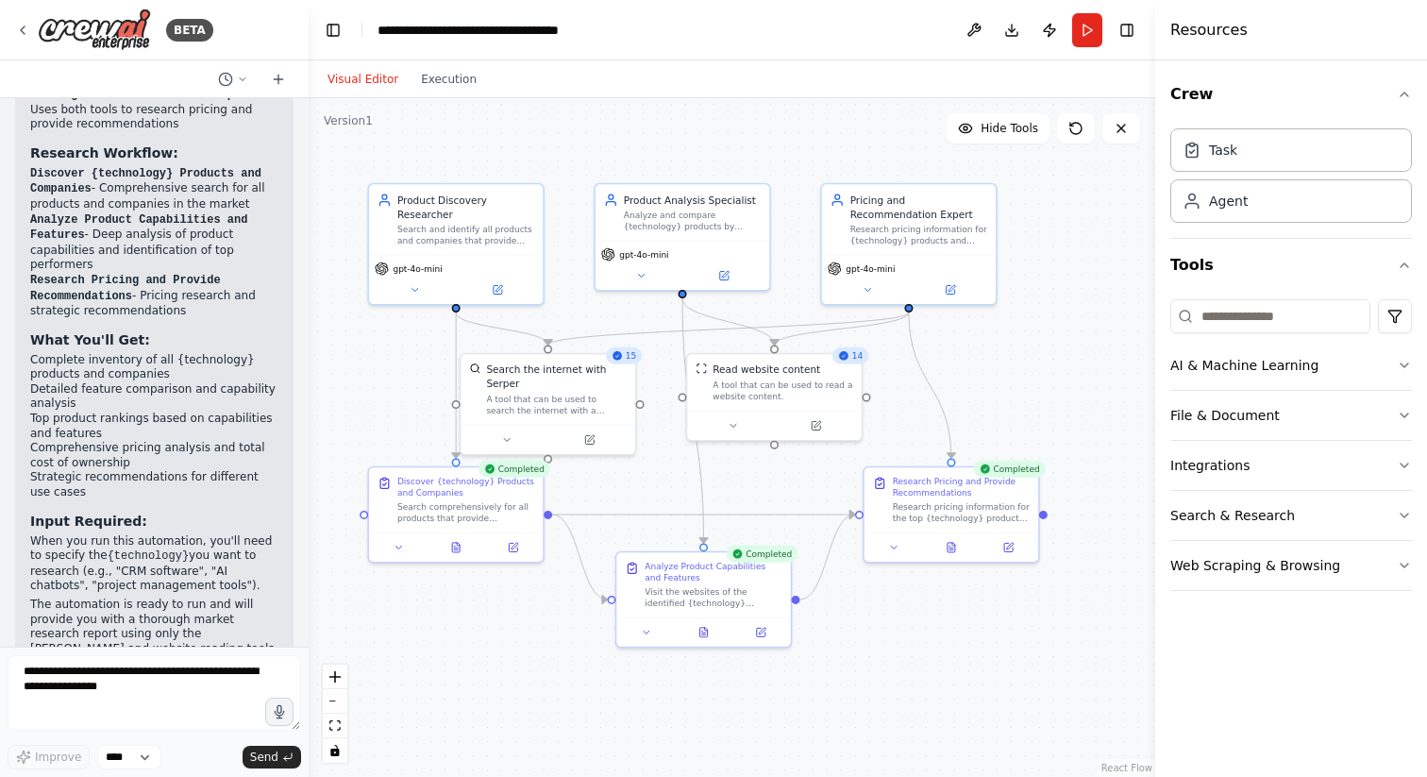
click at [365, 87] on button "Visual Editor" at bounding box center [362, 79] width 93 height 23
click at [423, 270] on span "gpt-4o-mini" at bounding box center [417, 266] width 49 height 11
click at [417, 295] on div "gpt-4o-mini" at bounding box center [456, 276] width 174 height 49
click at [417, 293] on button at bounding box center [415, 286] width 80 height 17
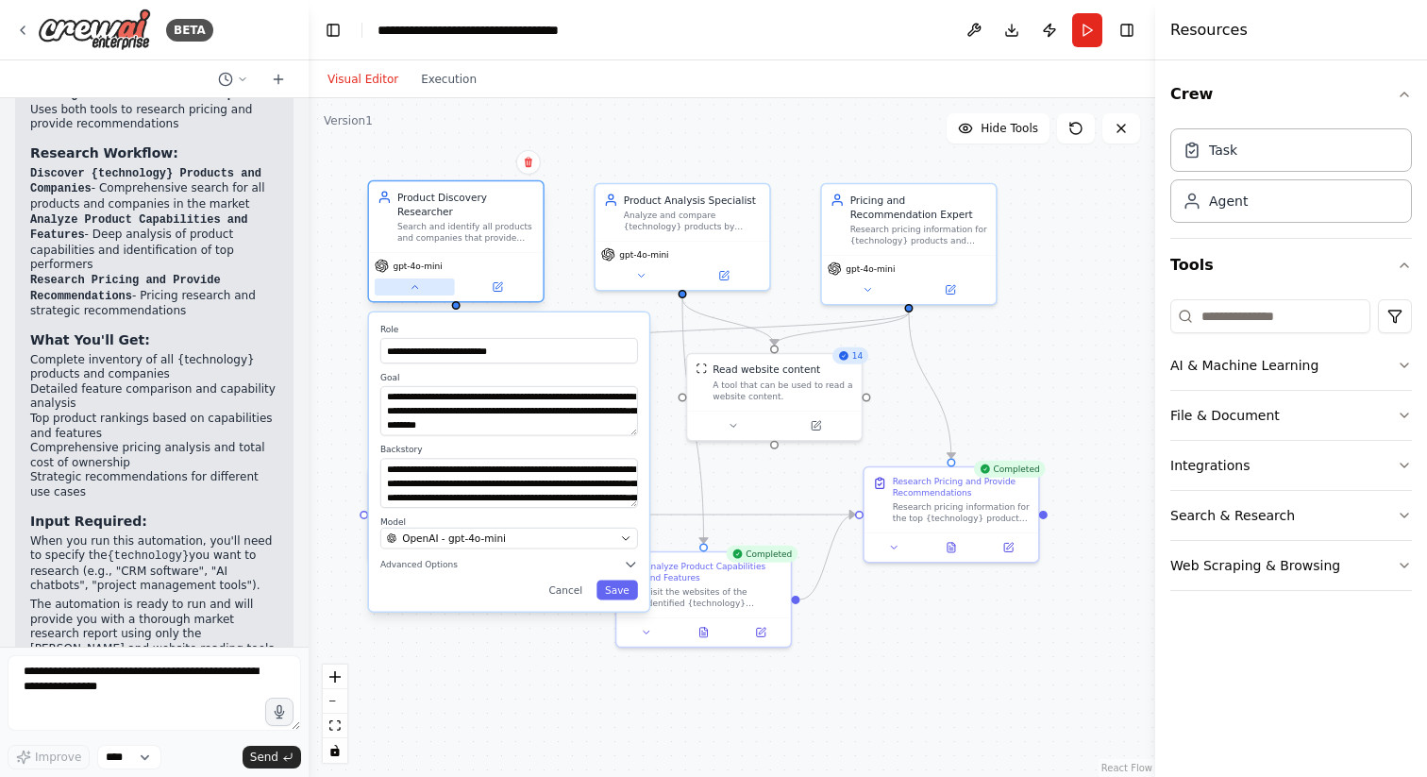
click at [418, 290] on icon at bounding box center [414, 286] width 11 height 11
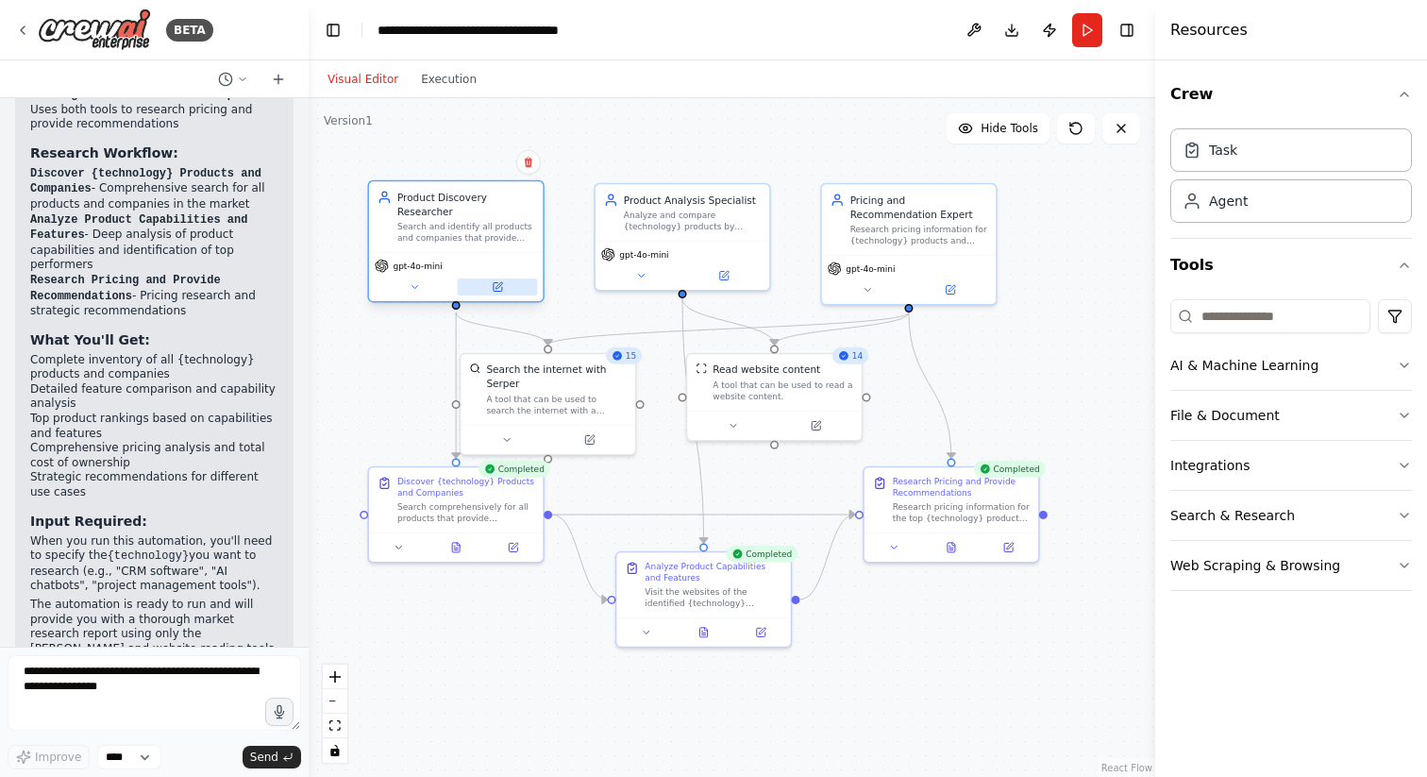
click at [495, 284] on icon at bounding box center [498, 287] width 8 height 8
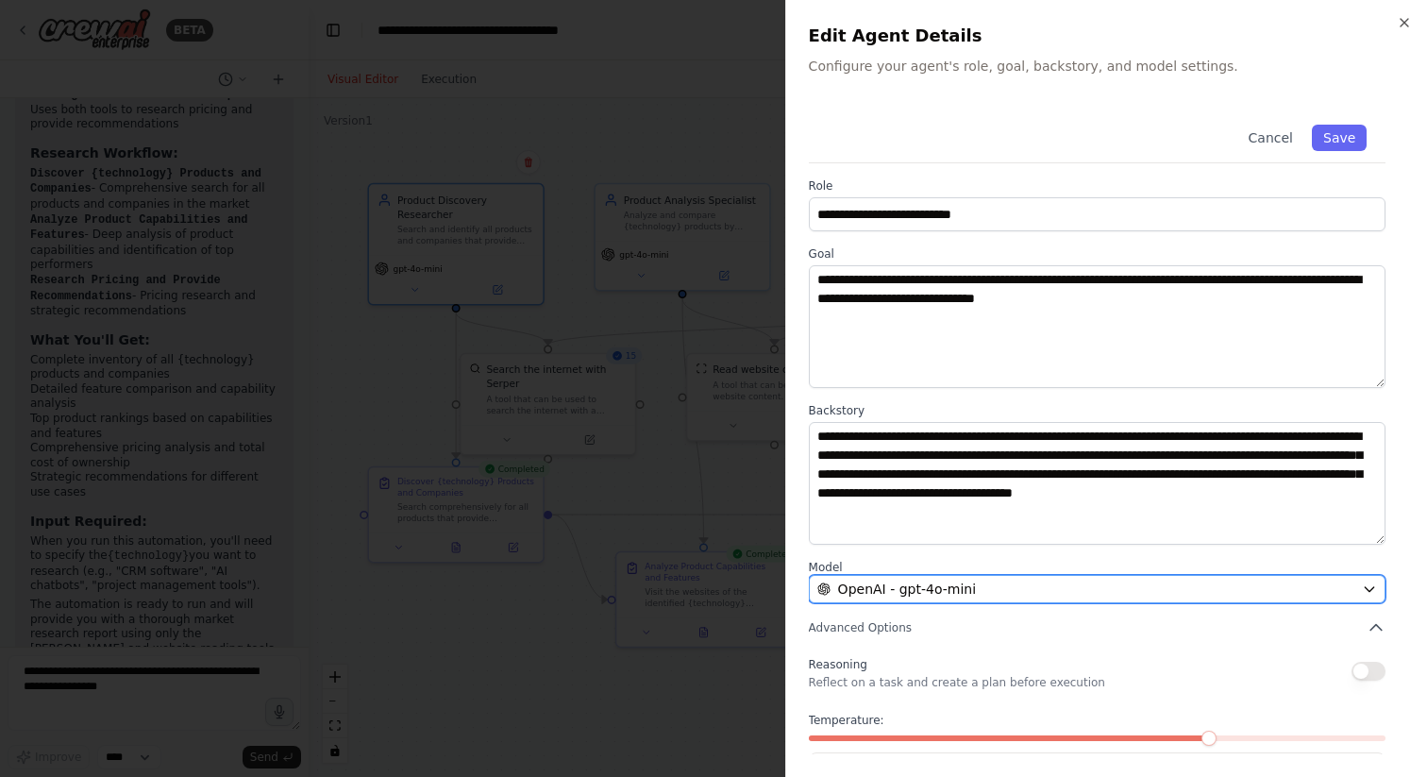
click at [1155, 598] on button "OpenAI - gpt-4o-mini" at bounding box center [1097, 589] width 577 height 28
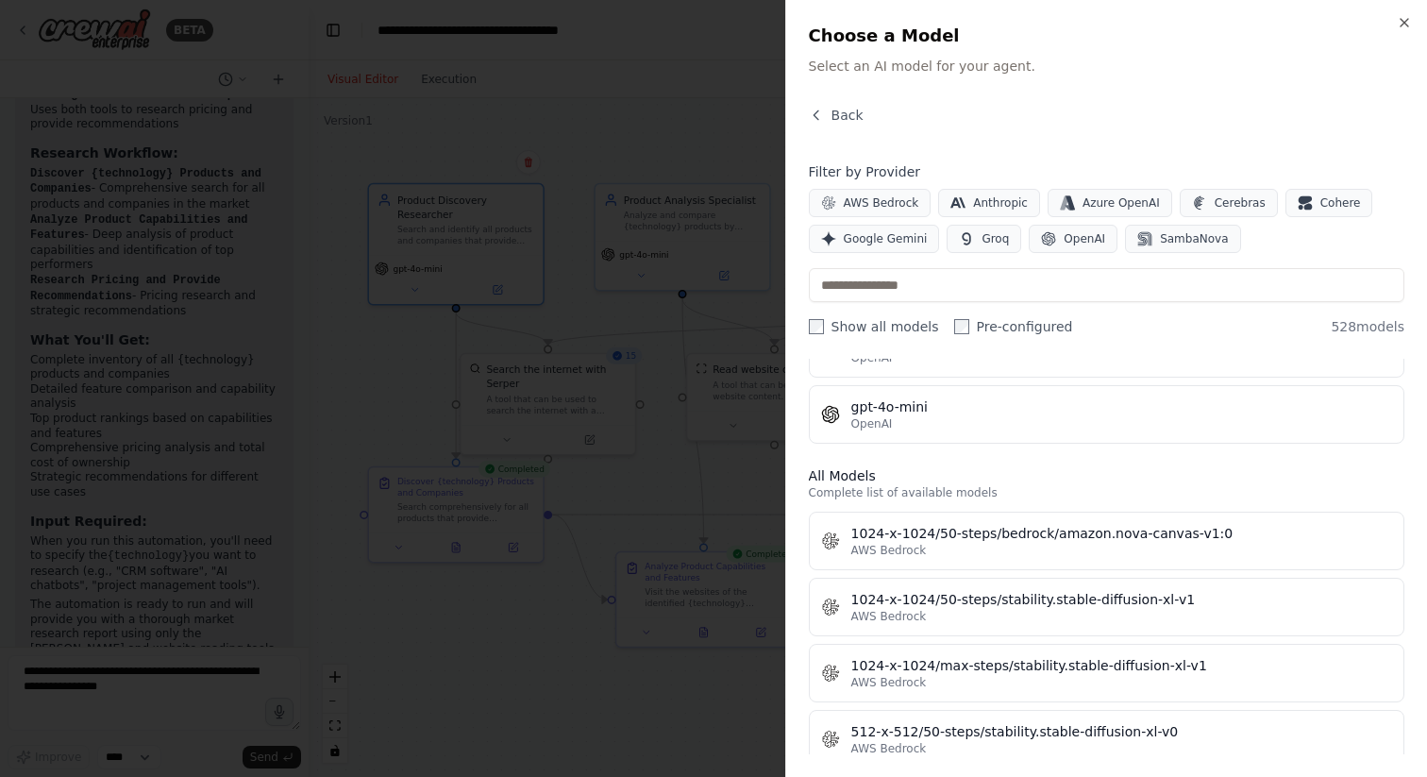
scroll to position [433, 0]
click at [822, 112] on icon "button" at bounding box center [816, 115] width 15 height 15
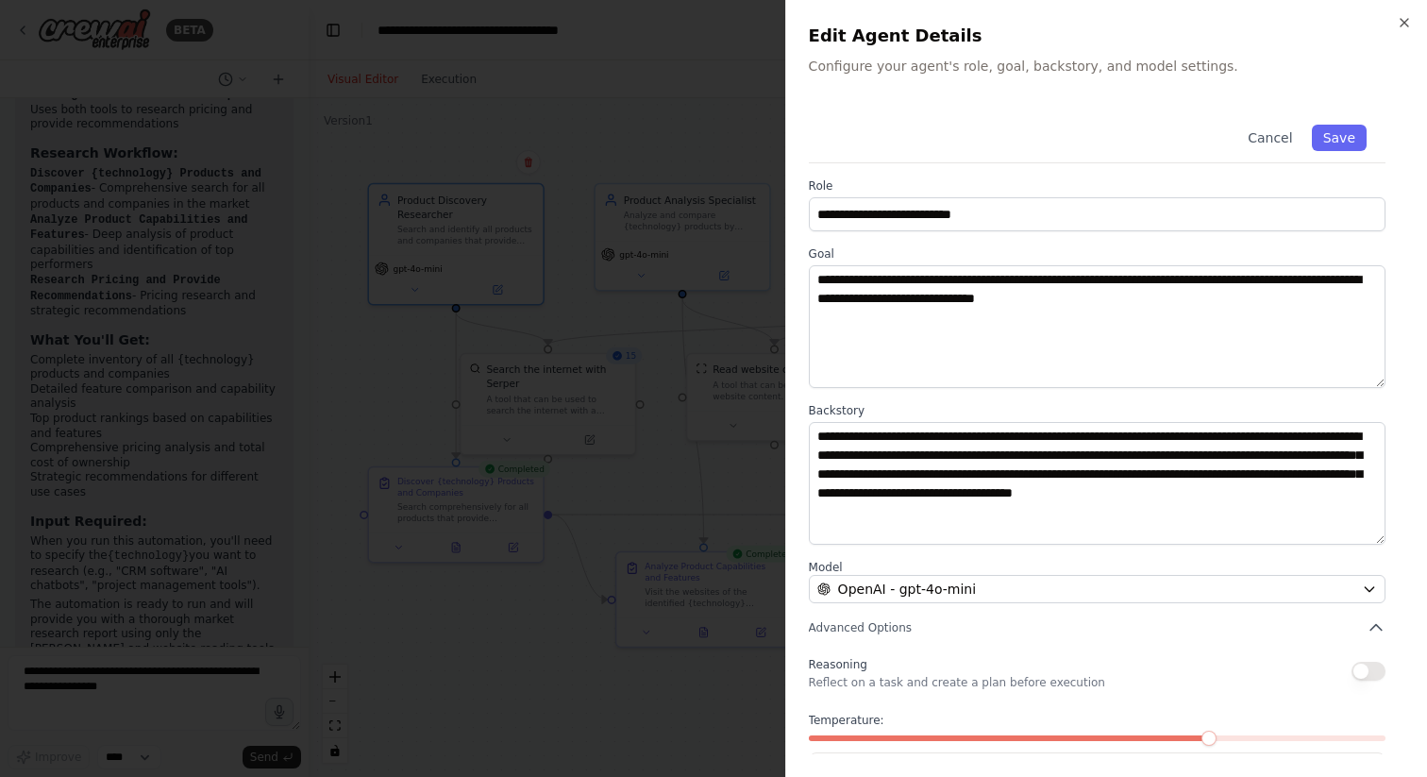
scroll to position [78, 0]
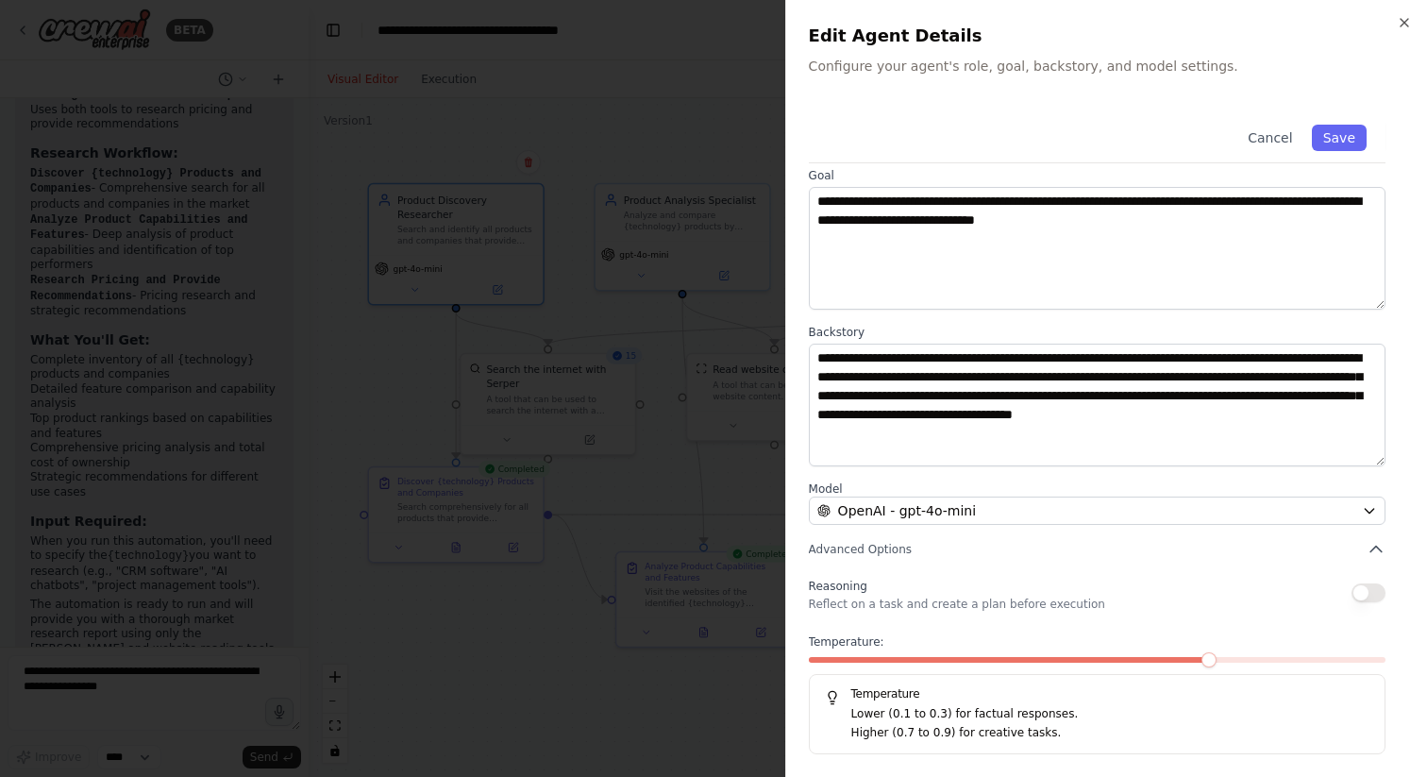
click at [683, 467] on div at bounding box center [713, 388] width 1427 height 777
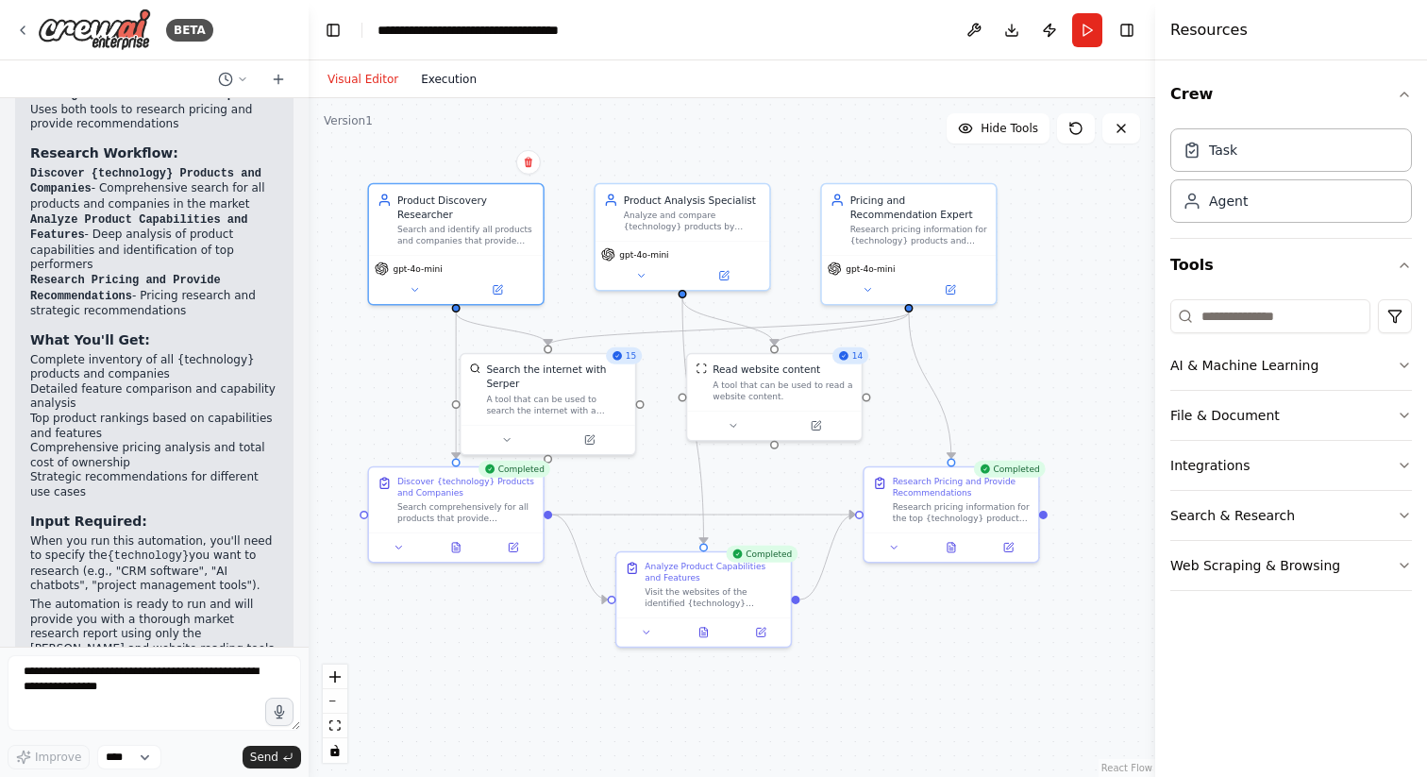
click at [462, 82] on button "Execution" at bounding box center [449, 79] width 78 height 23
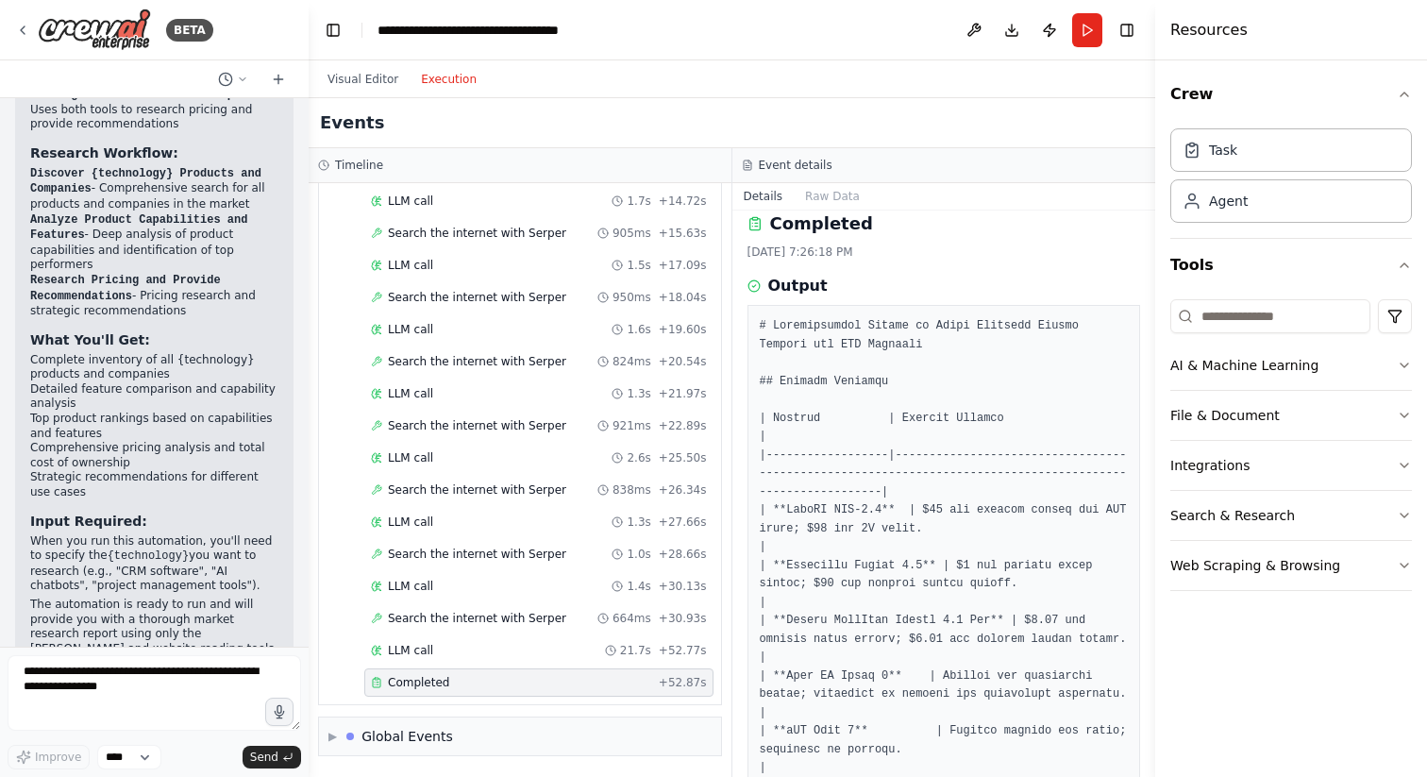
scroll to position [0, 0]
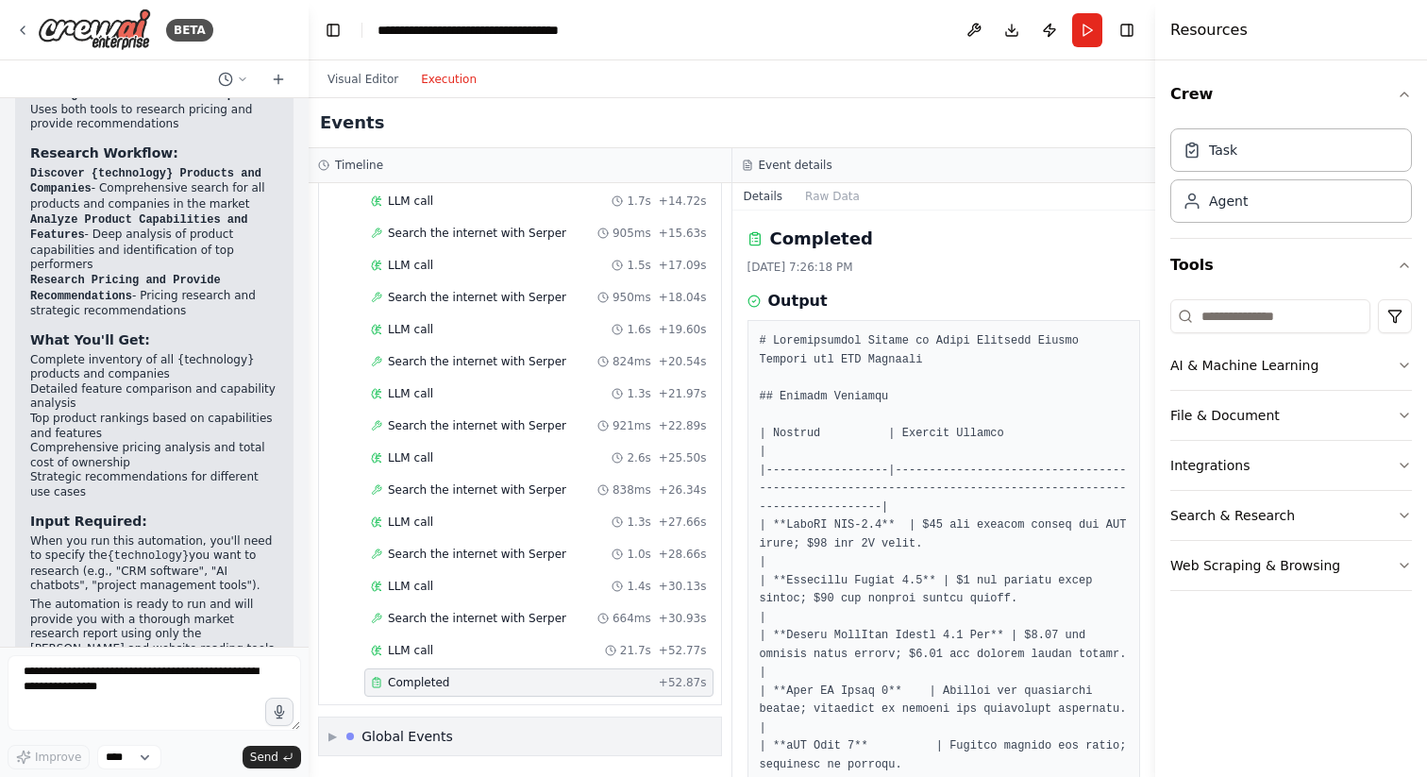
click at [328, 736] on span "▶" at bounding box center [332, 736] width 8 height 15
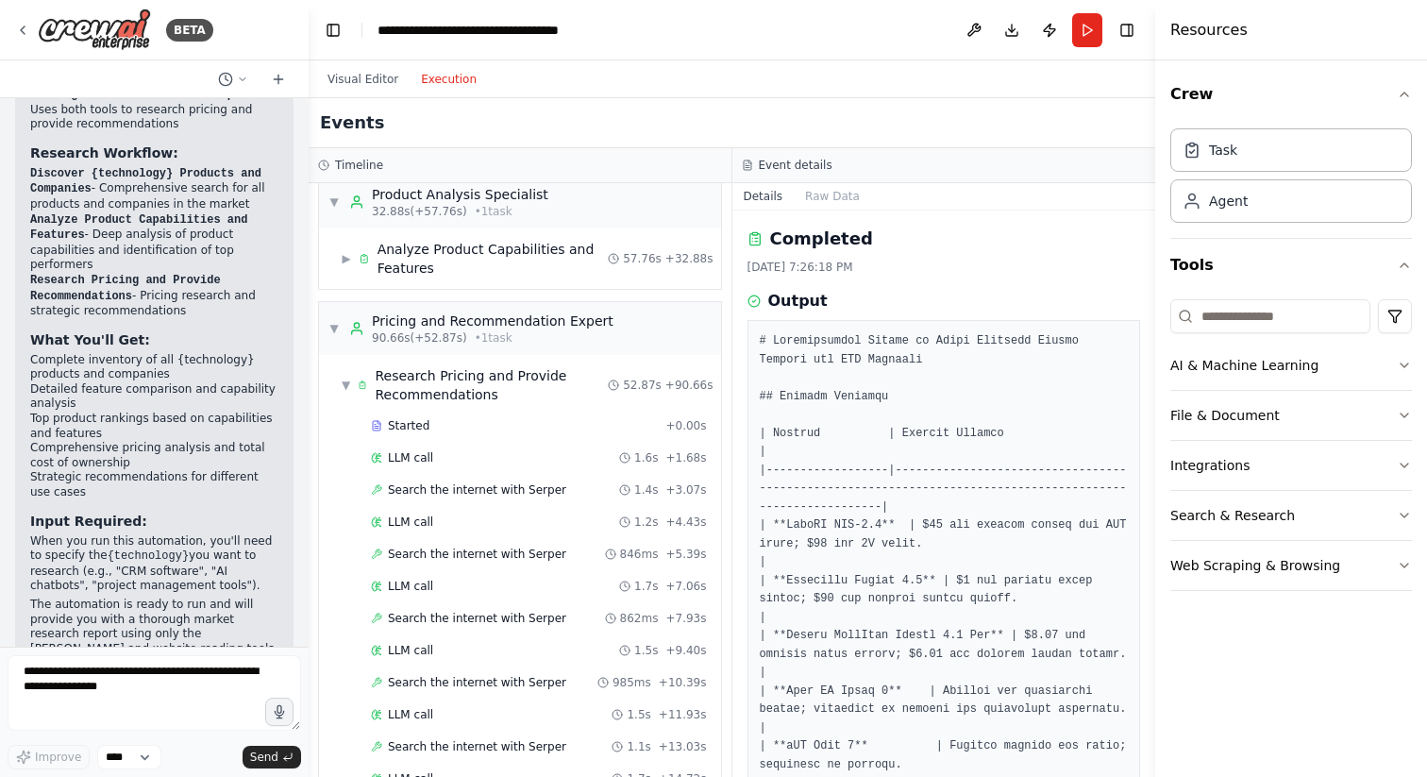
scroll to position [123, 0]
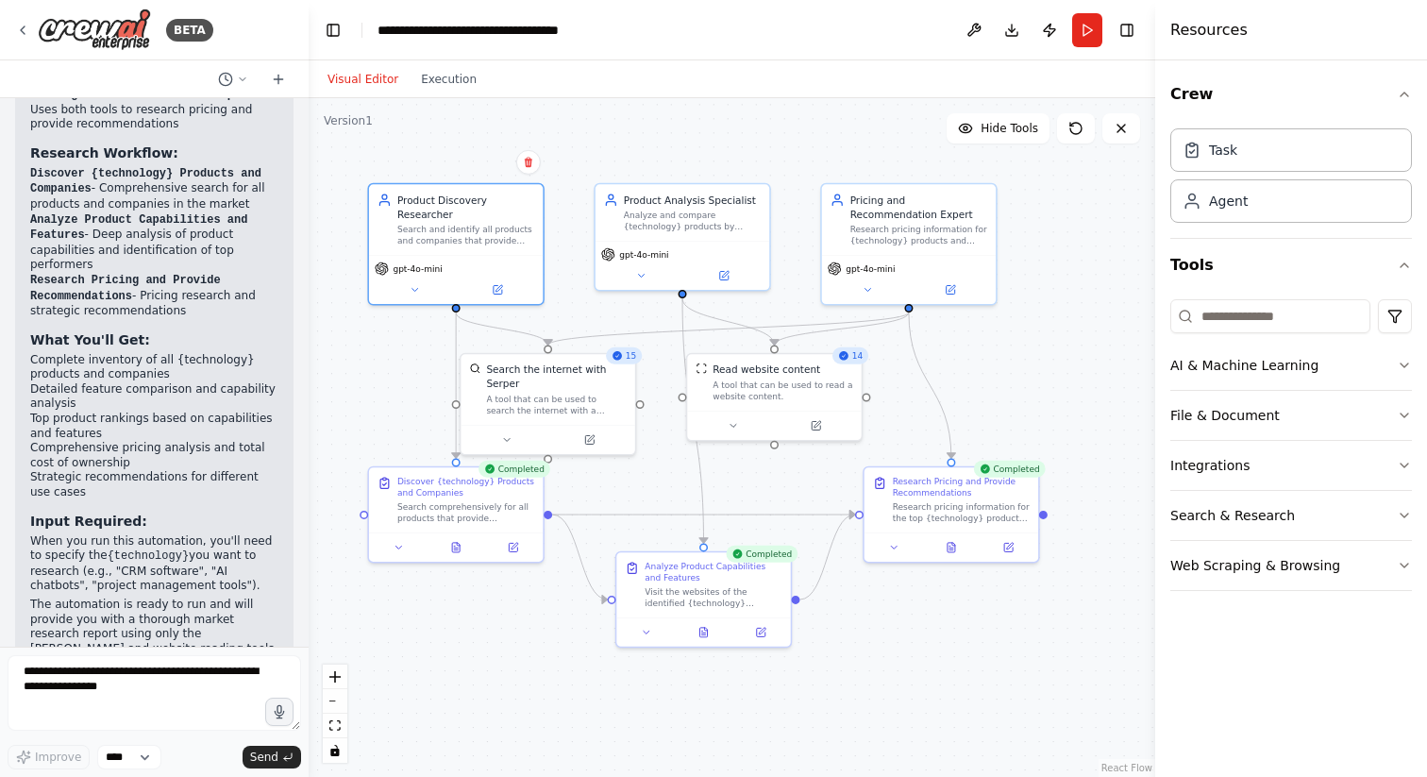
click at [378, 79] on button "Visual Editor" at bounding box center [362, 79] width 93 height 23
